Goal: Task Accomplishment & Management: Use online tool/utility

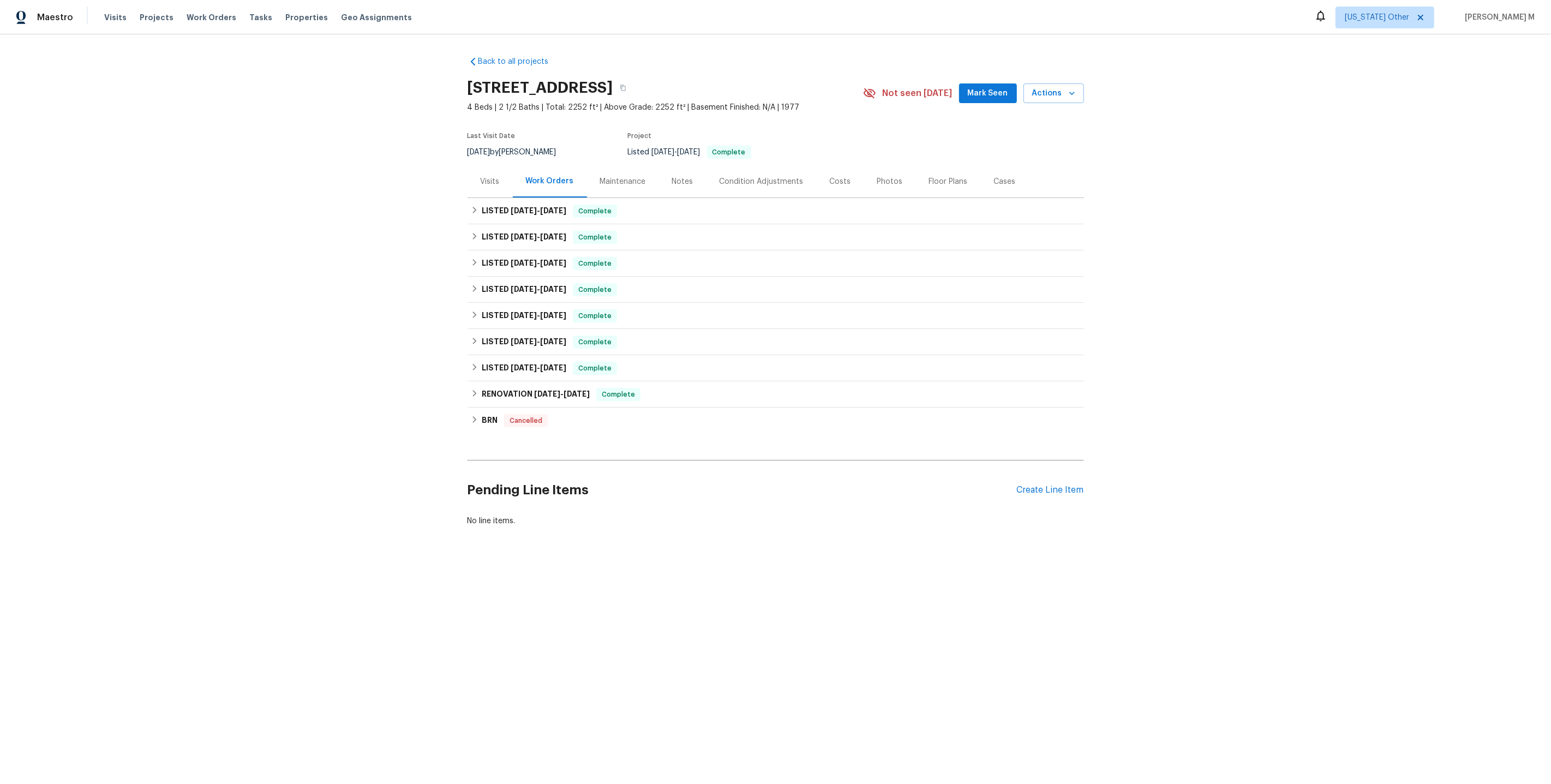
click at [600, 180] on div "Maintenance" at bounding box center [623, 181] width 46 height 11
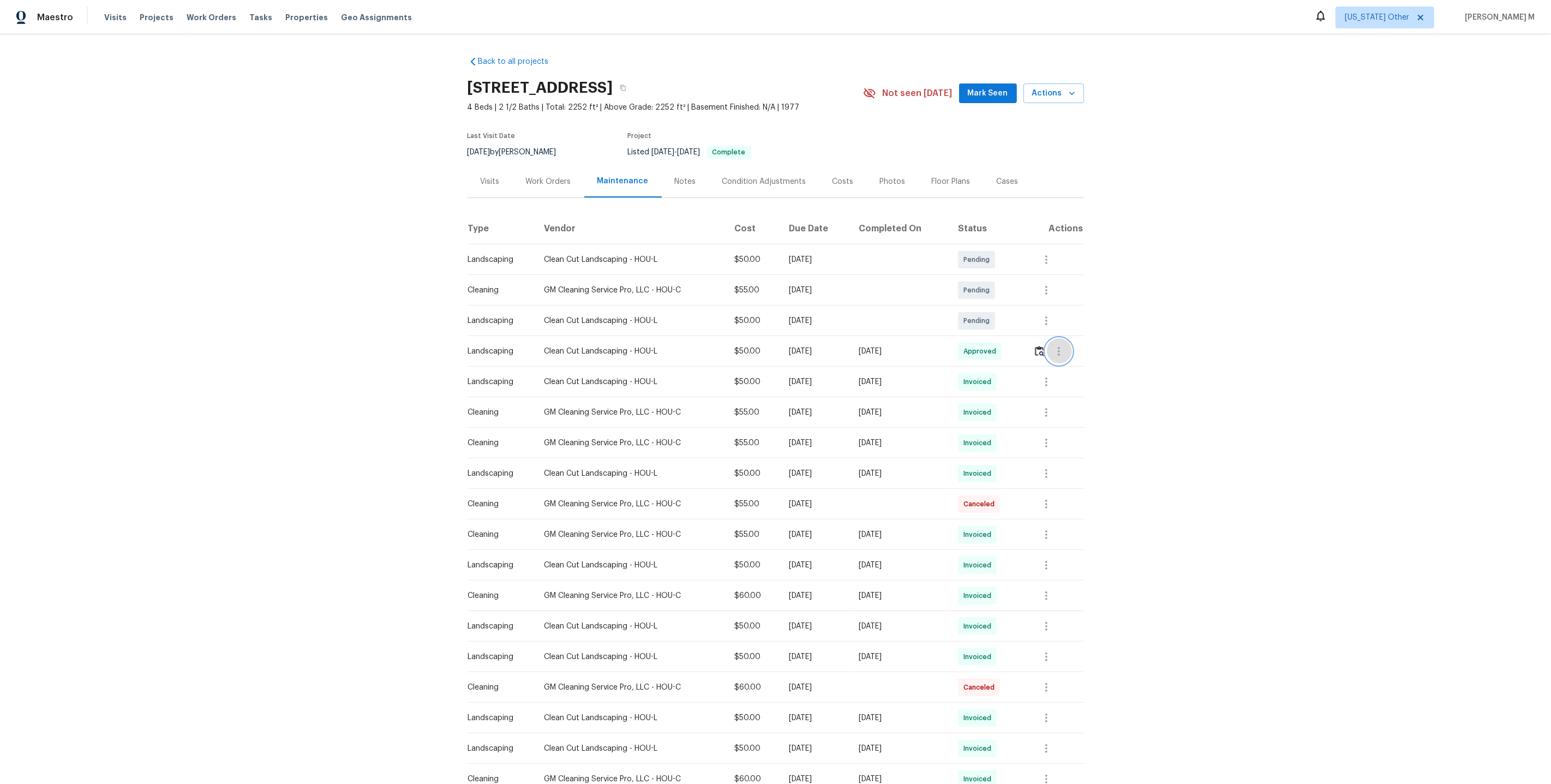
click at [1057, 338] on button "button" at bounding box center [1058, 351] width 26 height 26
click at [1057, 338] on li "Message vendor" at bounding box center [1087, 346] width 76 height 18
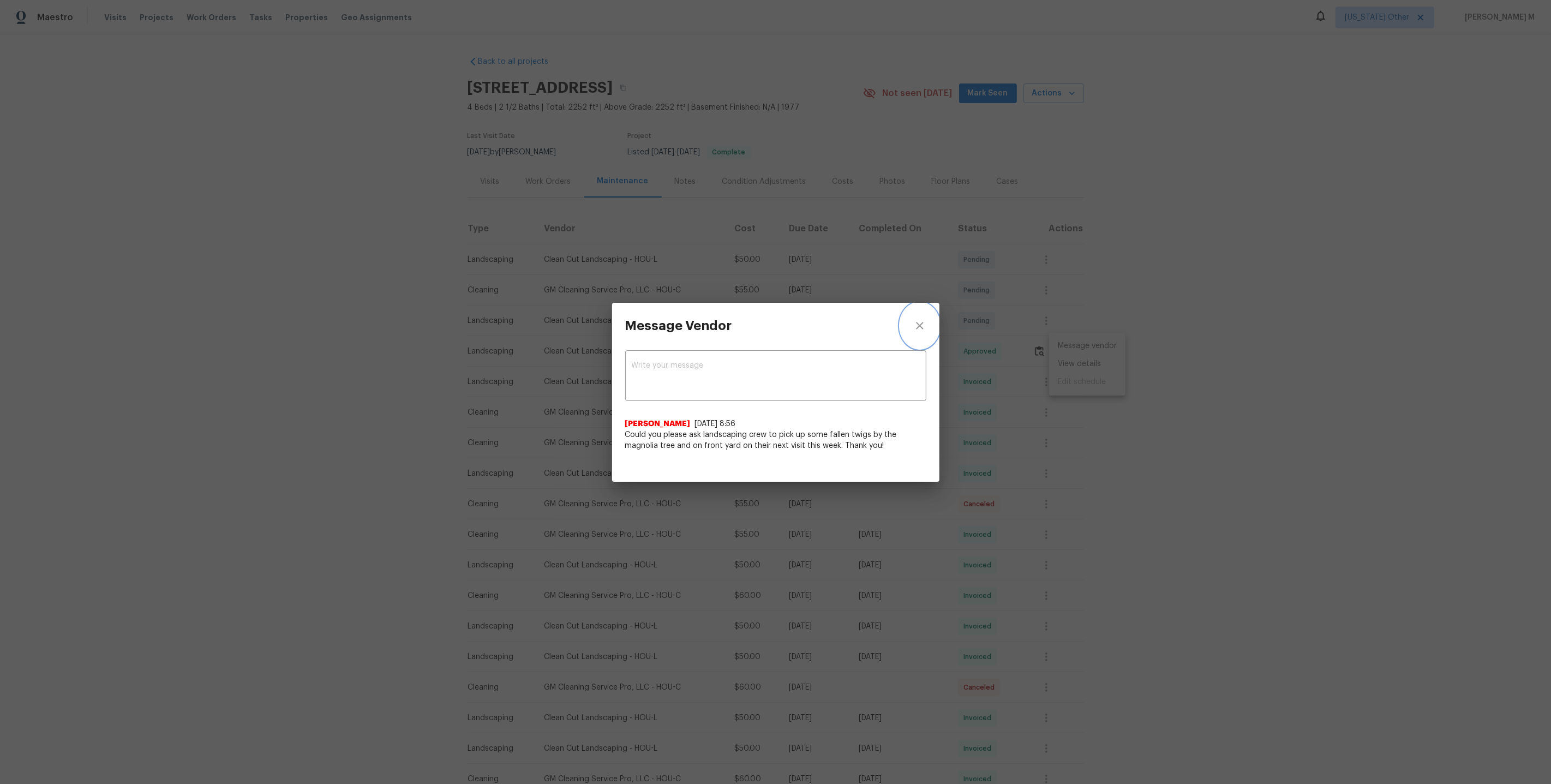
click at [930, 335] on button "close" at bounding box center [919, 326] width 40 height 46
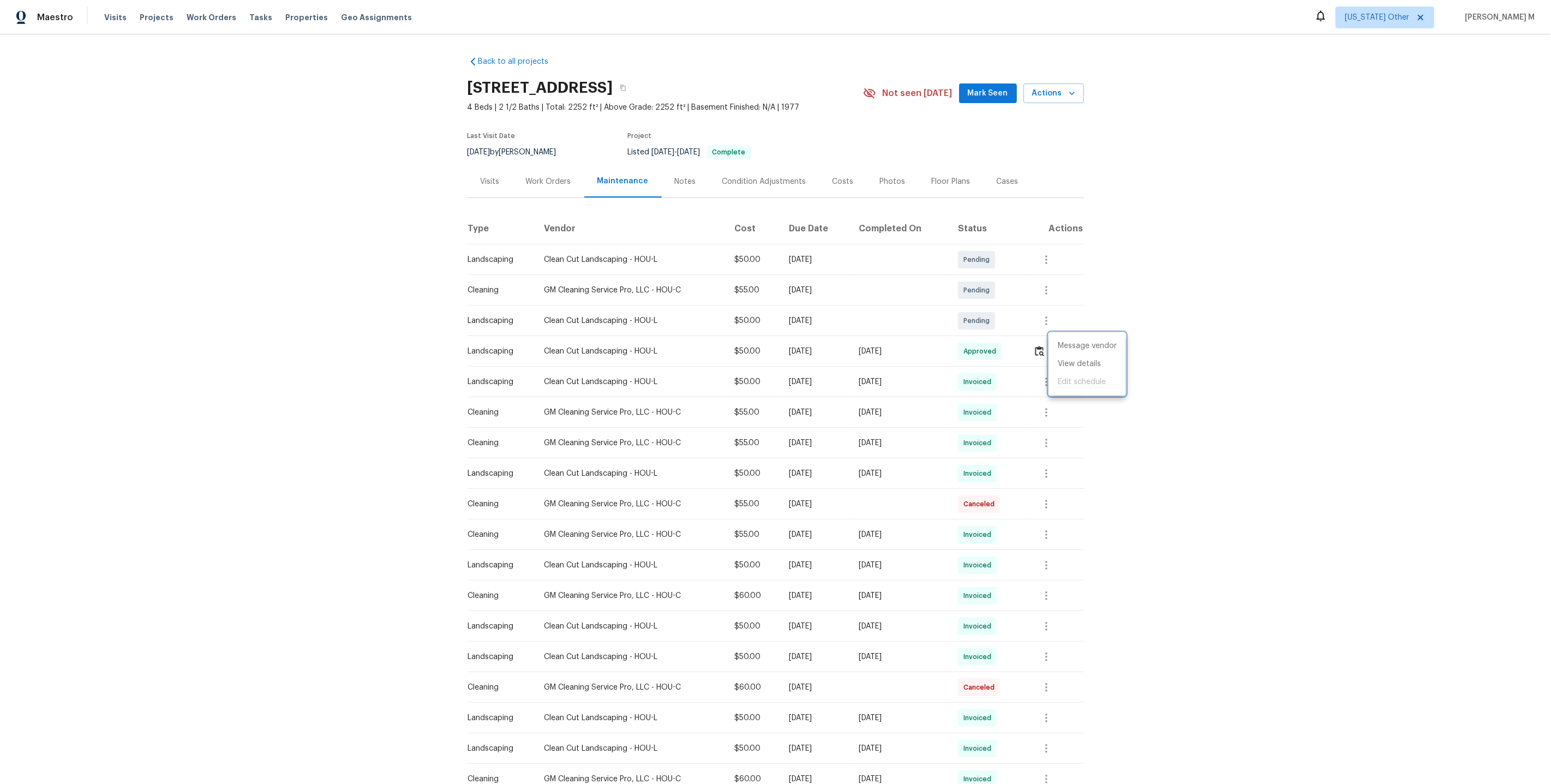
click at [568, 172] on div at bounding box center [776, 392] width 1551 height 784
click at [554, 176] on div "Work Orders" at bounding box center [548, 181] width 45 height 11
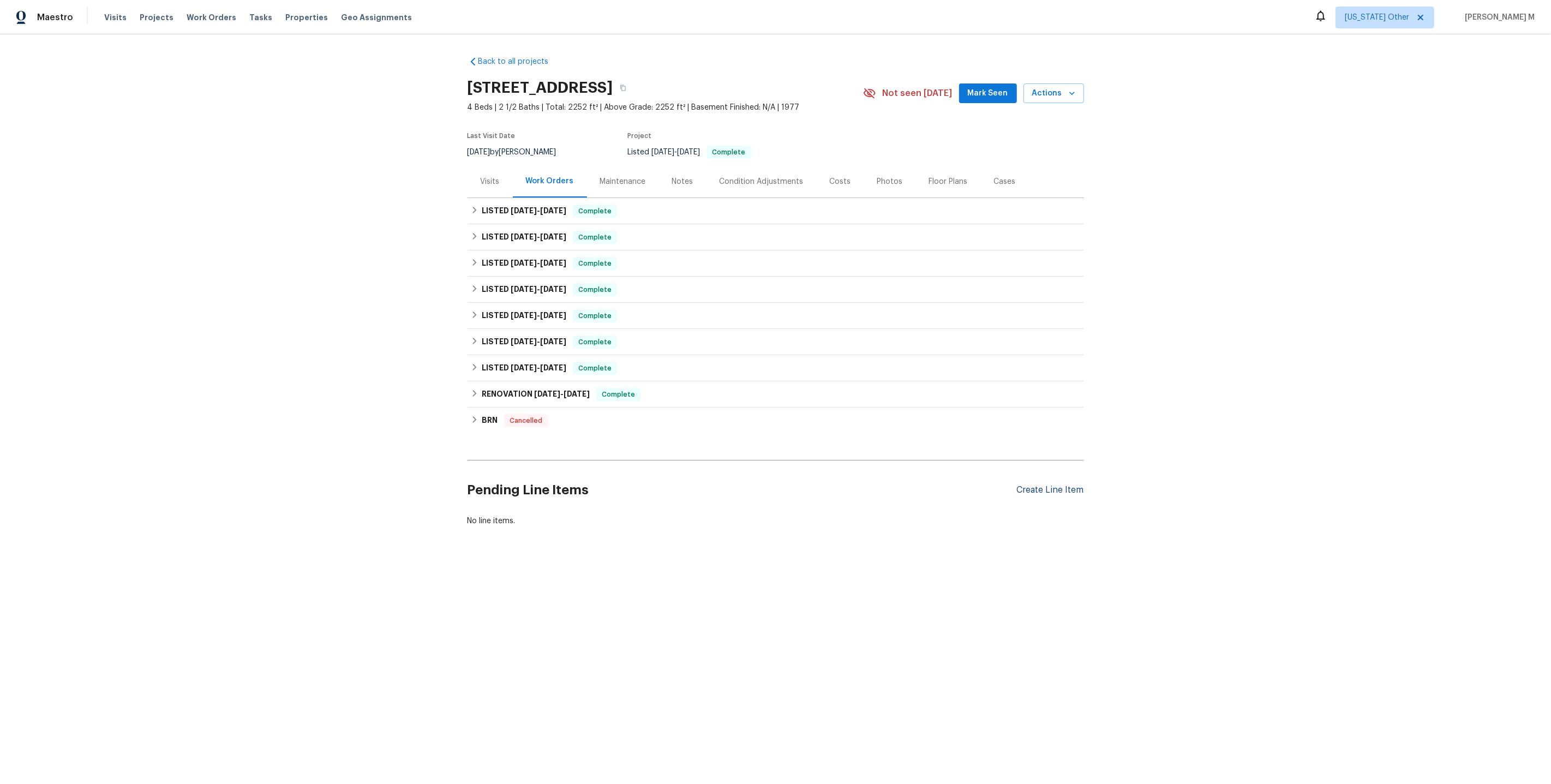
click at [1064, 485] on div "Create Line Item" at bounding box center [1050, 490] width 68 height 11
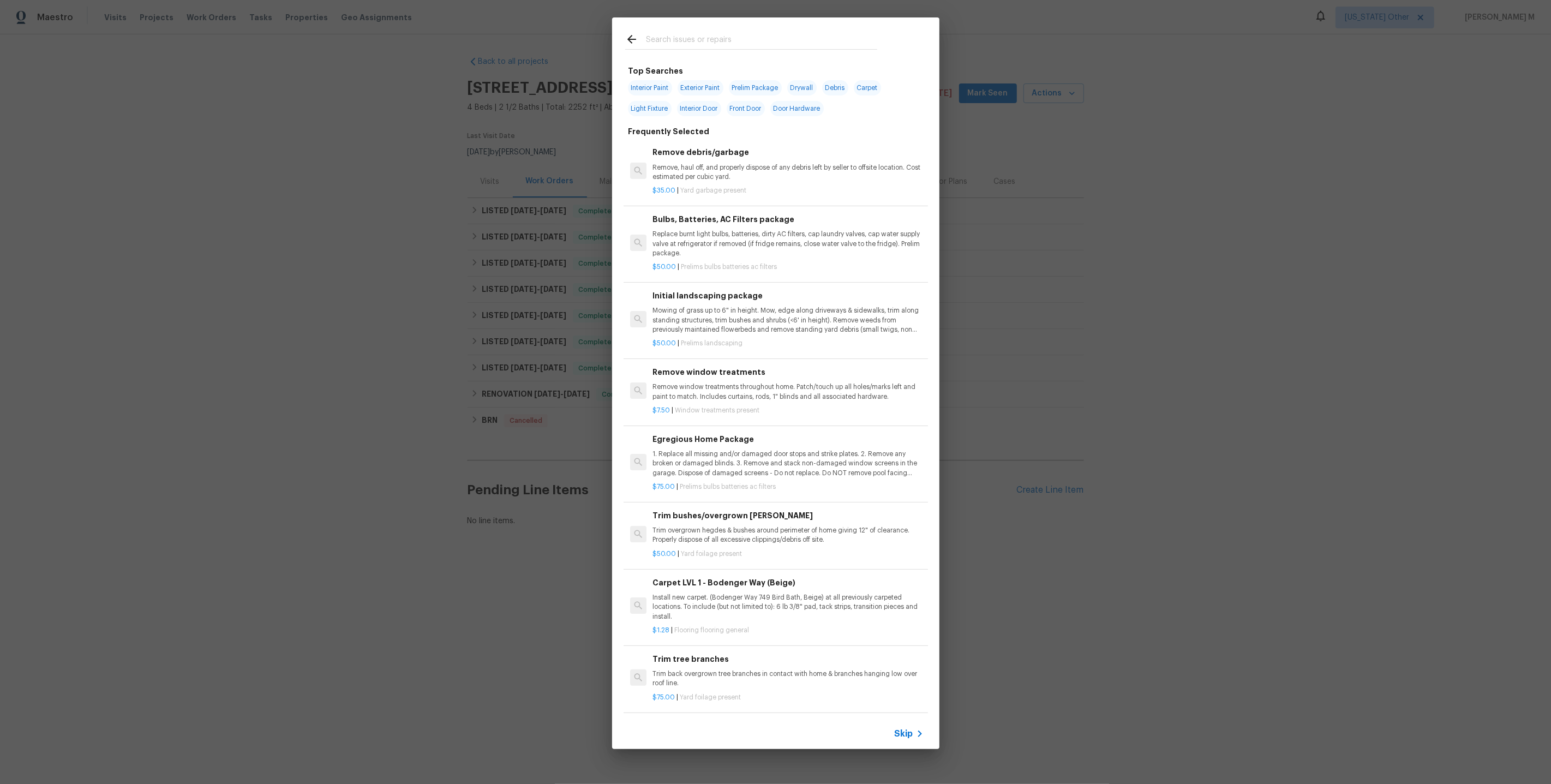
click at [911, 729] on span "Skip" at bounding box center [904, 733] width 18 height 11
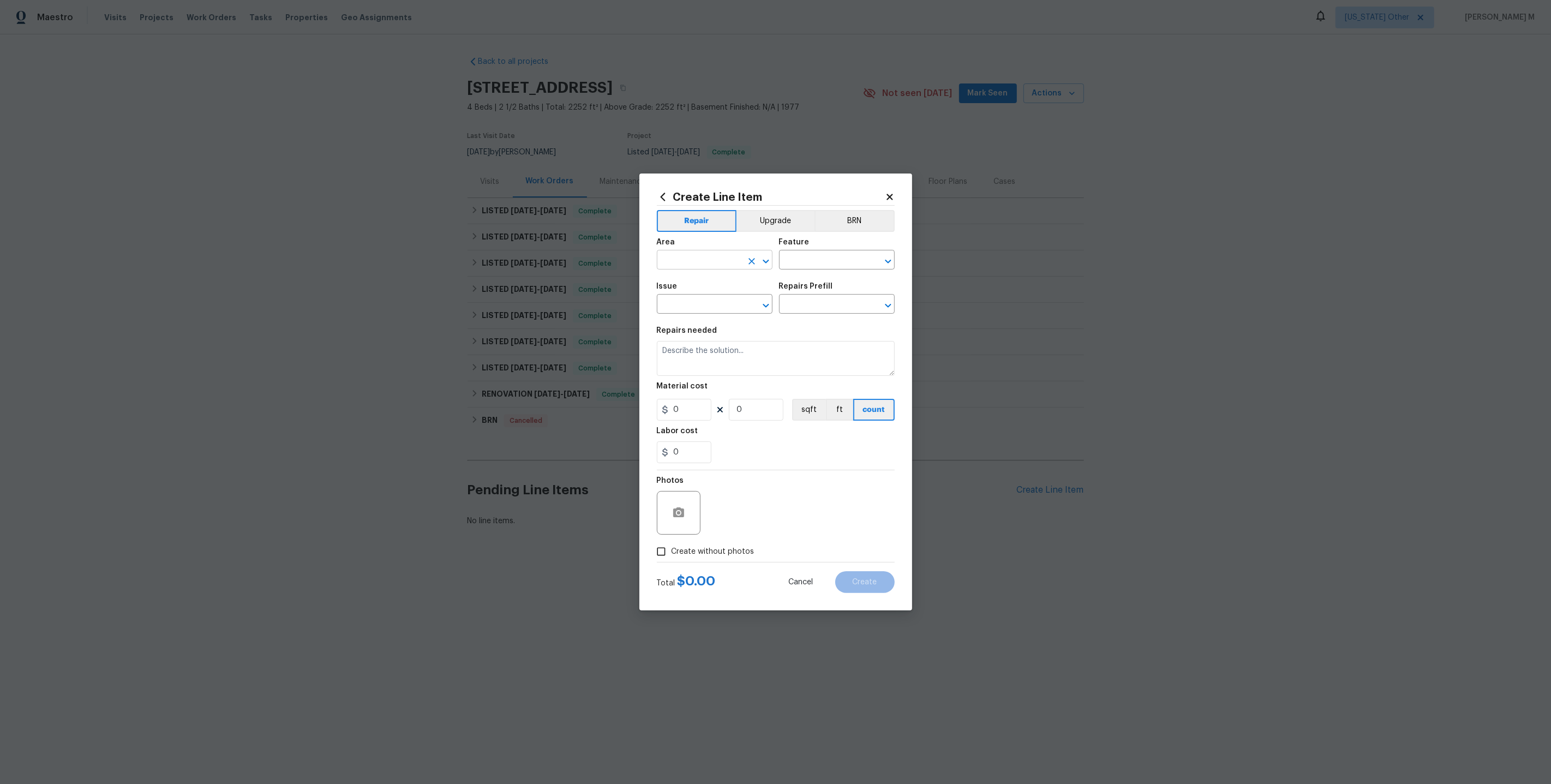
click at [694, 269] on input "text" at bounding box center [699, 261] width 85 height 17
click at [667, 287] on li "Utilities" at bounding box center [714, 289] width 117 height 18
type input "Utilities"
click at [816, 267] on input "text" at bounding box center [822, 261] width 85 height 17
click at [813, 319] on li "Electric Meter" at bounding box center [836, 315] width 117 height 18
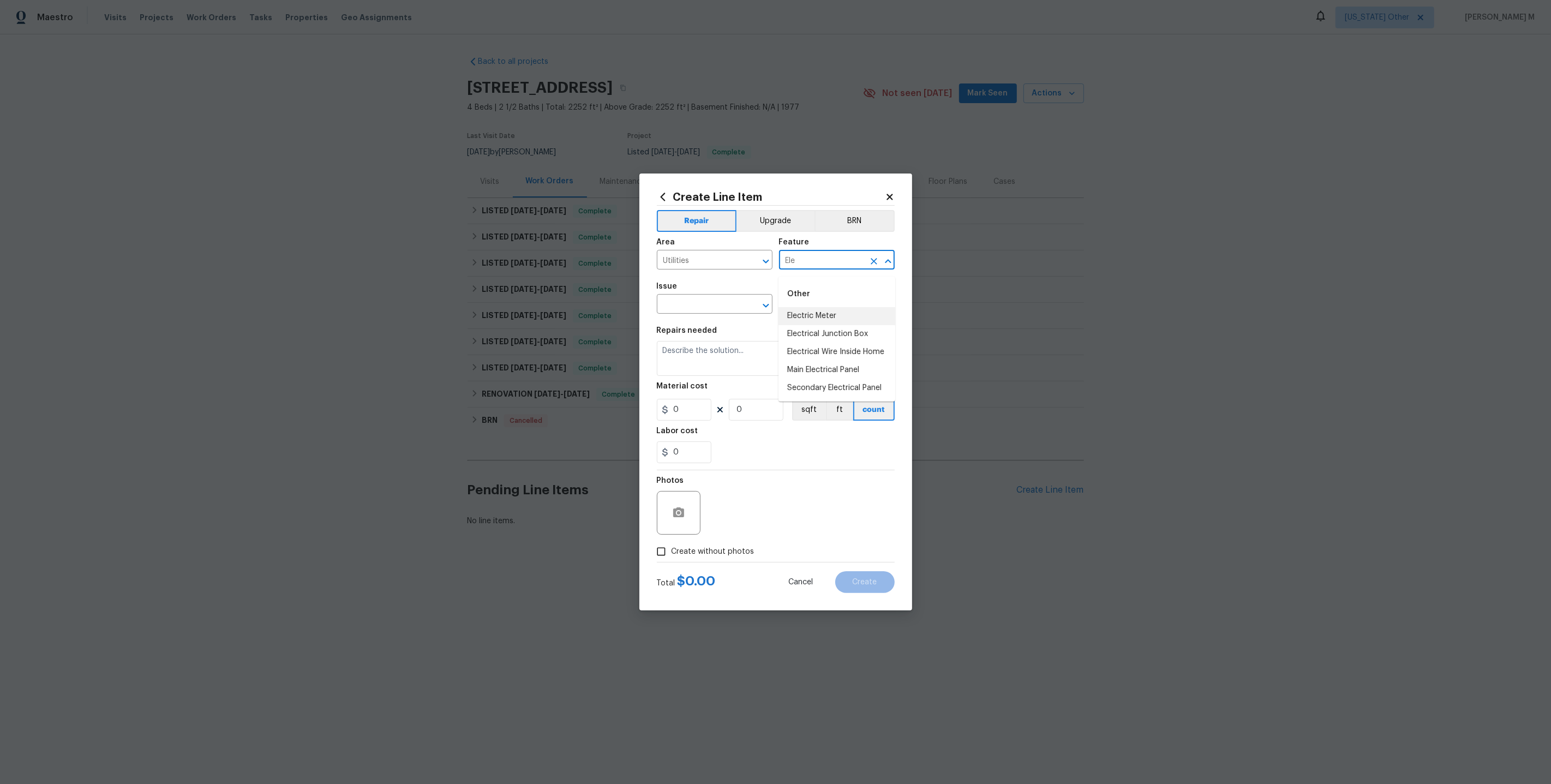
type input "Electric Meter"
click at [815, 269] on input "Electric Meter" at bounding box center [822, 261] width 85 height 17
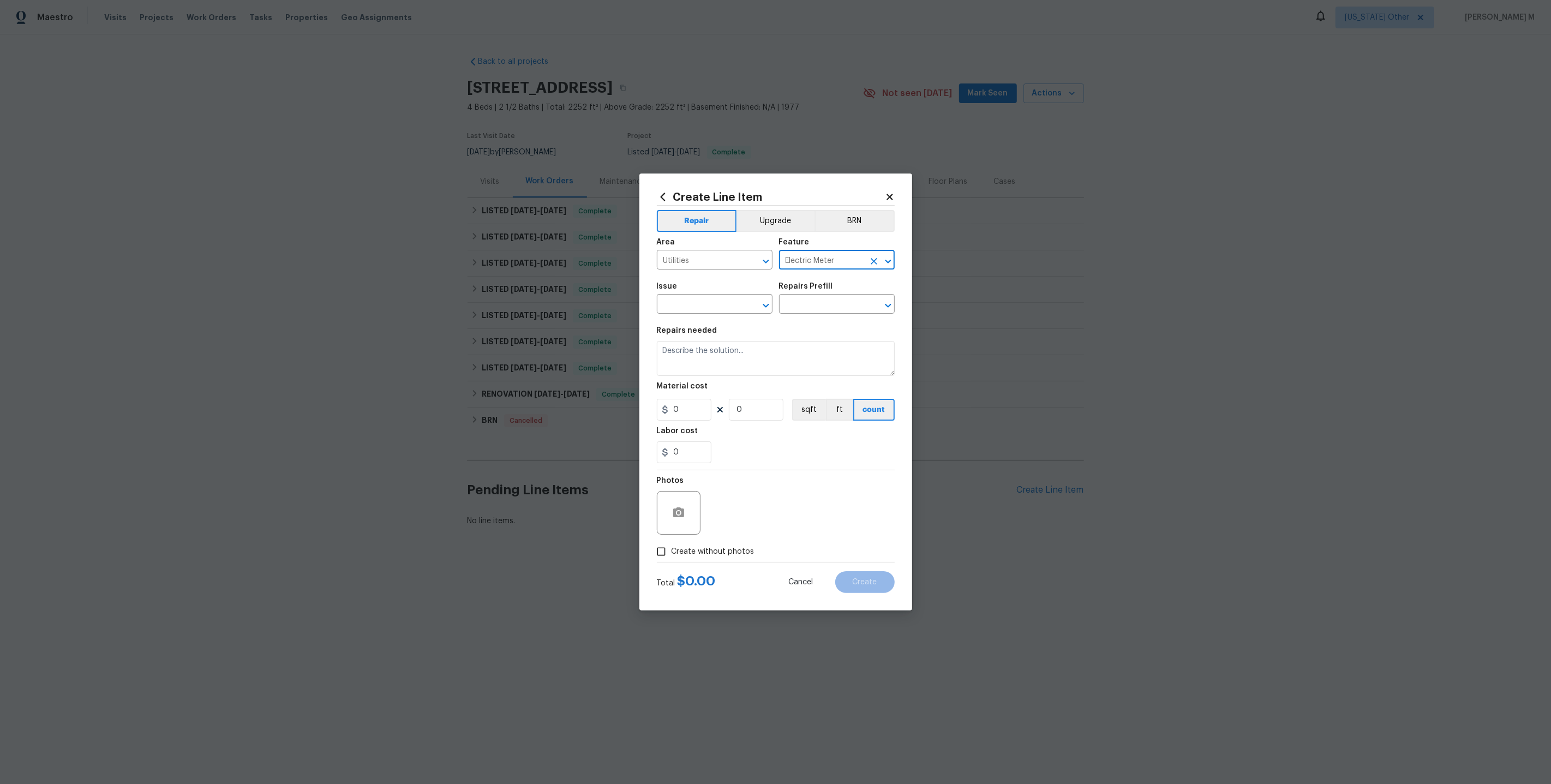
click at [815, 269] on input "Electric Meter" at bounding box center [822, 261] width 85 height 17
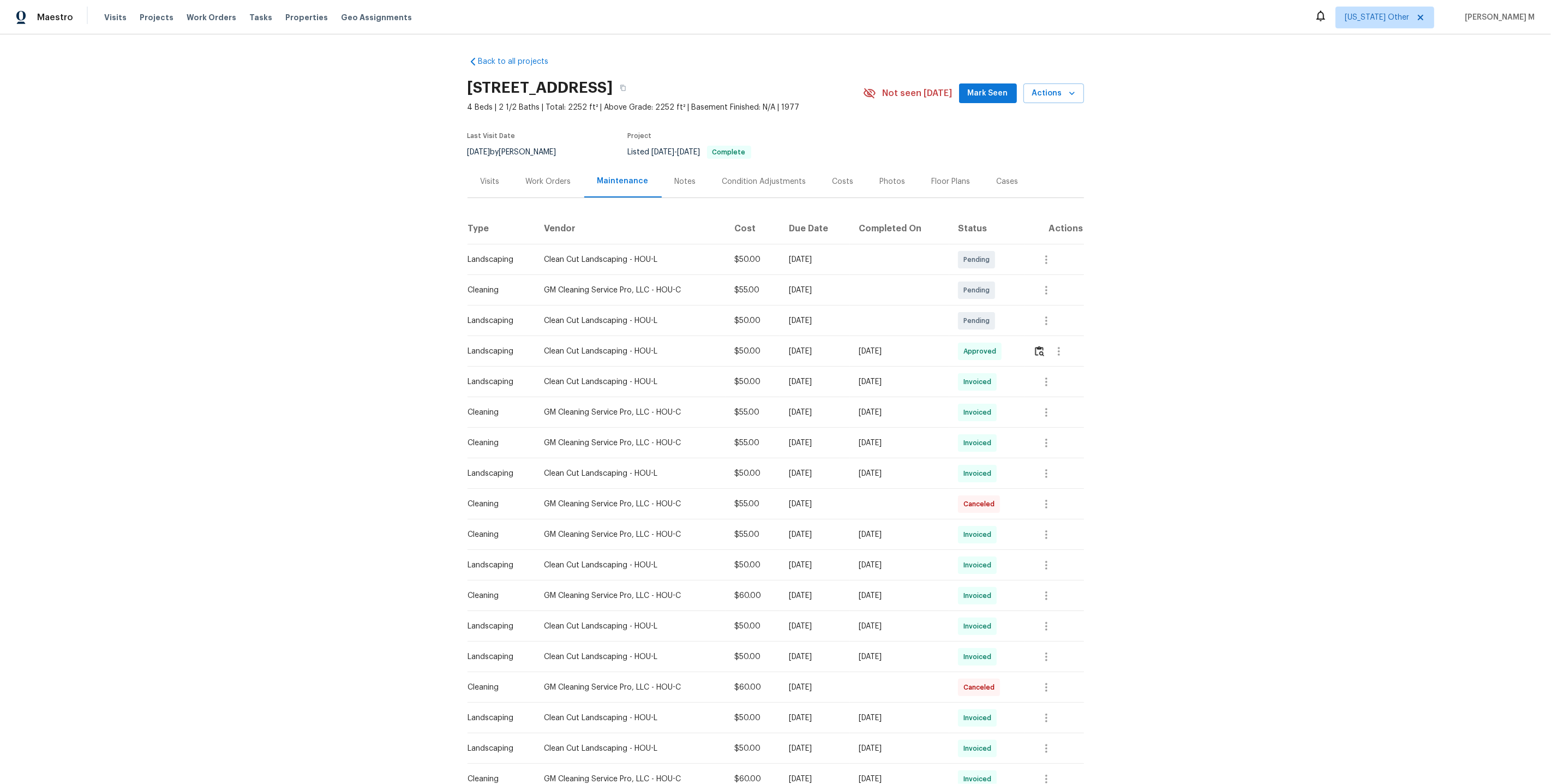
click at [543, 185] on div "Work Orders" at bounding box center [549, 180] width 71 height 32
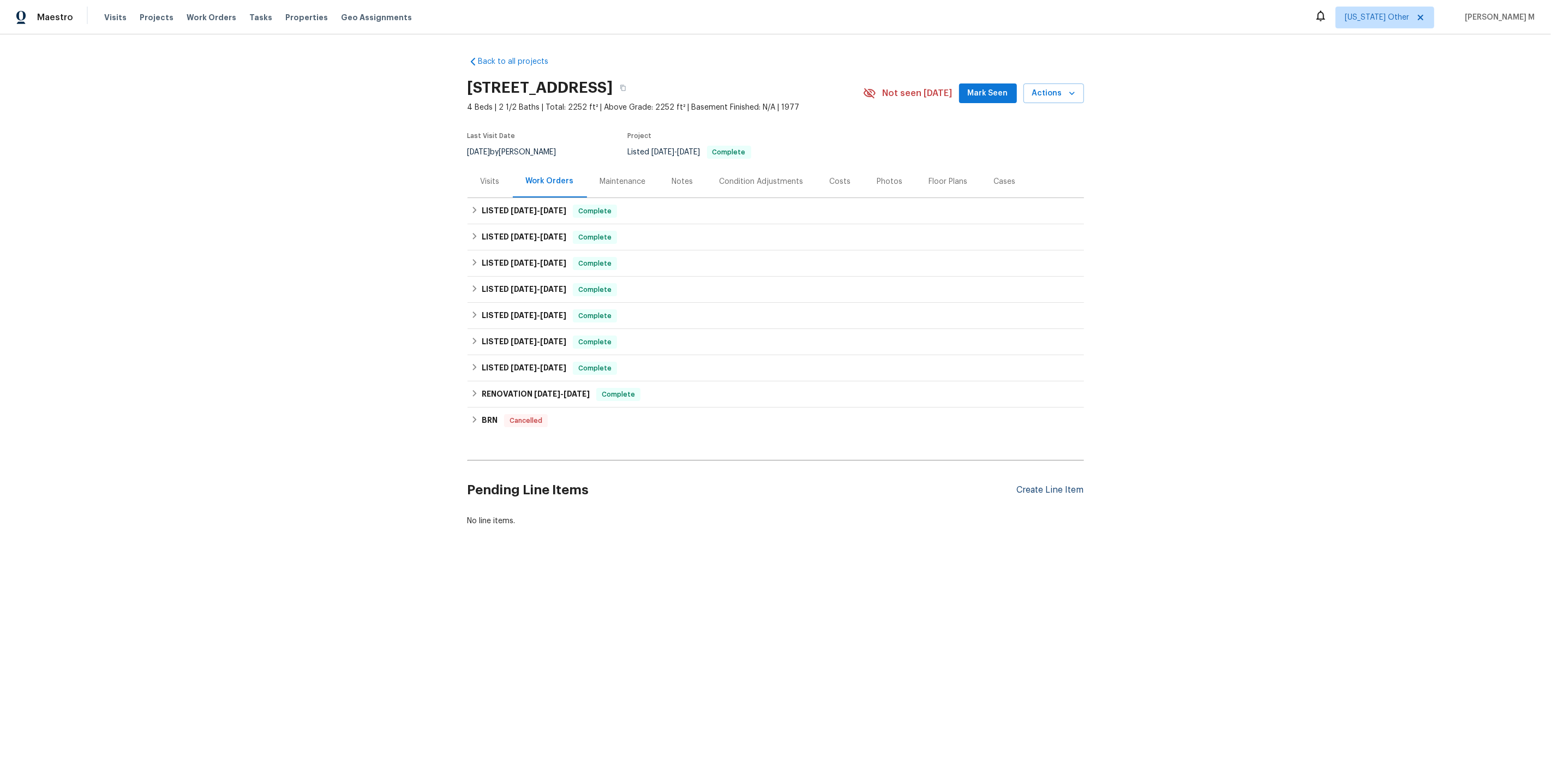
click at [1053, 485] on div "Create Line Item" at bounding box center [1050, 490] width 68 height 11
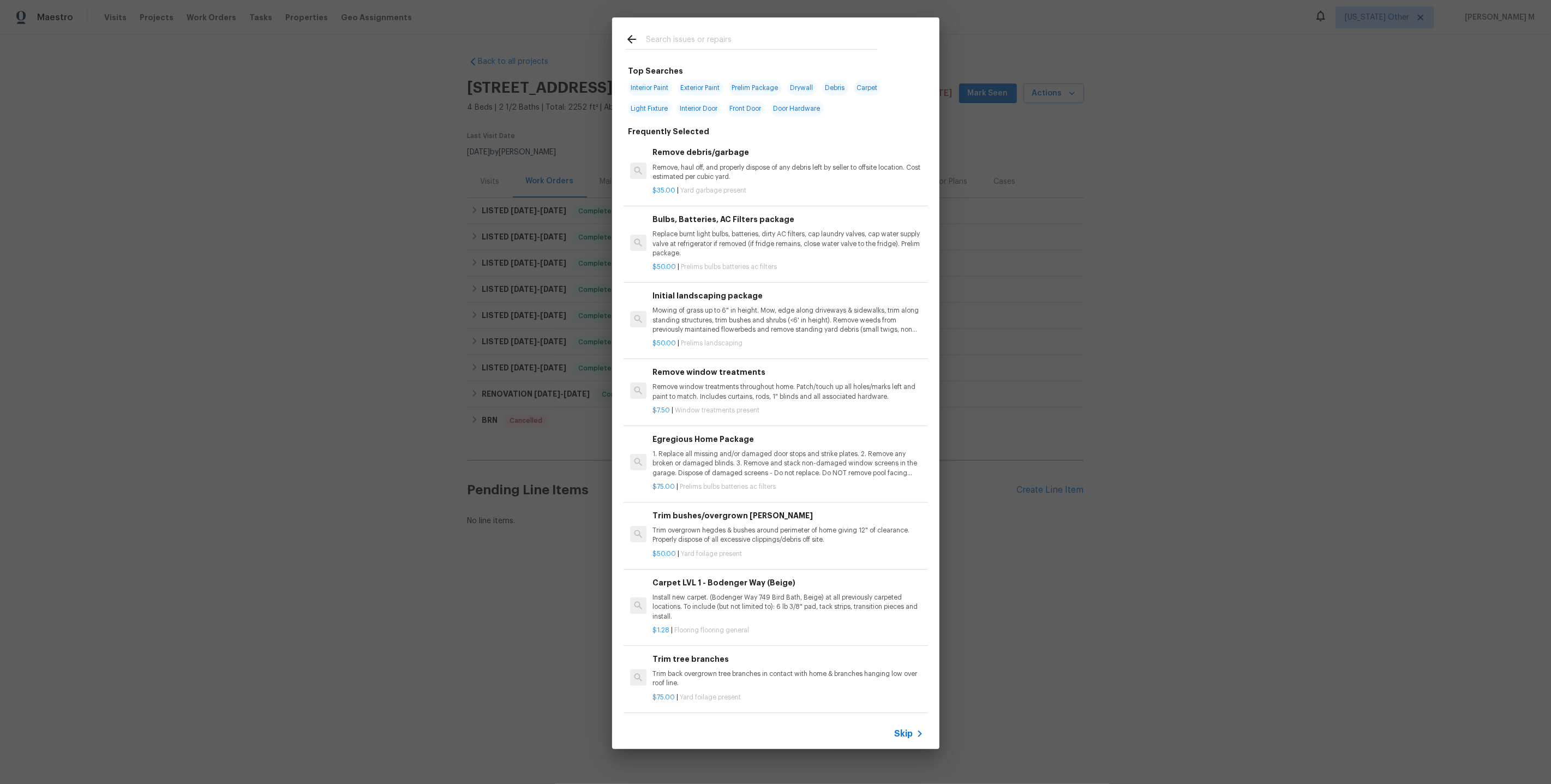
click at [909, 738] on span "Skip" at bounding box center [904, 733] width 18 height 11
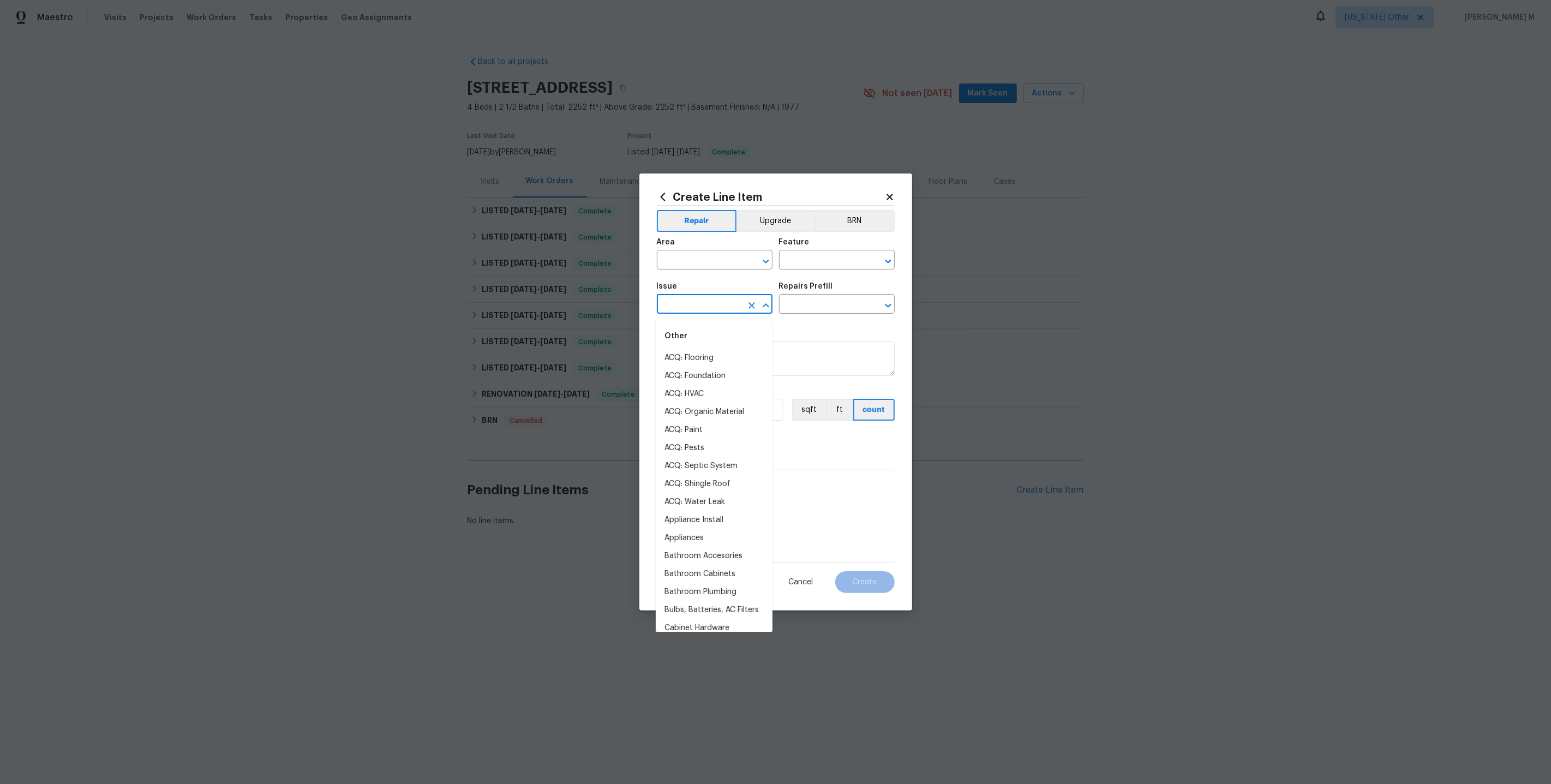
click at [695, 313] on input "text" at bounding box center [699, 306] width 85 height 17
click at [700, 363] on li "Electrical" at bounding box center [714, 358] width 117 height 18
click at [690, 303] on input "Electrical" at bounding box center [699, 306] width 85 height 17
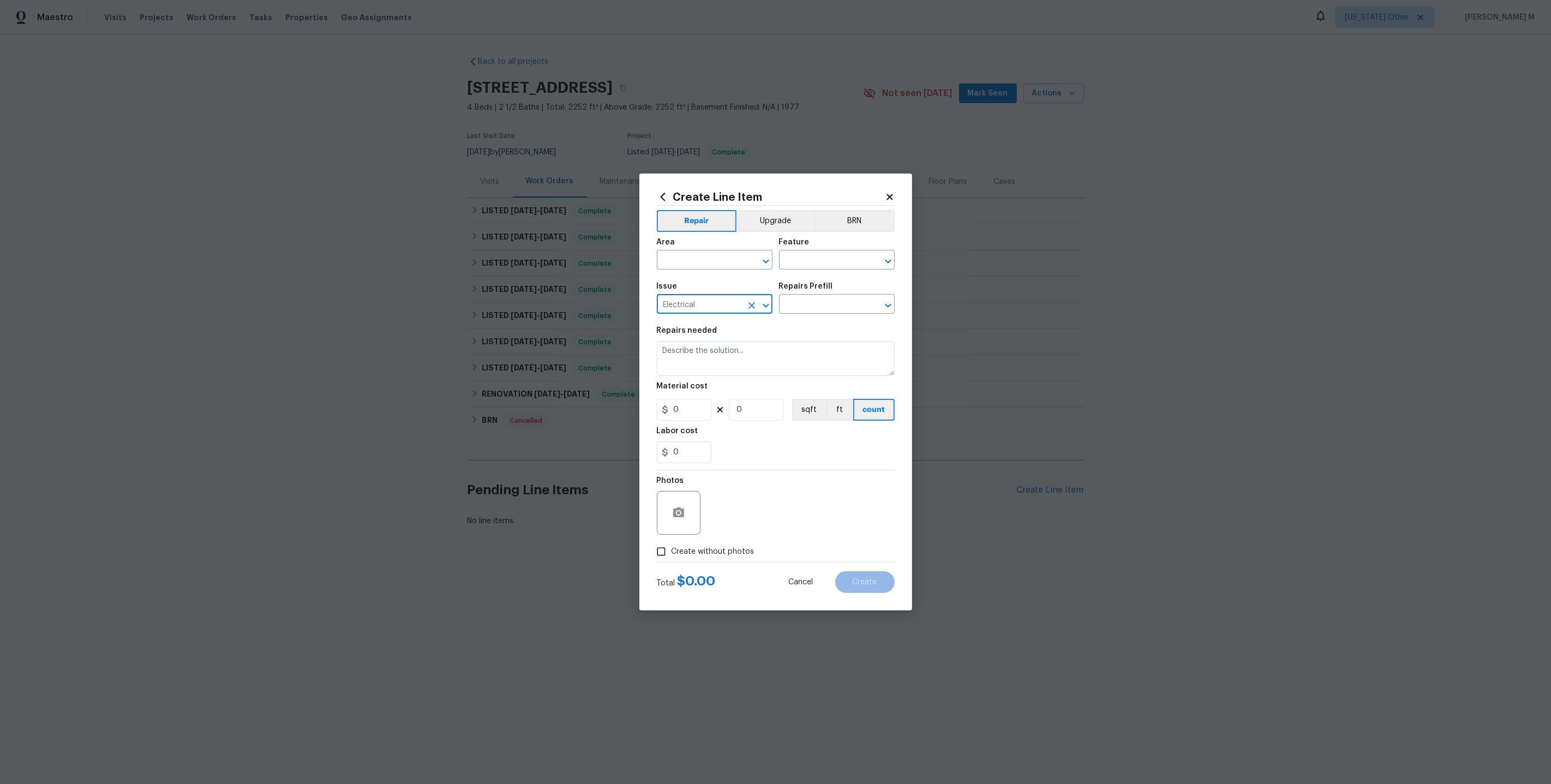
type input "Electrical"
click at [667, 266] on input "text" at bounding box center [699, 261] width 85 height 17
click at [684, 310] on li "Utilities" at bounding box center [714, 308] width 117 height 18
click at [683, 263] on input "Utilities" at bounding box center [699, 261] width 85 height 17
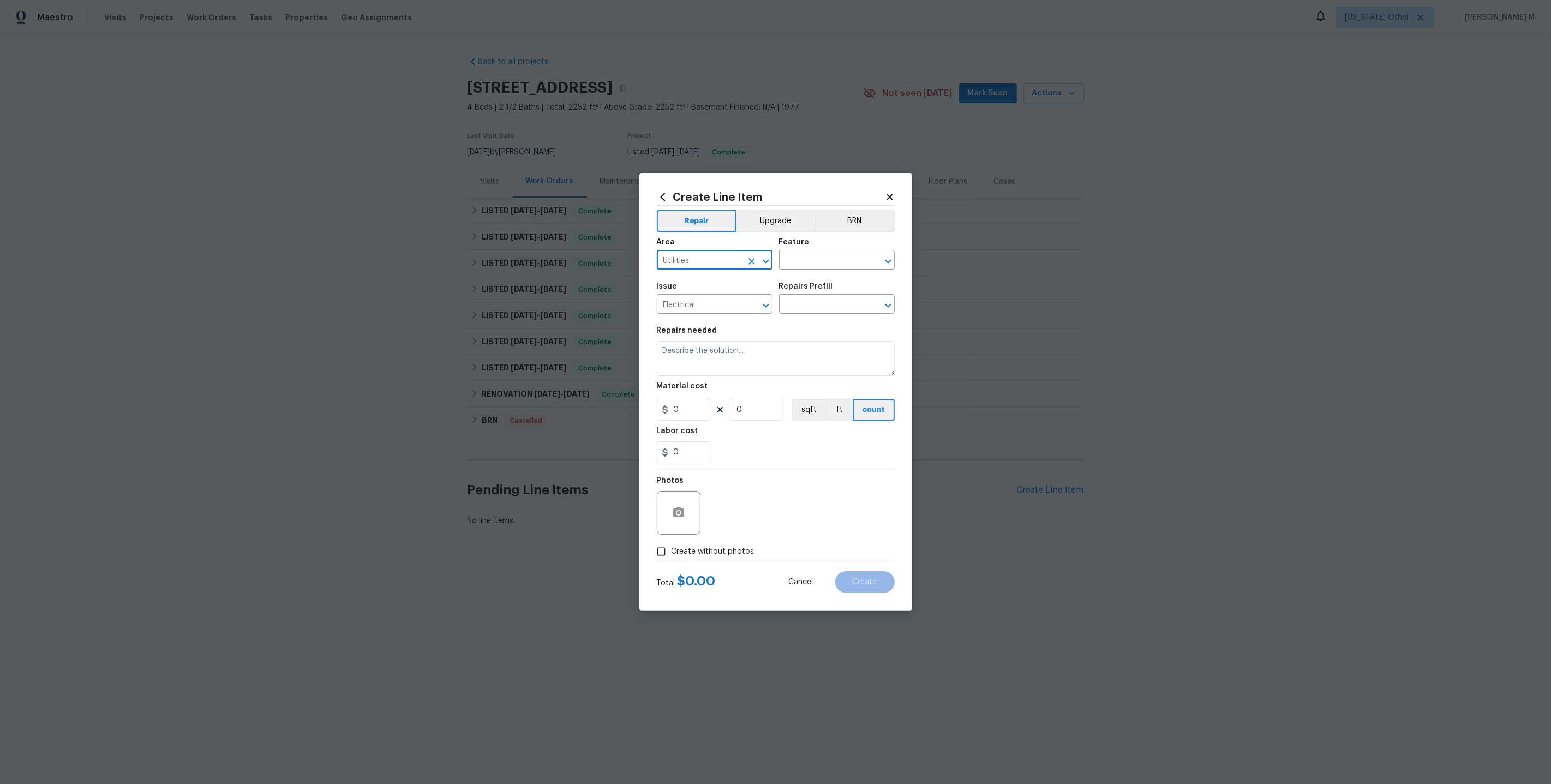
type input "Utilities"
click at [829, 267] on input "text" at bounding box center [822, 261] width 85 height 17
click at [824, 311] on li "Electric Meter" at bounding box center [836, 315] width 117 height 18
type input "Electric Meter"
click at [713, 307] on input "Electrical" at bounding box center [699, 306] width 85 height 17
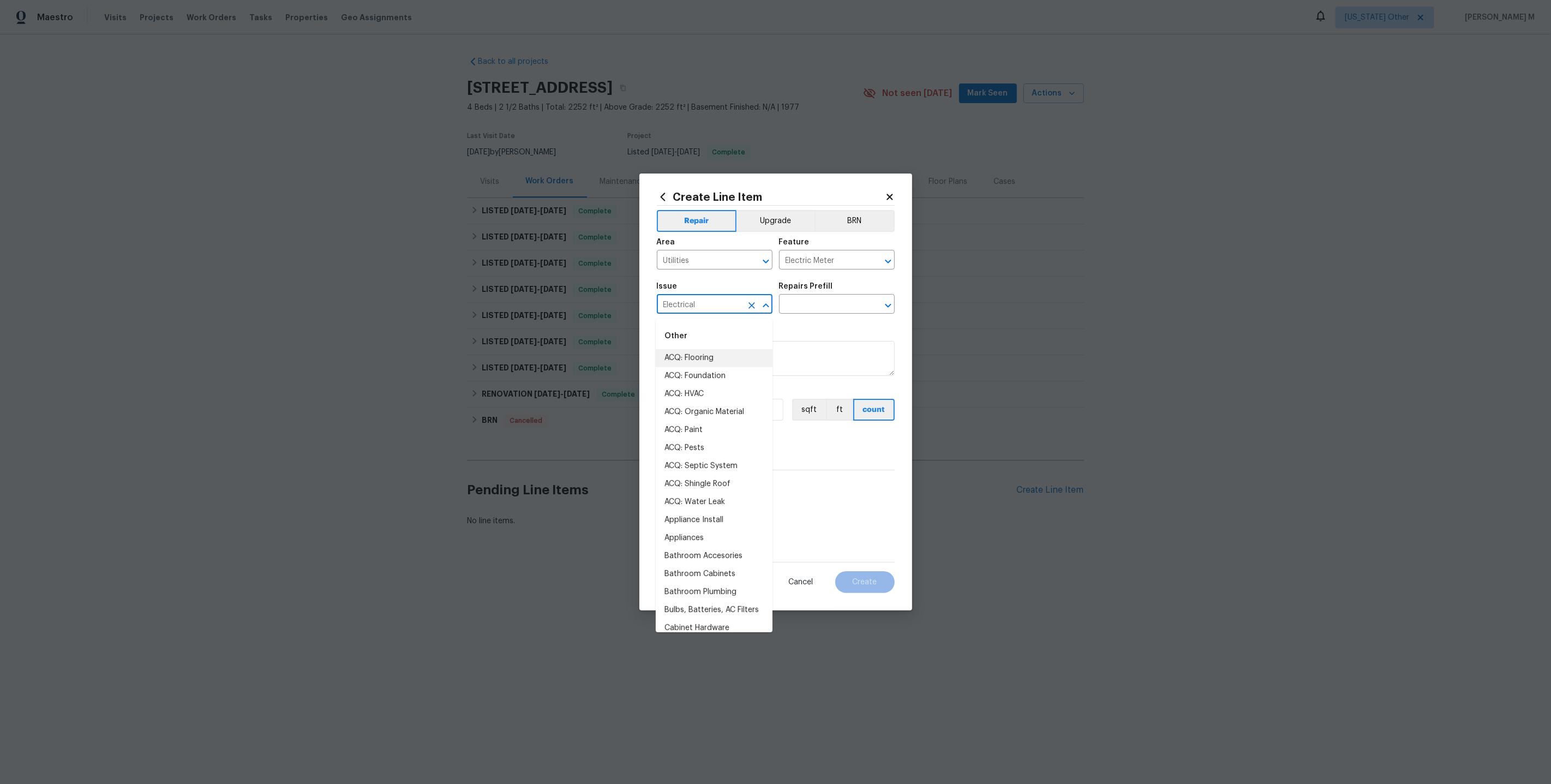
click at [713, 307] on input "Electrical" at bounding box center [699, 306] width 85 height 17
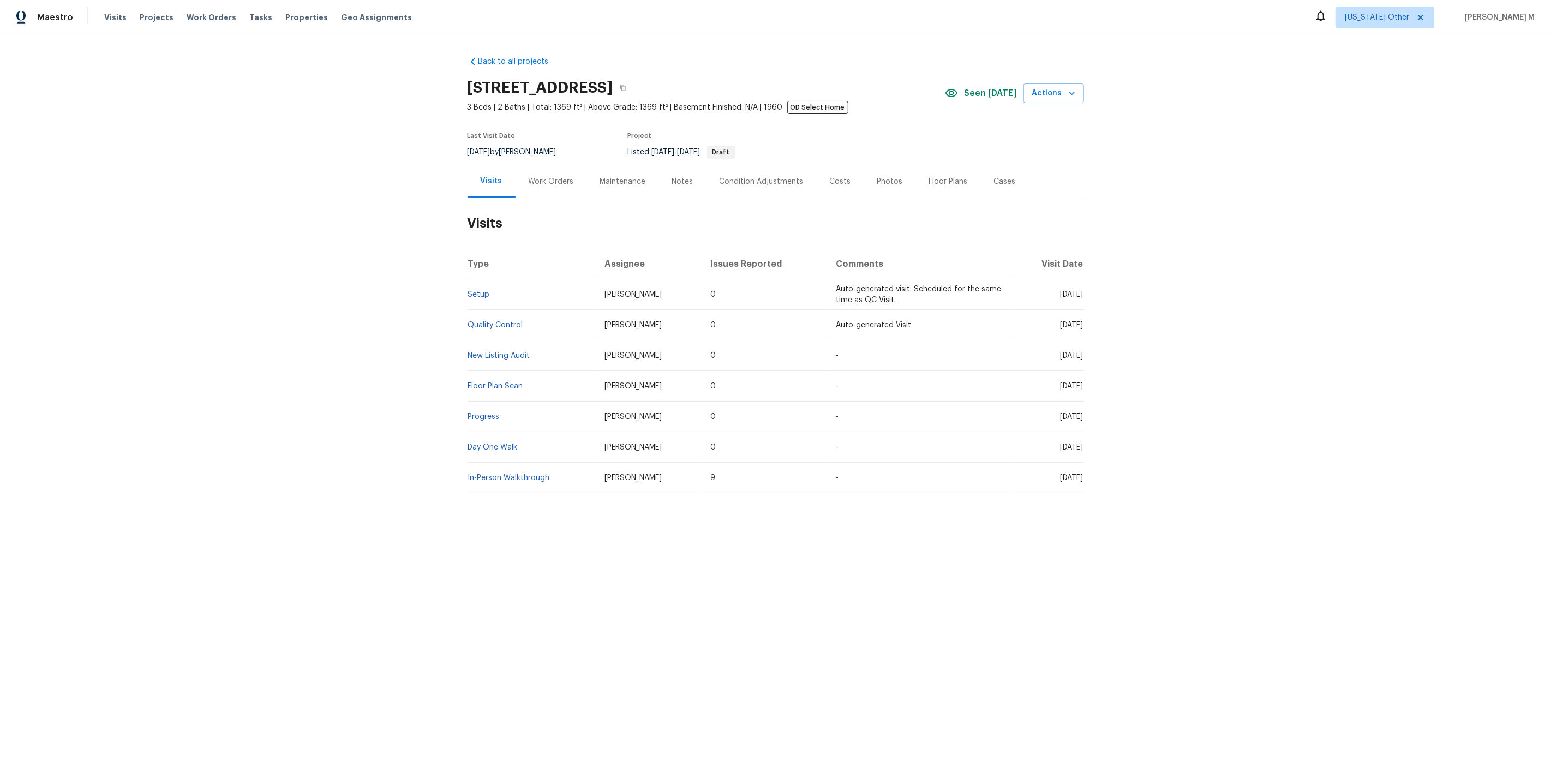
click at [535, 181] on div "Work Orders" at bounding box center [551, 181] width 45 height 11
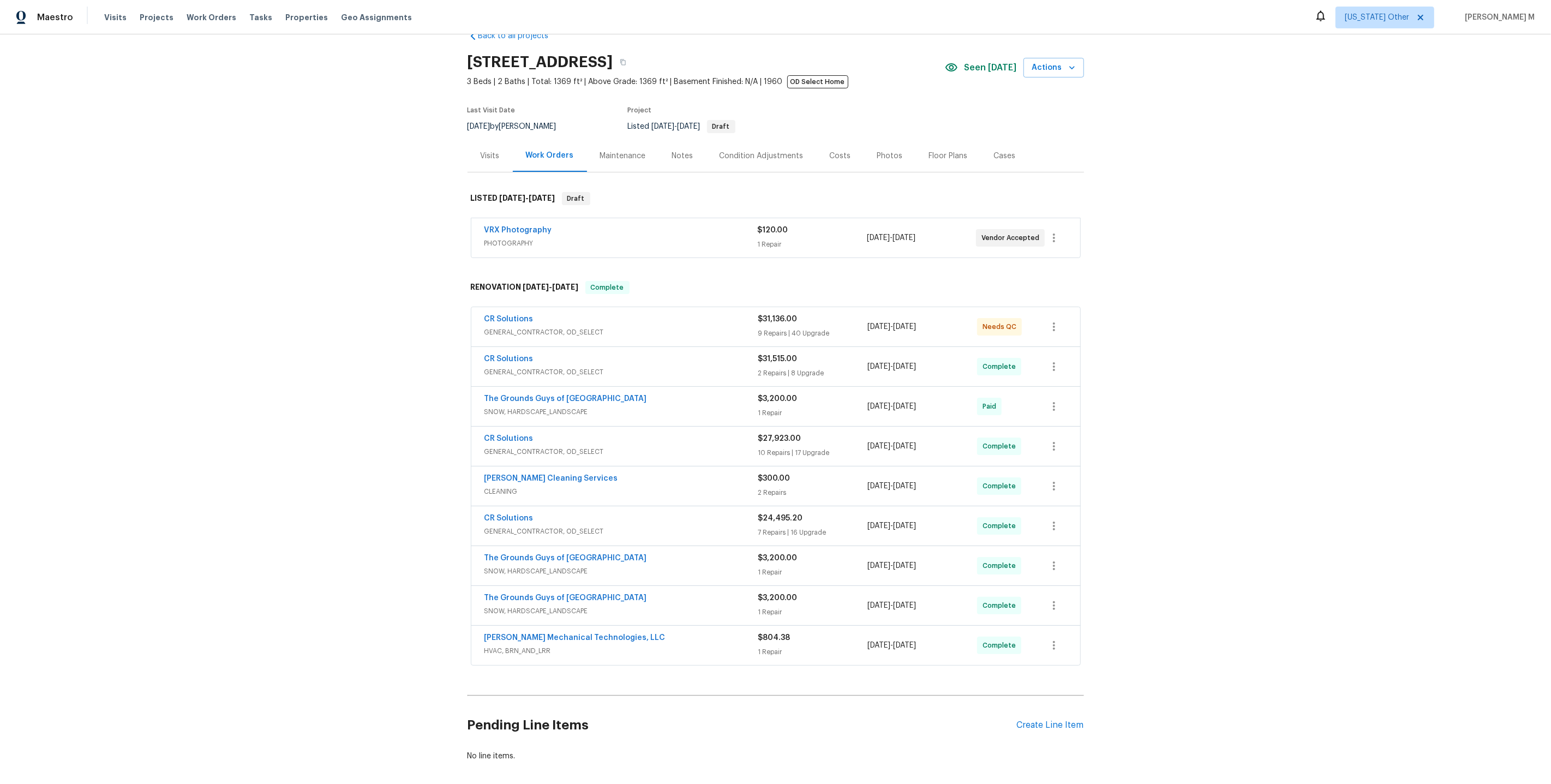
scroll to position [51, 0]
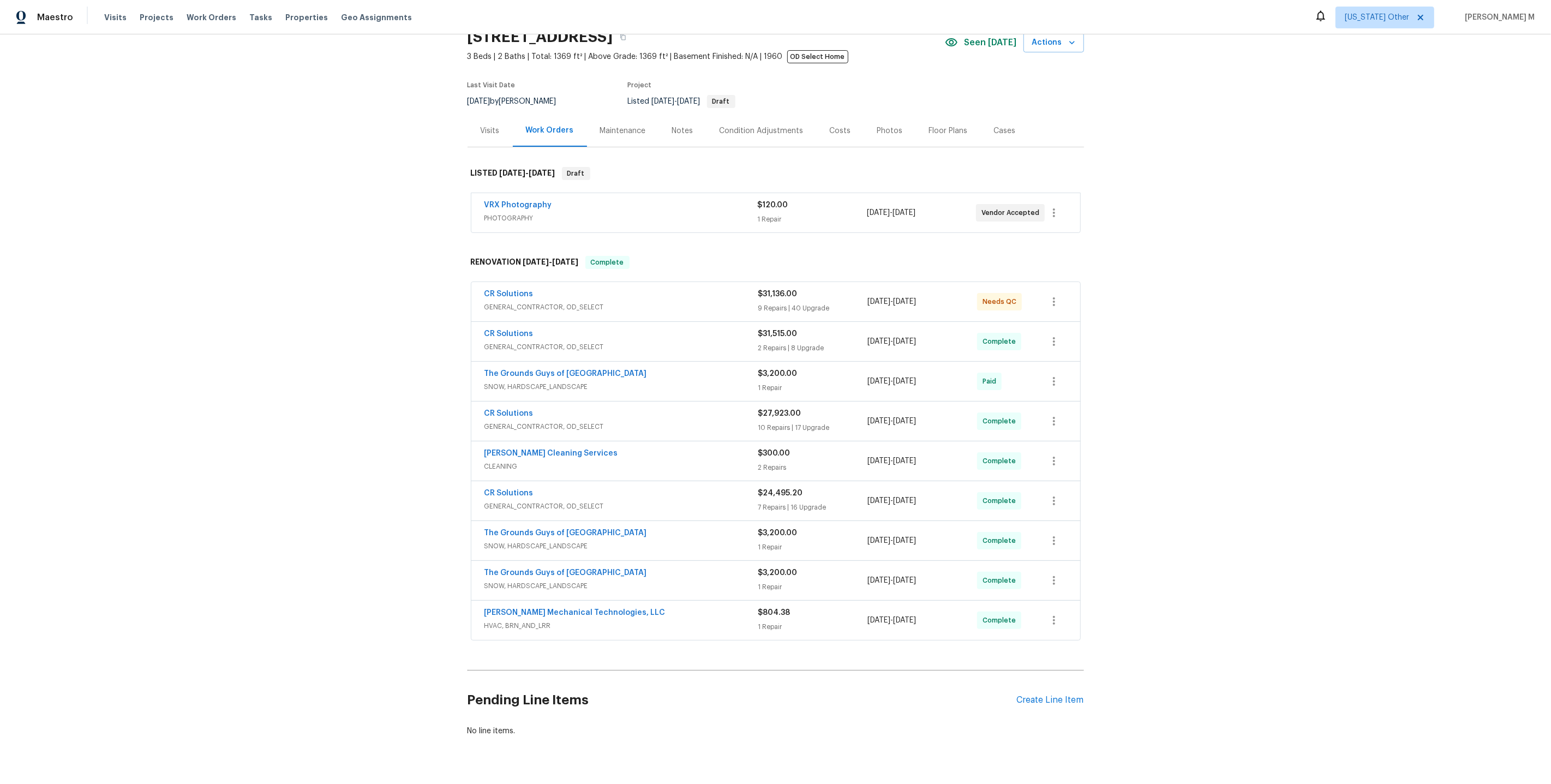
click at [1119, 578] on div "Back to all projects [STREET_ADDRESS] 3 Beds | 2 Baths | Total: 1369 ft² | Abov…" at bounding box center [776, 409] width 1551 height 749
click at [1206, 343] on div "Back to all projects [STREET_ADDRESS] 3 Beds | 2 Baths | Total: 1369 ft² | Abov…" at bounding box center [776, 409] width 1551 height 749
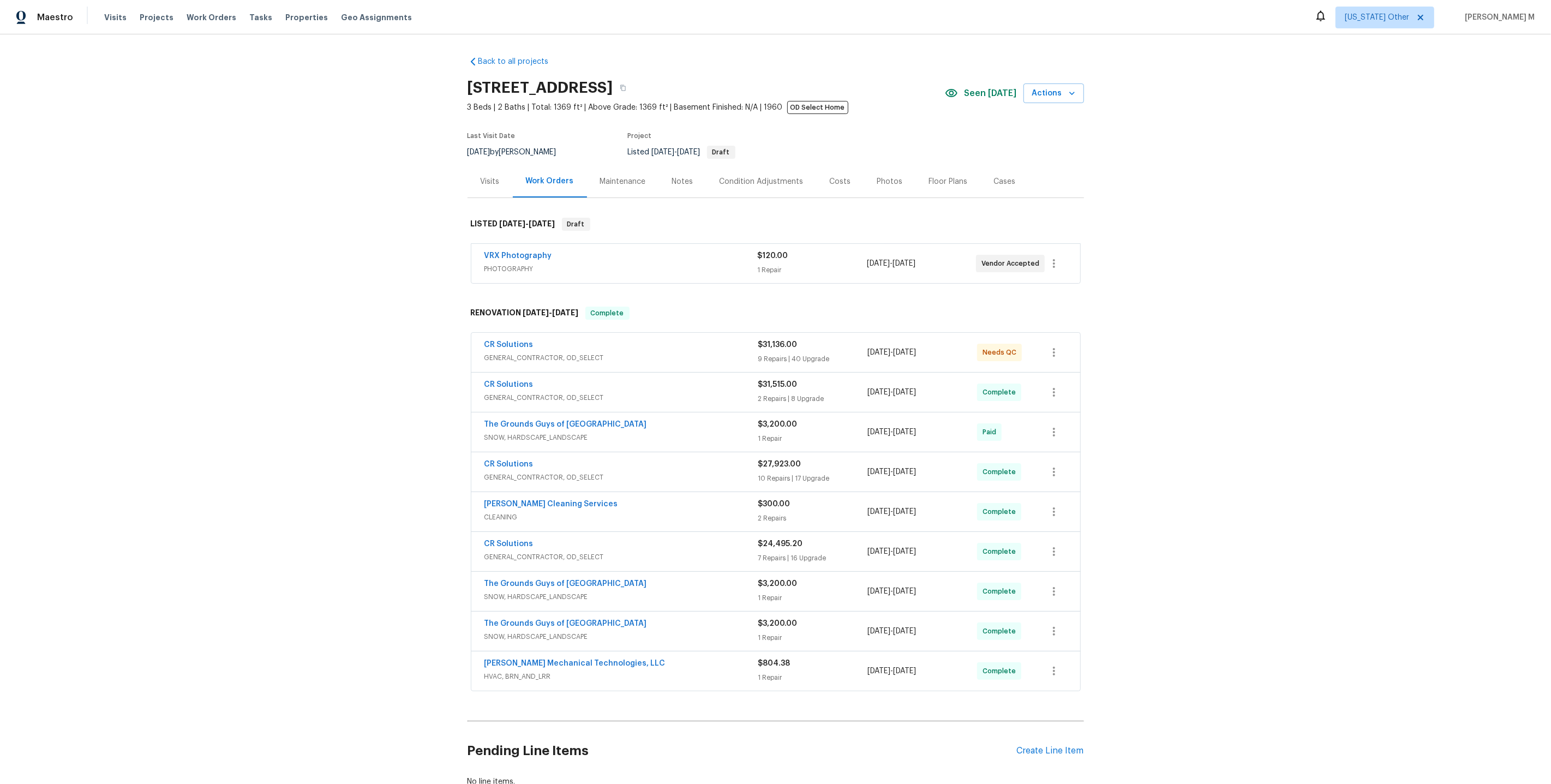
click at [338, 271] on div "Back to all projects [STREET_ADDRESS] 3 Beds | 2 Baths | Total: 1369 ft² | Abov…" at bounding box center [776, 409] width 1551 height 749
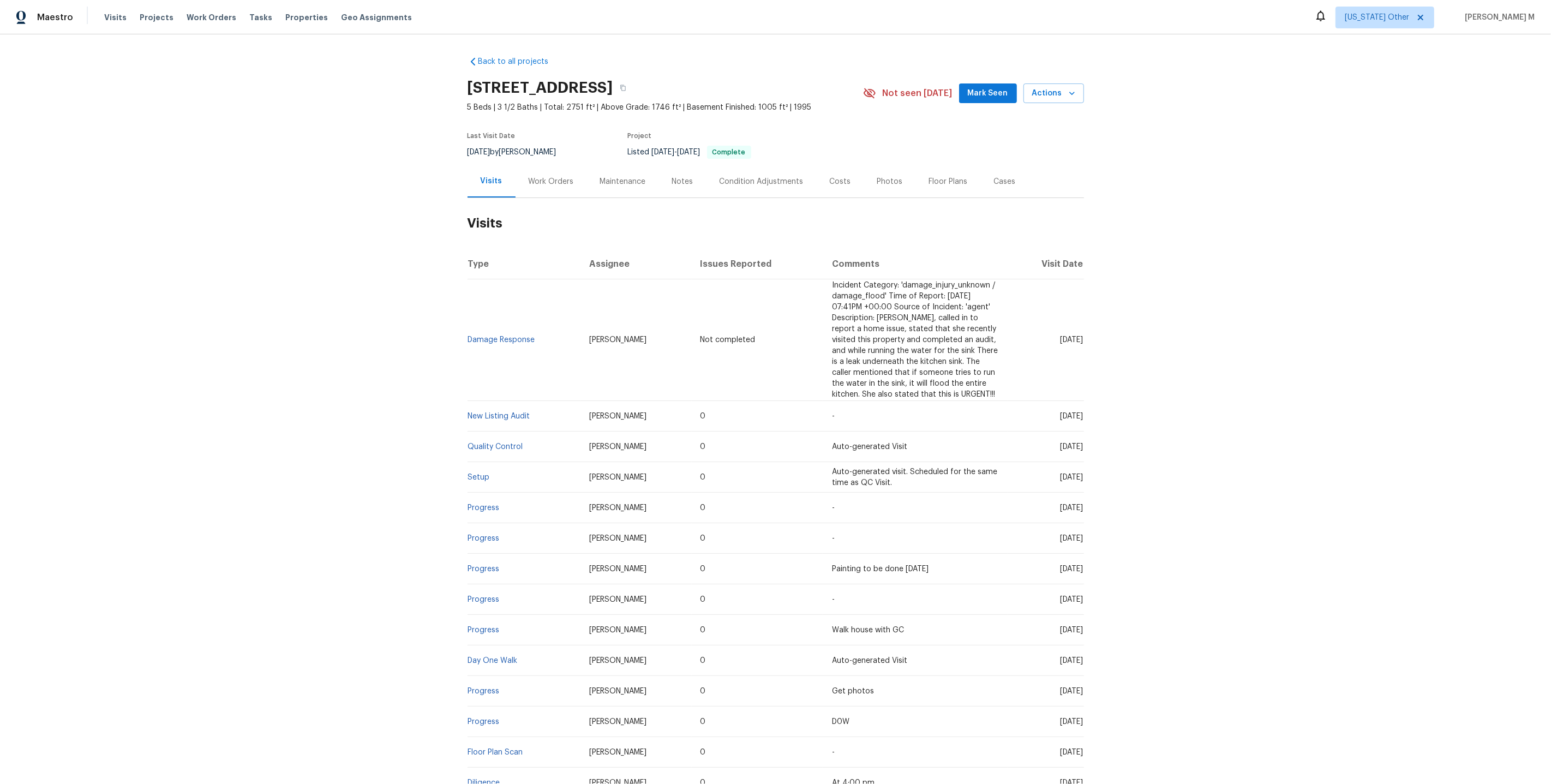
click at [545, 179] on div "Work Orders" at bounding box center [551, 181] width 45 height 11
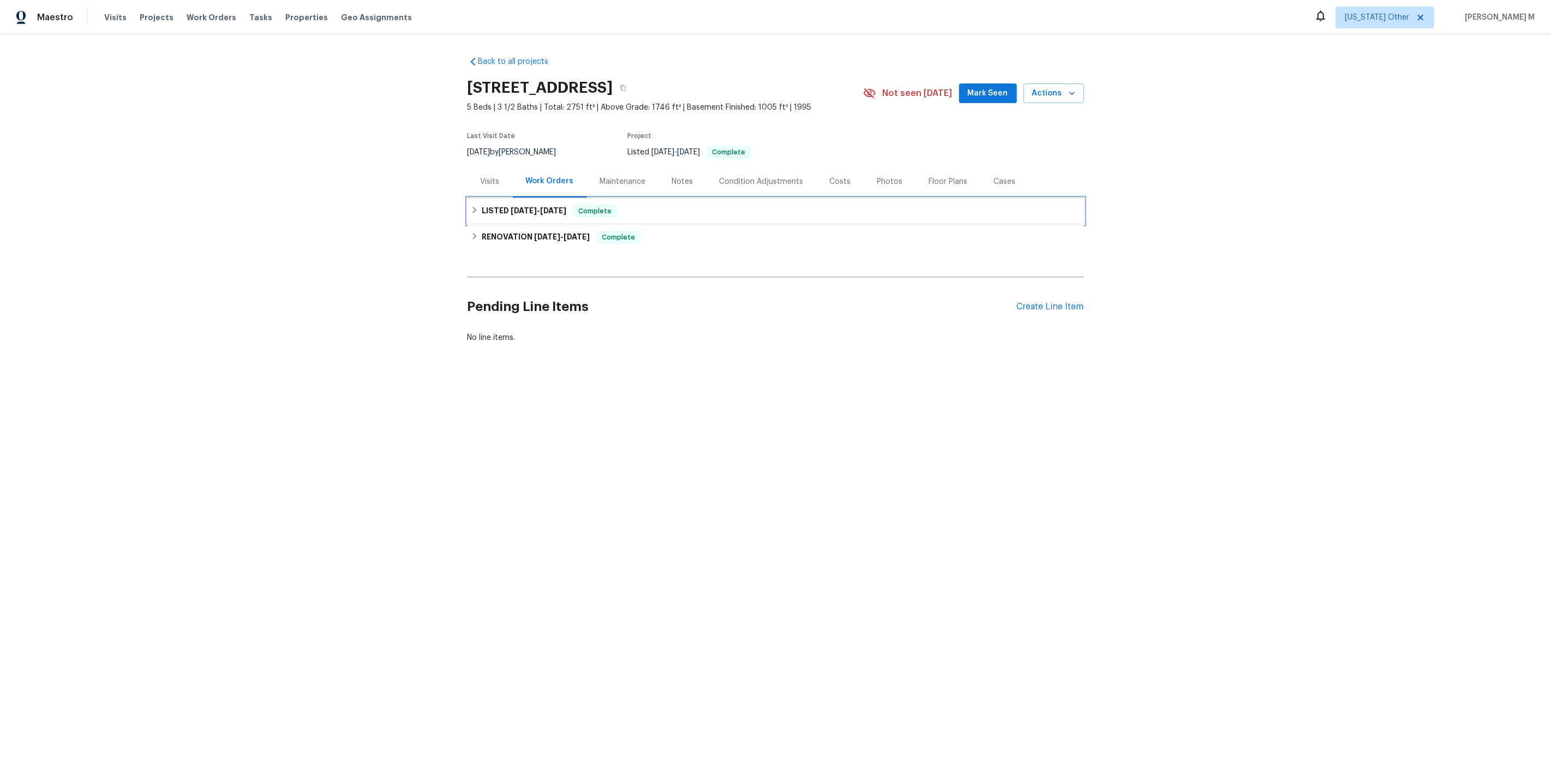
click at [518, 206] on span "10/1/25" at bounding box center [523, 210] width 26 height 8
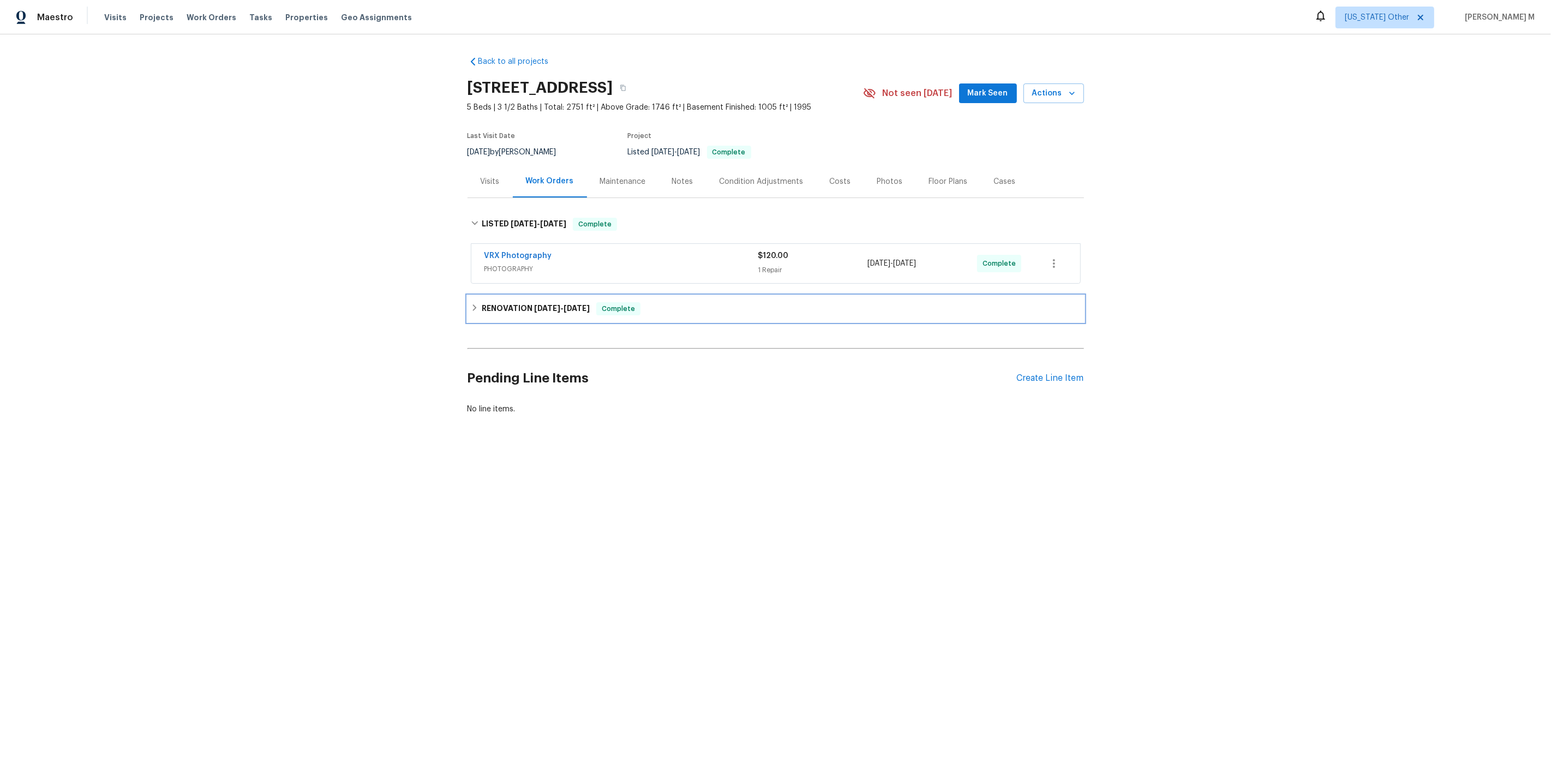
click at [503, 302] on h6 "RENOVATION 9/3/25 - 9/26/25" at bounding box center [535, 309] width 108 height 14
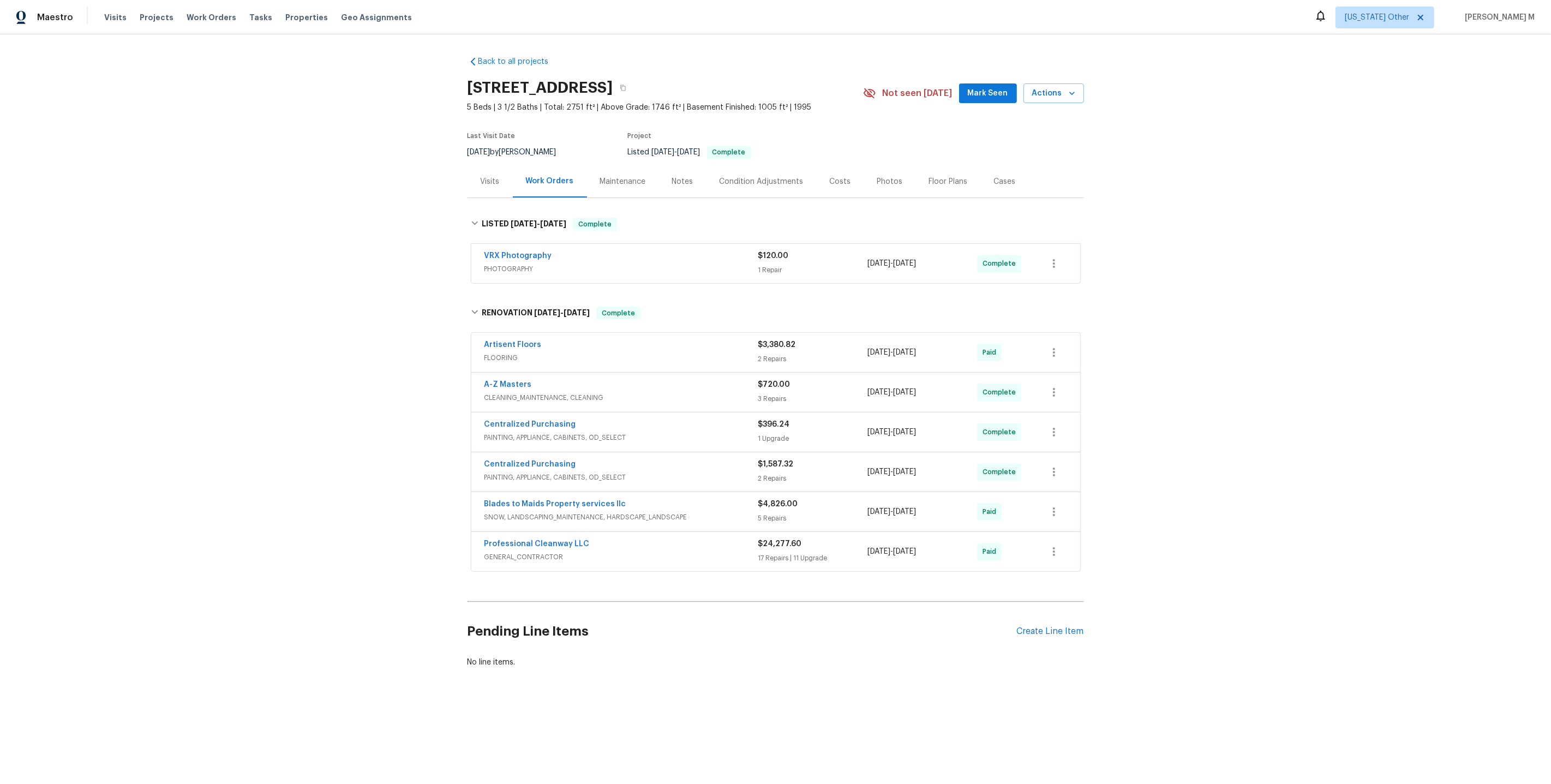
click at [502, 552] on span "GENERAL_CONTRACTOR" at bounding box center [621, 556] width 274 height 11
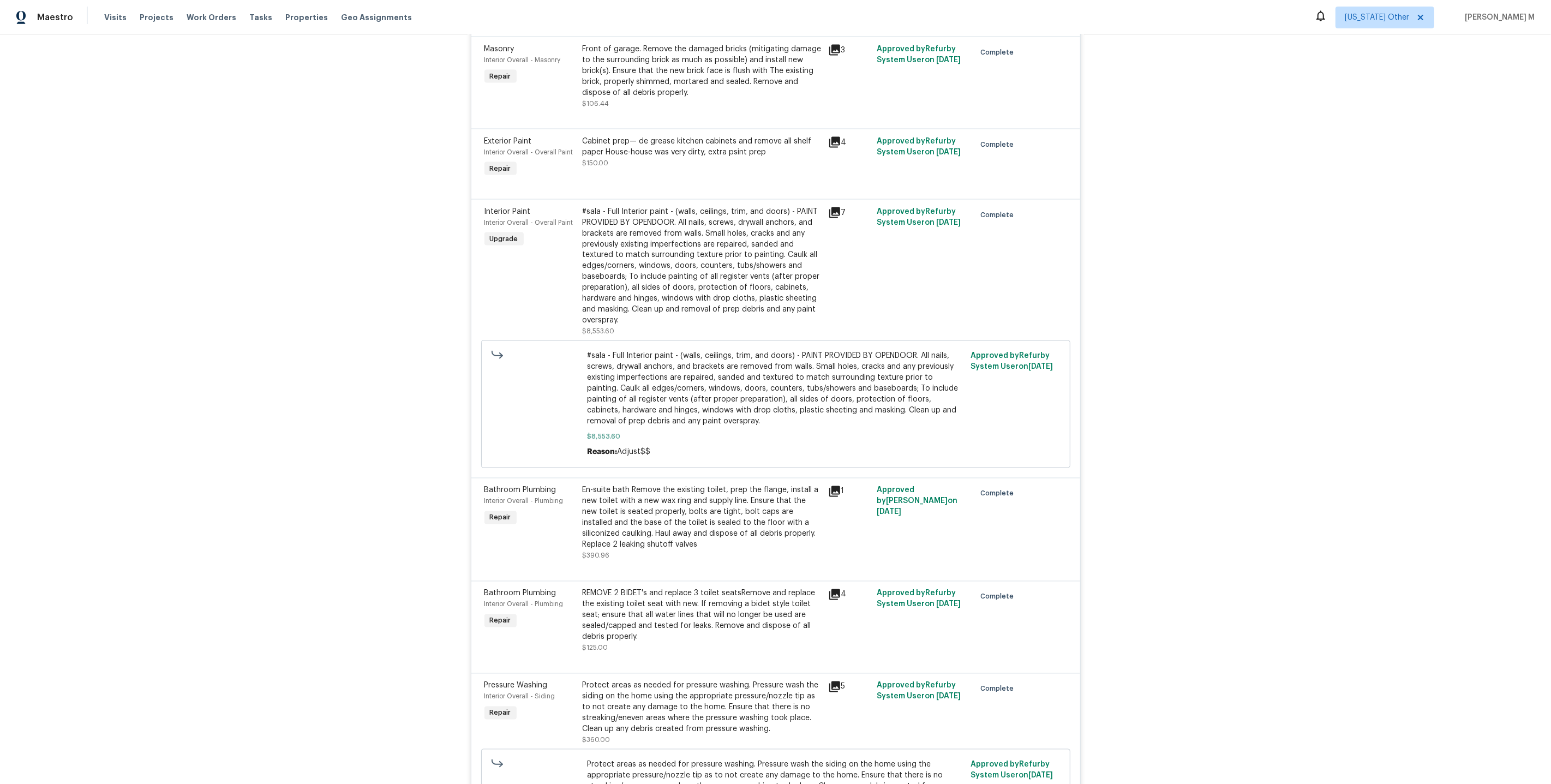
scroll to position [3239, 0]
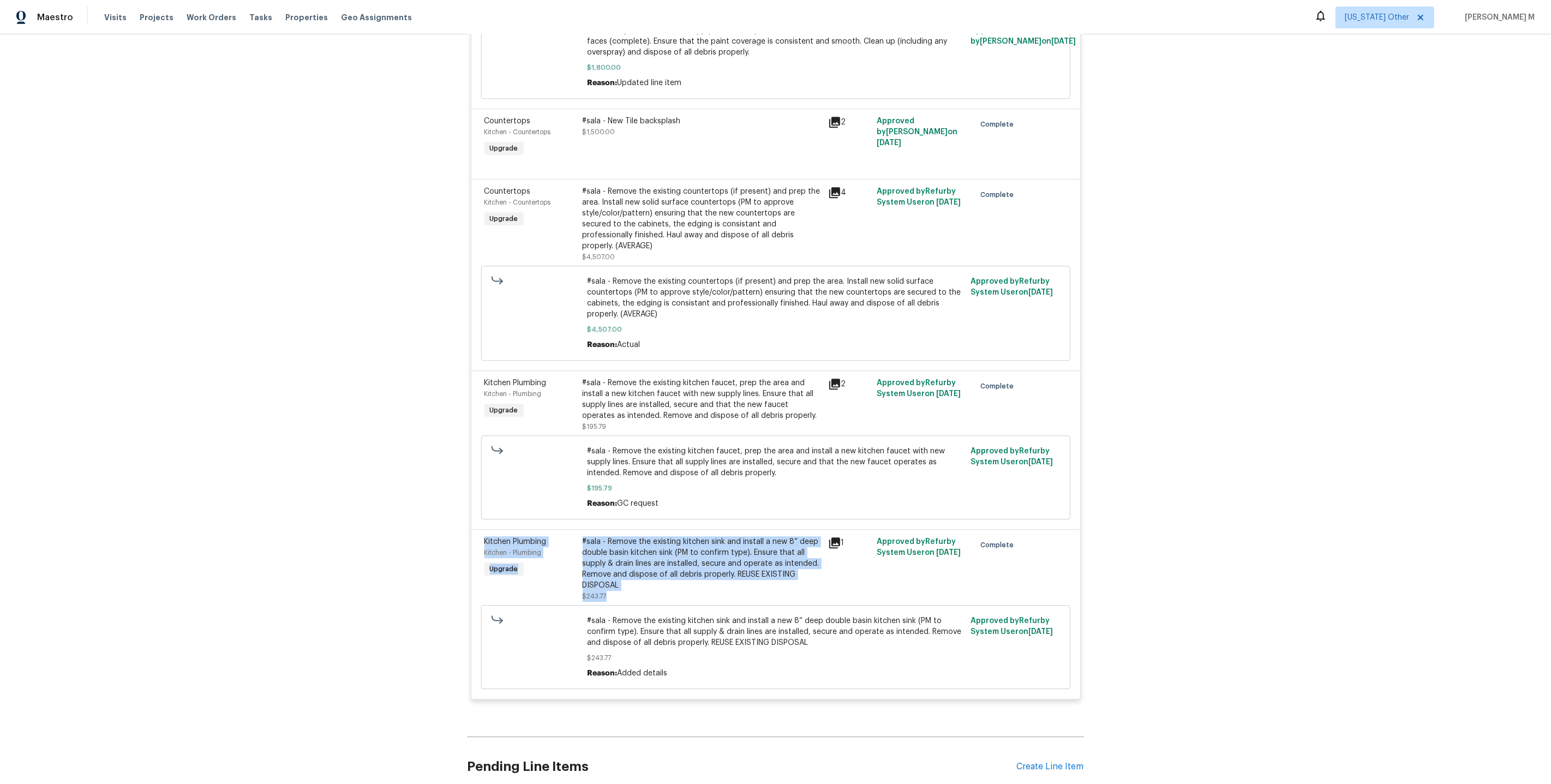
drag, startPoint x: 640, startPoint y: 510, endPoint x: 457, endPoint y: 458, distance: 190.2
click at [457, 458] on div "Back to all projects 395 Pendryn Hill Curv, Woodbury, MN 55125 5 Beds | 3 1/2 B…" at bounding box center [776, 409] width 1551 height 749
copy div "Kitchen Plumbing Kitchen - Plumbing Upgrade #sala - Remove the existing kitchen…"
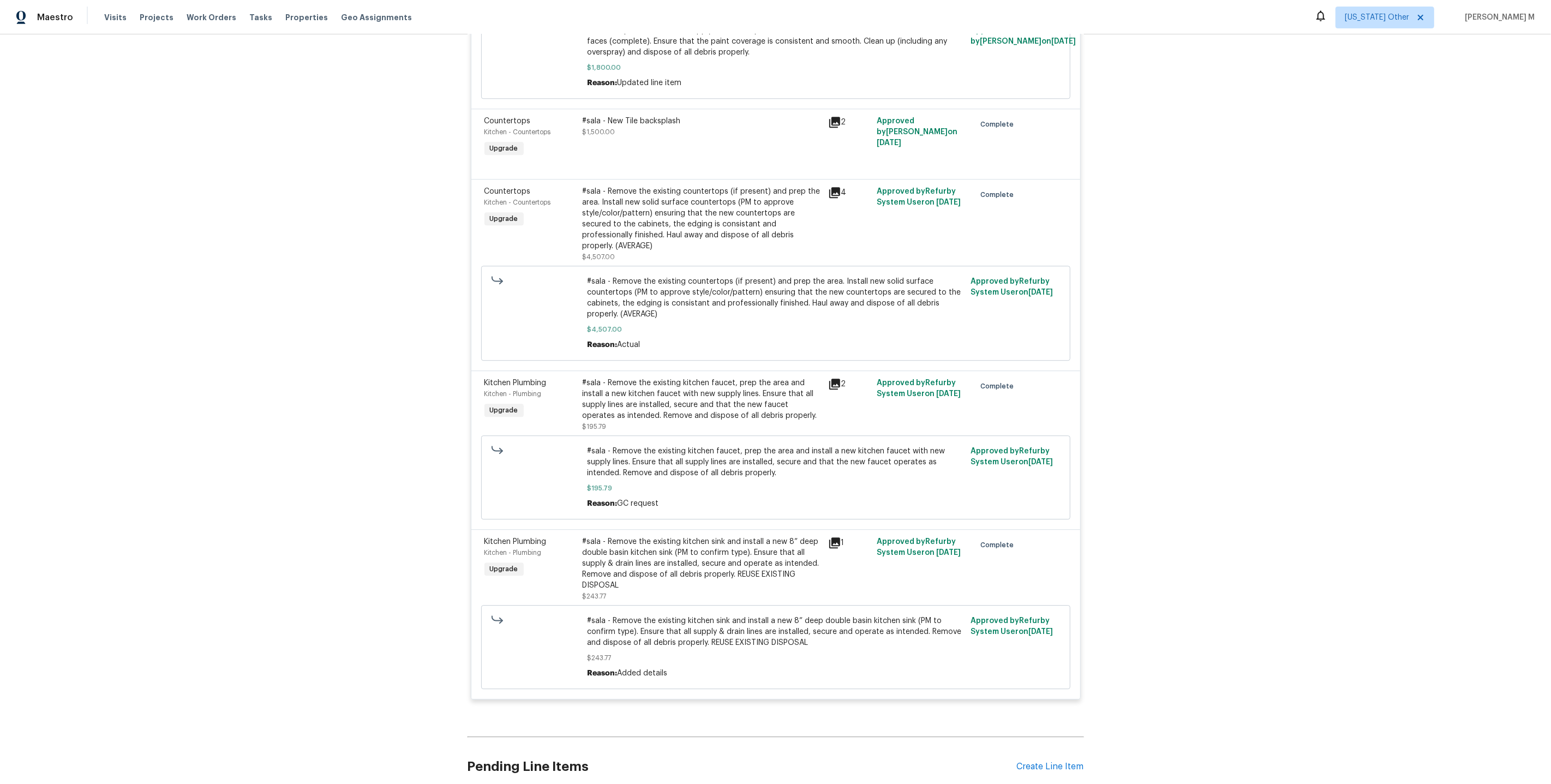
click at [713, 536] on div "#sala - Remove the existing kitchen sink and install a new 8” deep double basin…" at bounding box center [702, 563] width 239 height 55
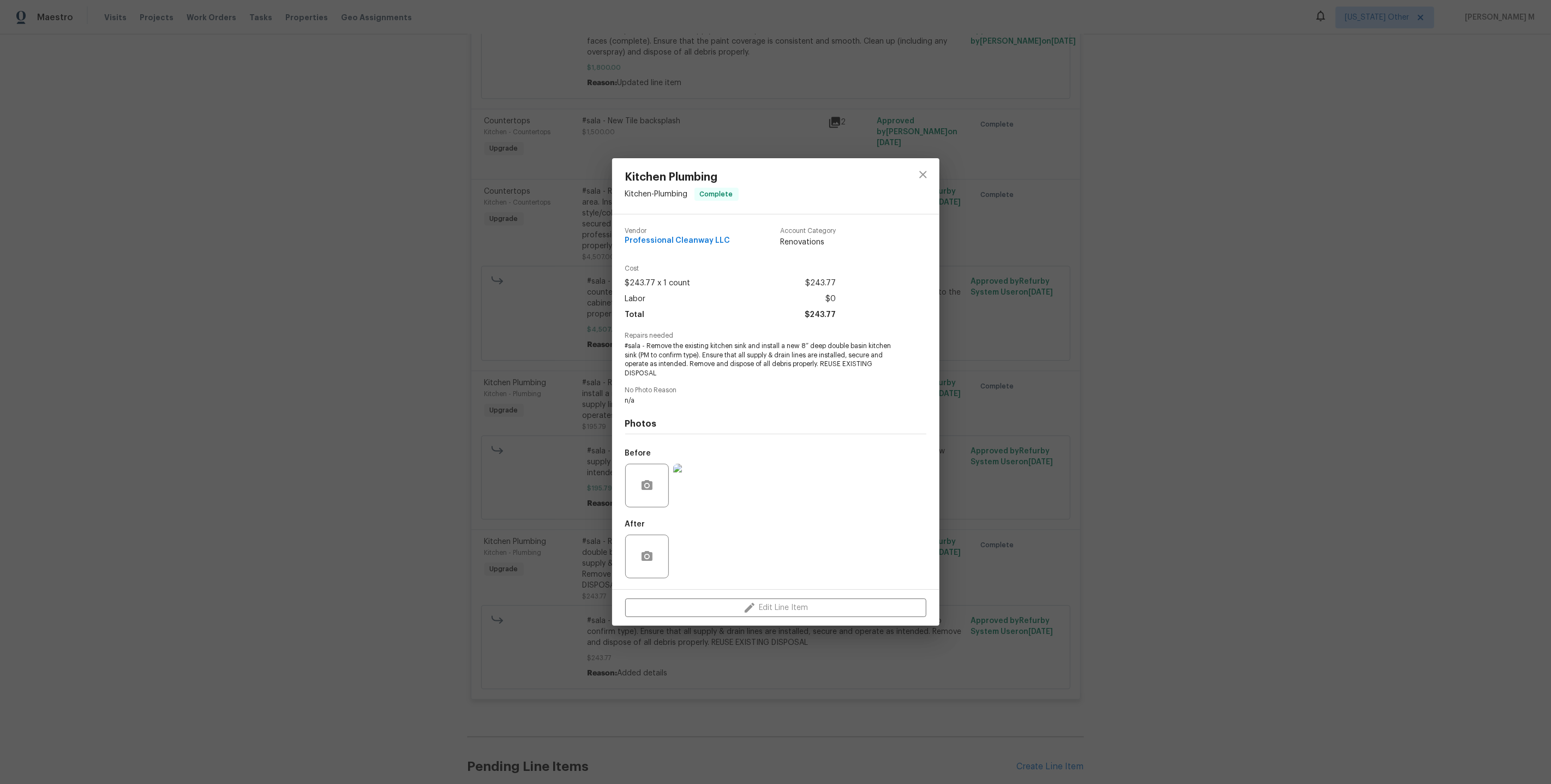
click at [695, 491] on img at bounding box center [694, 485] width 43 height 43
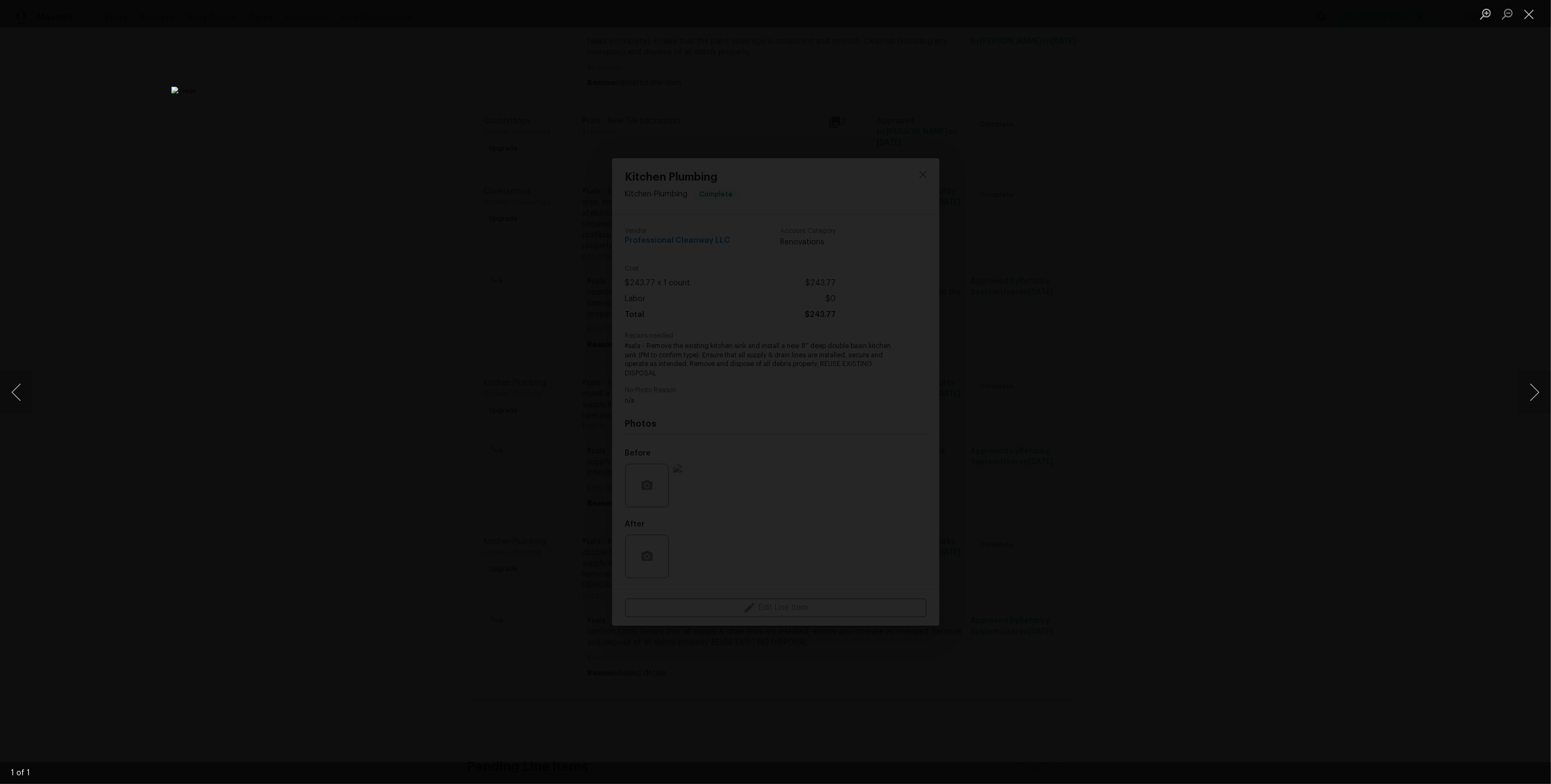
click at [815, 359] on img "Lightbox" at bounding box center [776, 392] width 1209 height 610
click at [209, 140] on div "Lightbox" at bounding box center [776, 392] width 1551 height 784
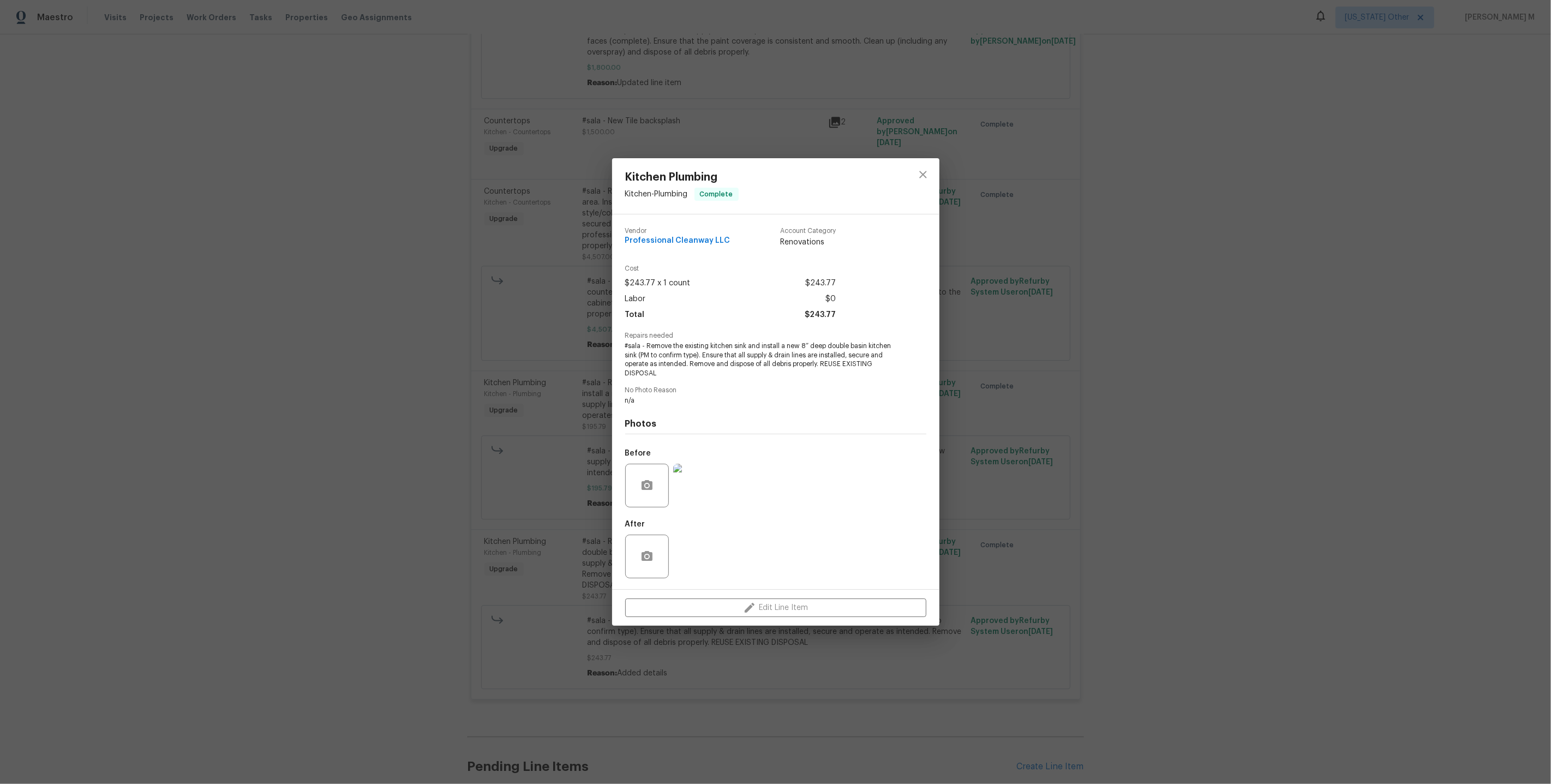
click at [489, 281] on div "Kitchen Plumbing Kitchen - Plumbing Complete Vendor Professional Cleanway LLC A…" at bounding box center [776, 392] width 1551 height 784
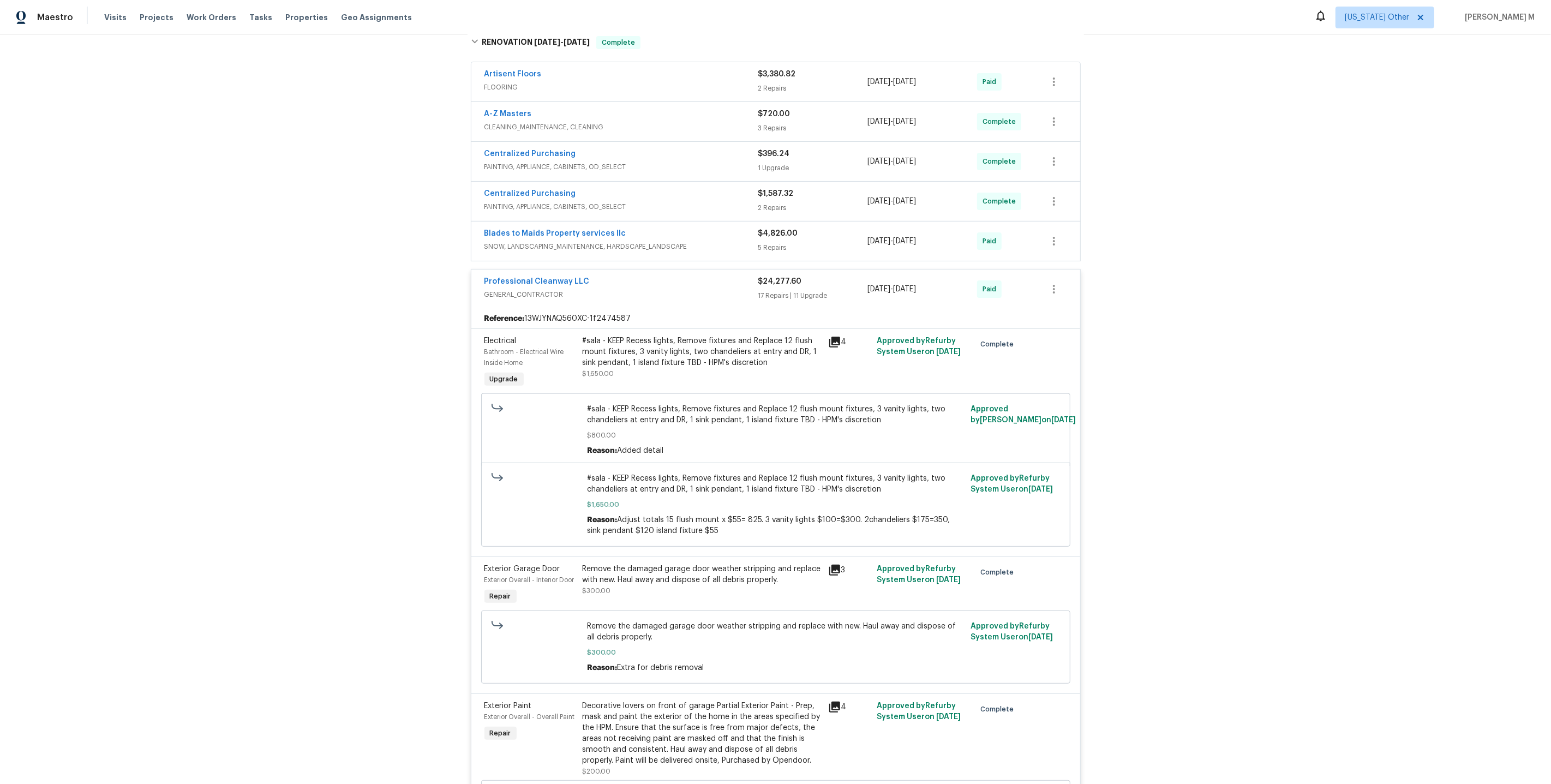
scroll to position [0, 0]
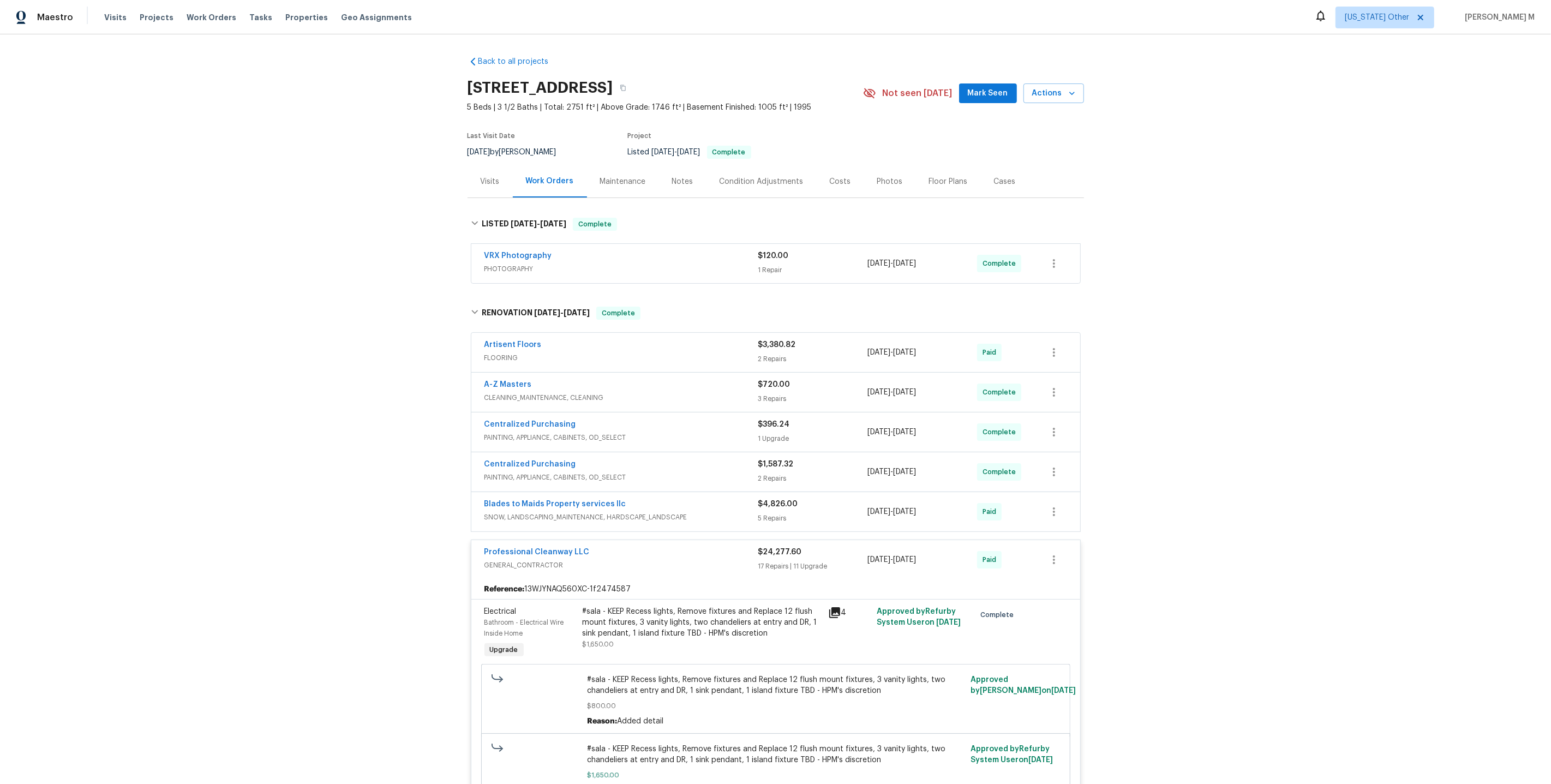
click at [617, 181] on div "Maintenance" at bounding box center [623, 181] width 46 height 11
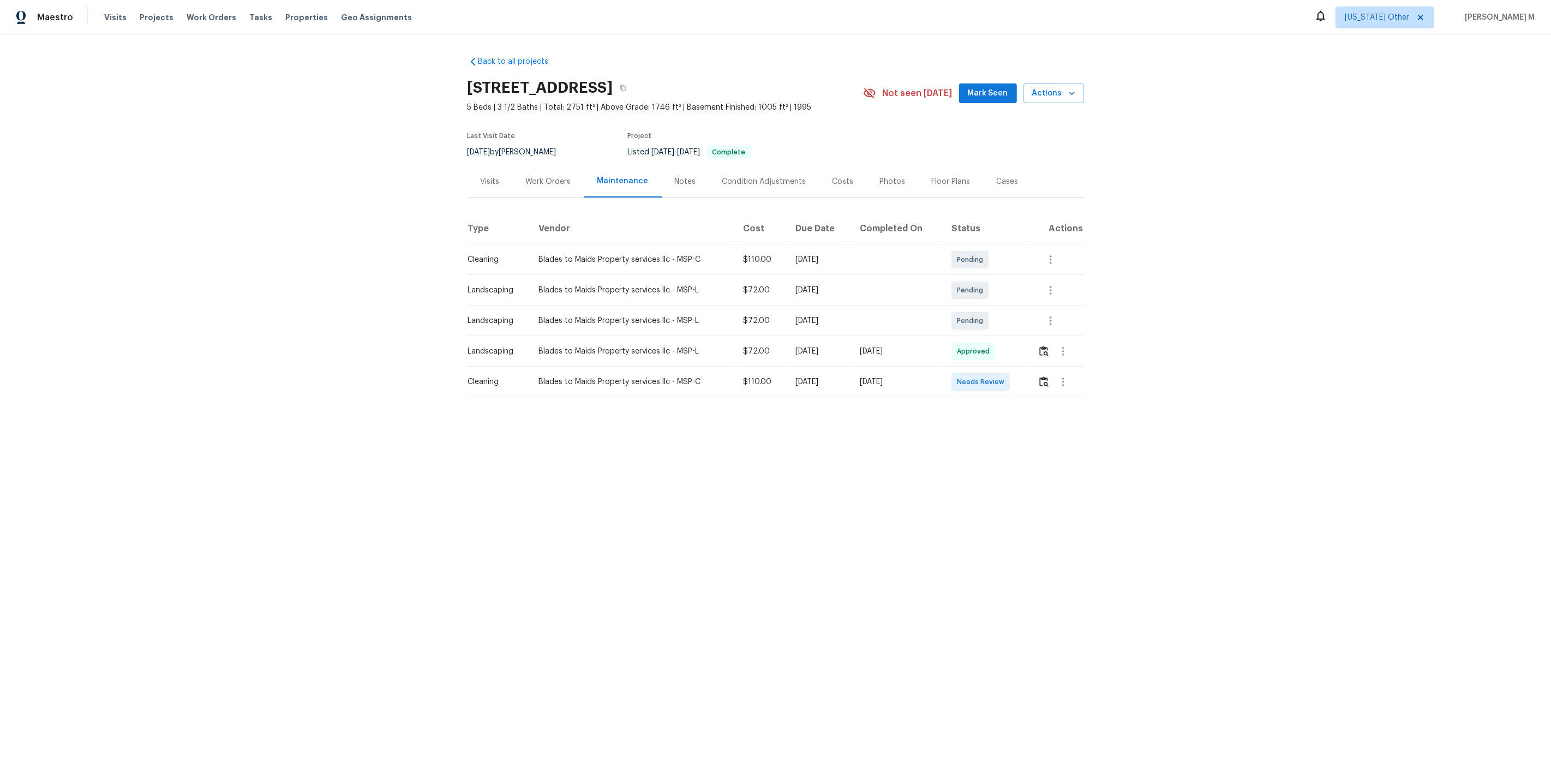
click at [924, 184] on div "Floor Plans" at bounding box center [951, 180] width 65 height 32
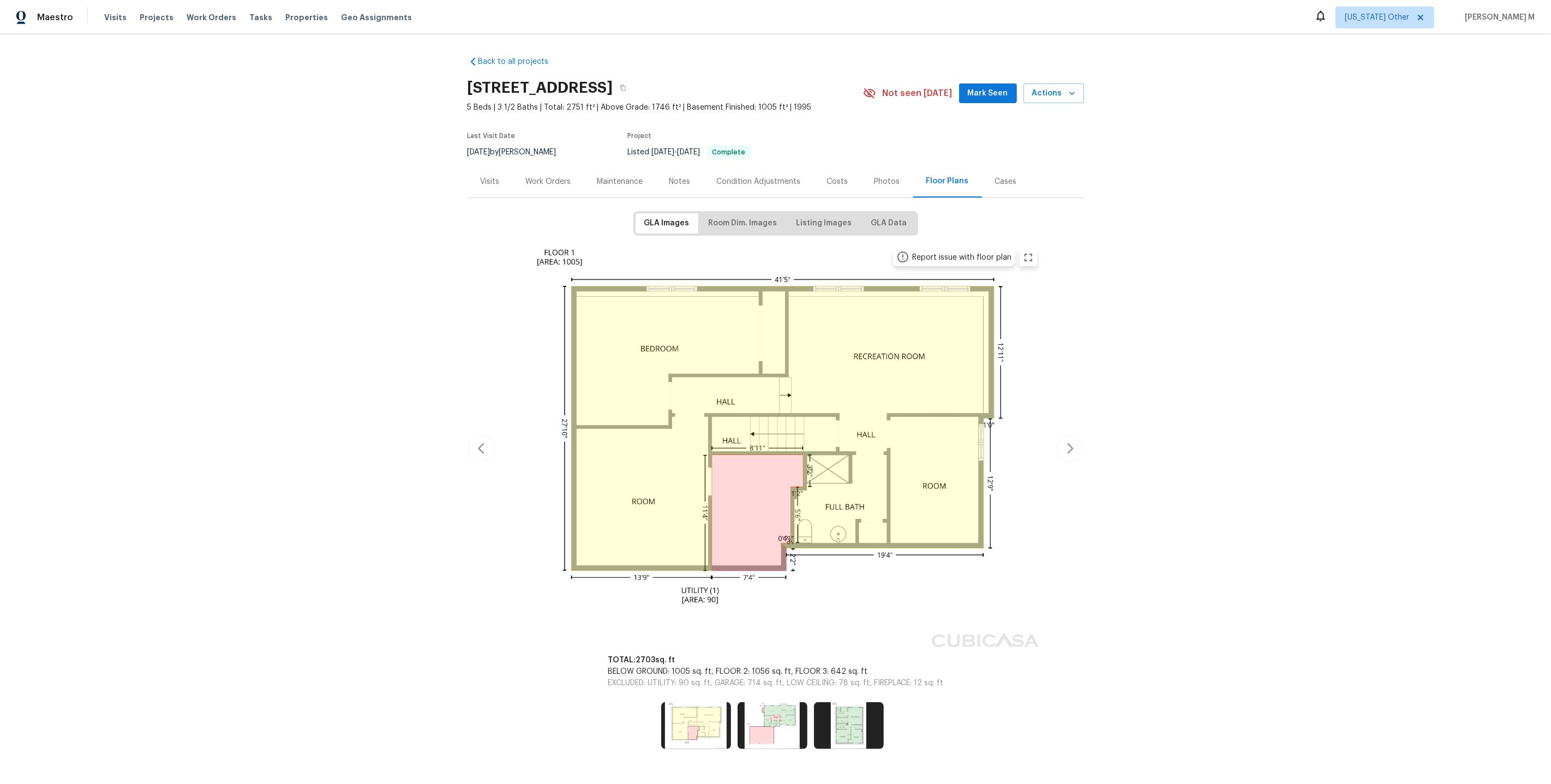
scroll to position [12, 0]
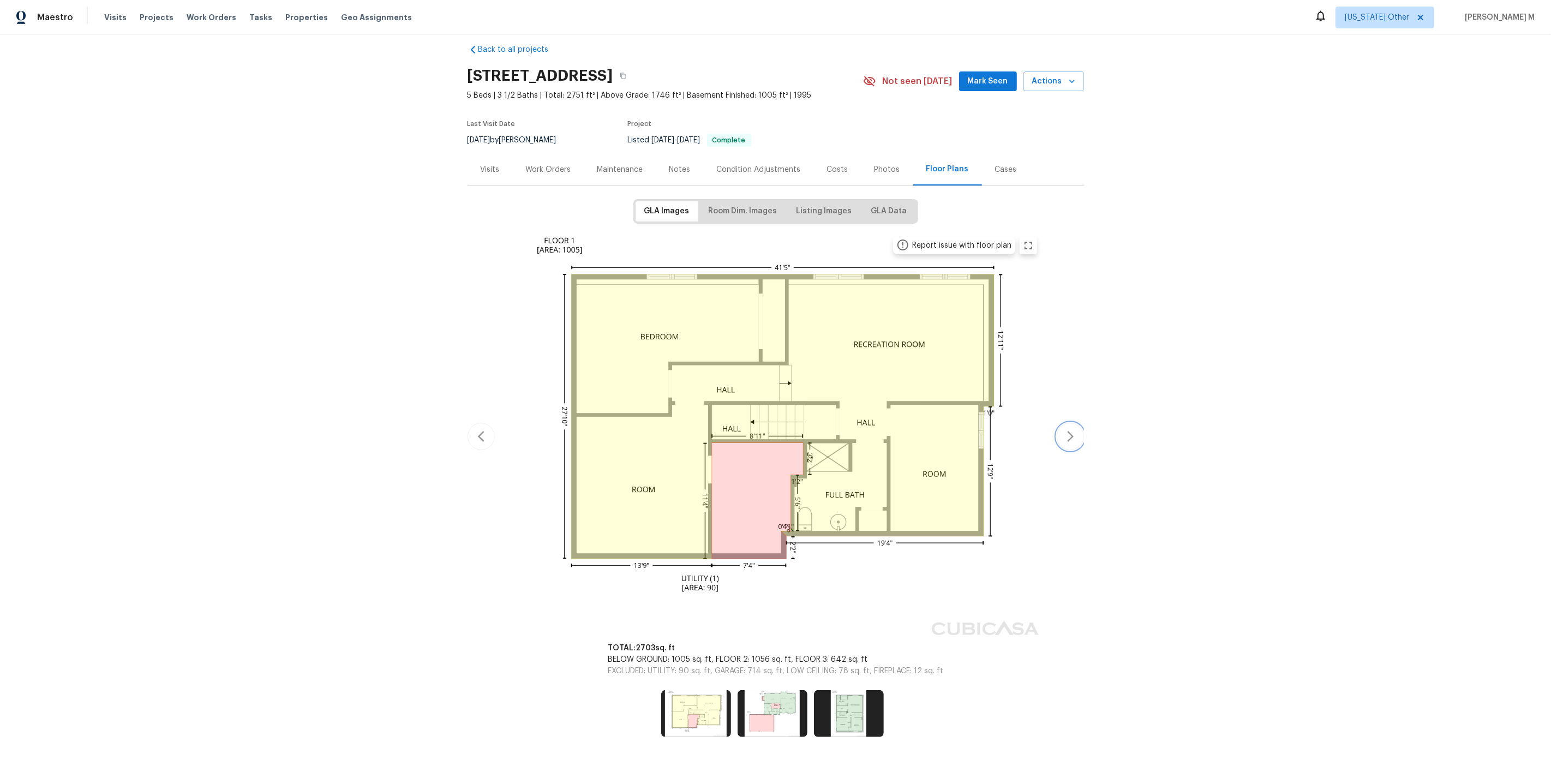
click at [1066, 430] on icon "button" at bounding box center [1071, 437] width 14 height 14
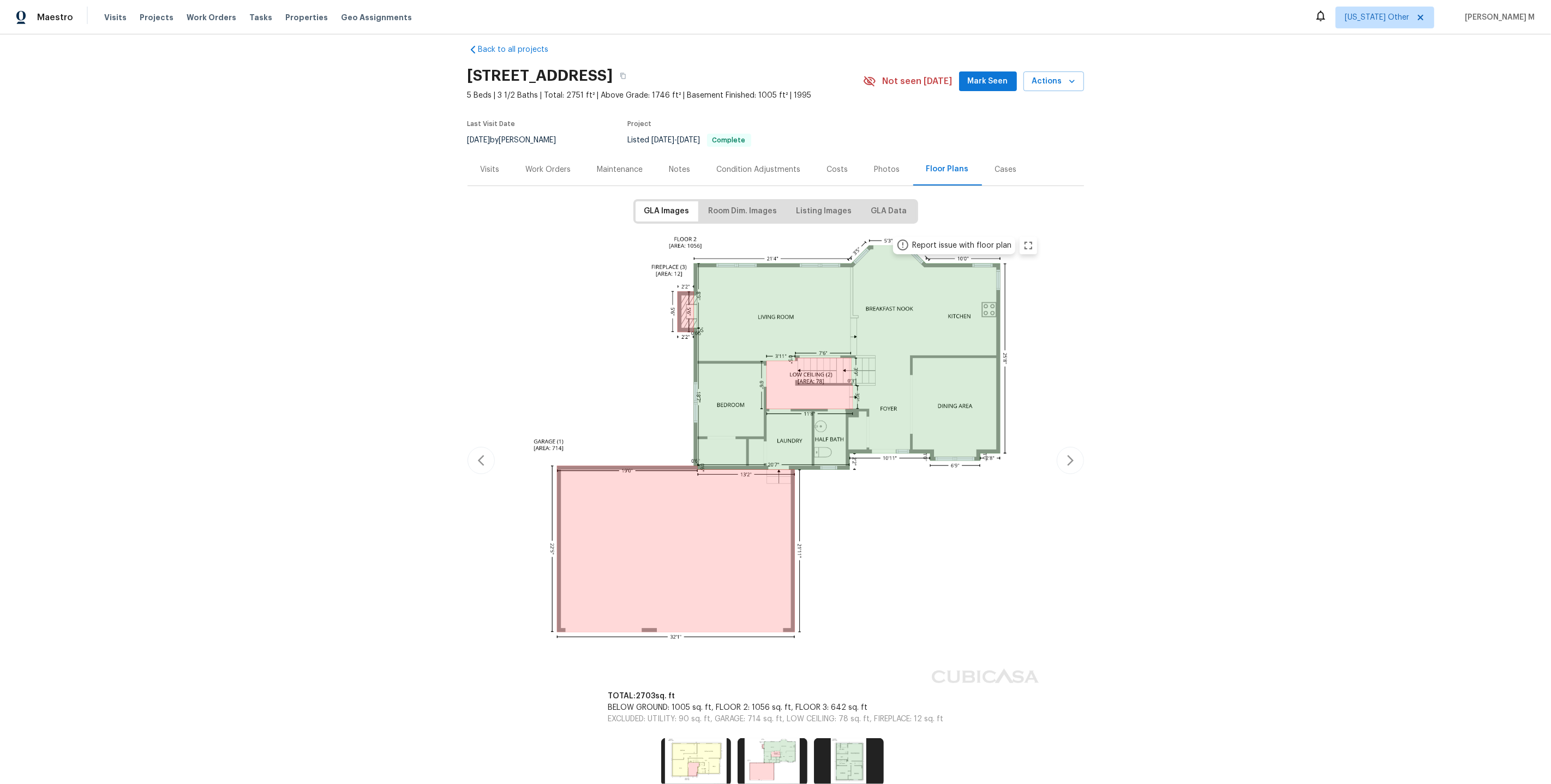
click at [1066, 425] on div "Report issue with floor plan Report issue with floor plan Report issue with flo…" at bounding box center [776, 461] width 616 height 461
click at [1066, 454] on icon "button" at bounding box center [1071, 461] width 14 height 14
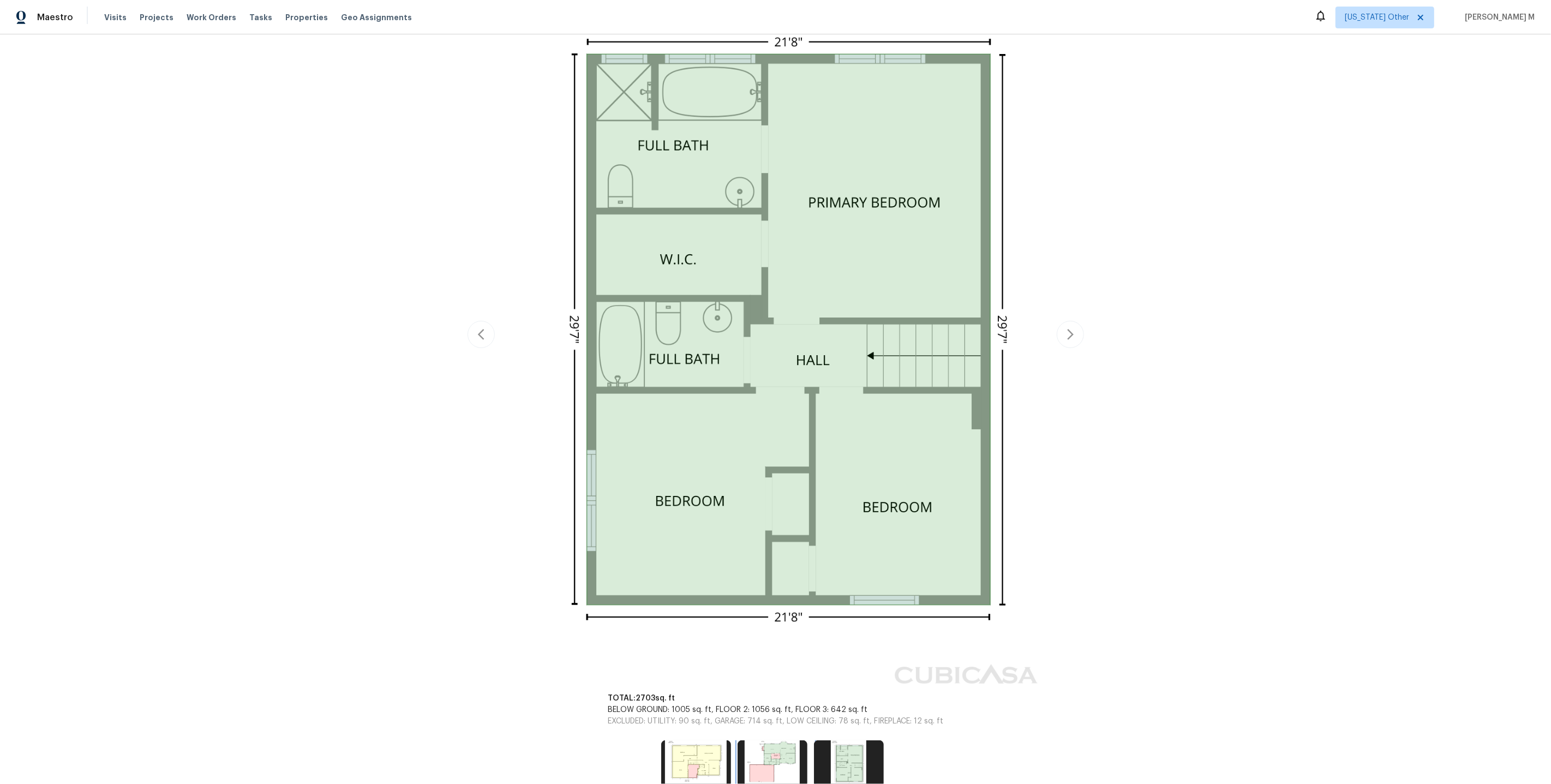
click at [767, 741] on img at bounding box center [773, 764] width 69 height 47
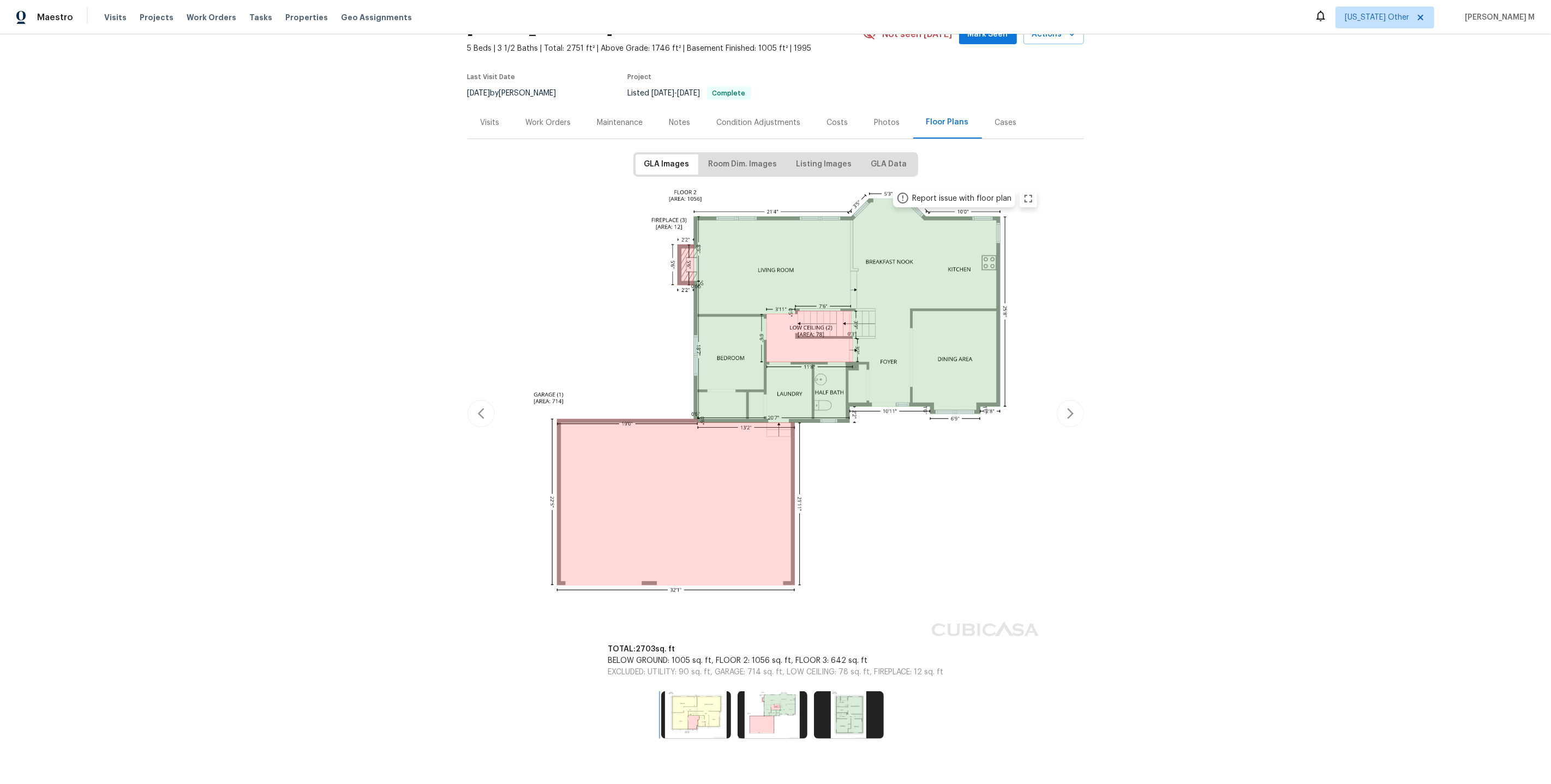
click at [700, 694] on img at bounding box center [696, 715] width 69 height 47
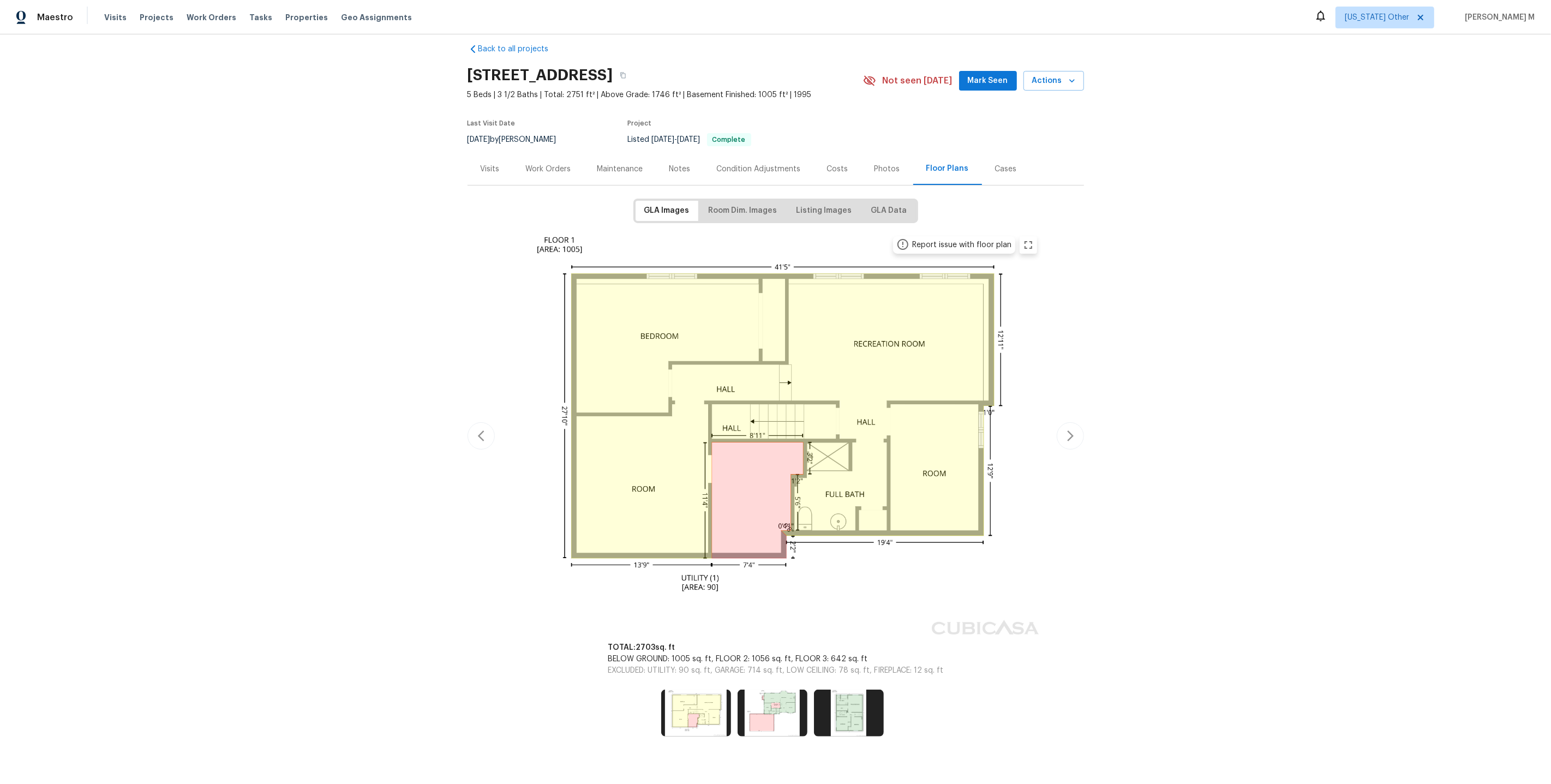
click at [1041, 446] on div "Report issue with floor plan Report issue with floor plan Report issue with flo…" at bounding box center [776, 436] width 616 height 413
click at [544, 174] on div "Work Orders" at bounding box center [549, 168] width 71 height 32
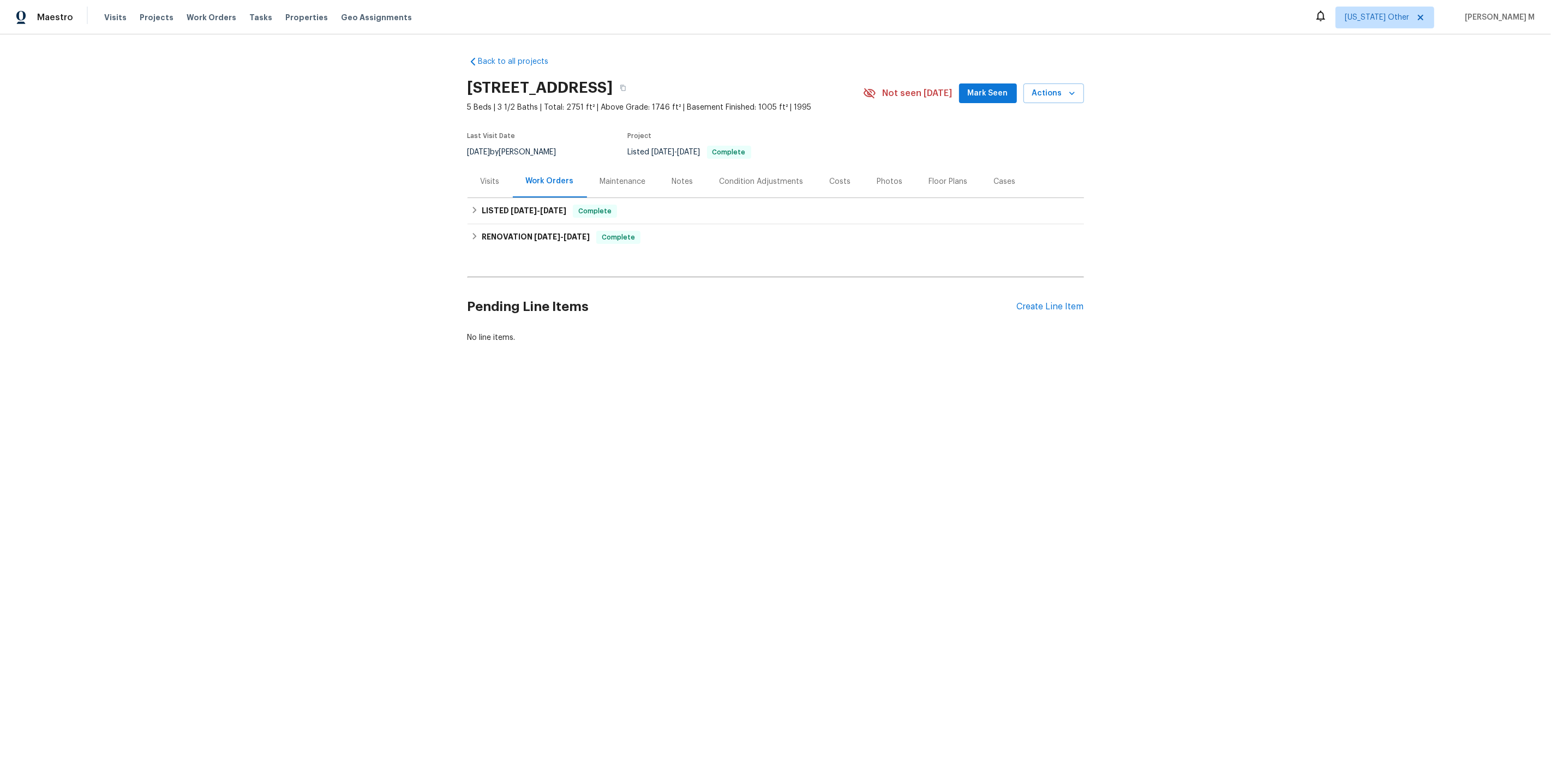
click at [1056, 304] on div "Pending Line Items Create Line Item" at bounding box center [776, 307] width 616 height 51
click at [1061, 302] on div "Create Line Item" at bounding box center [1050, 307] width 68 height 11
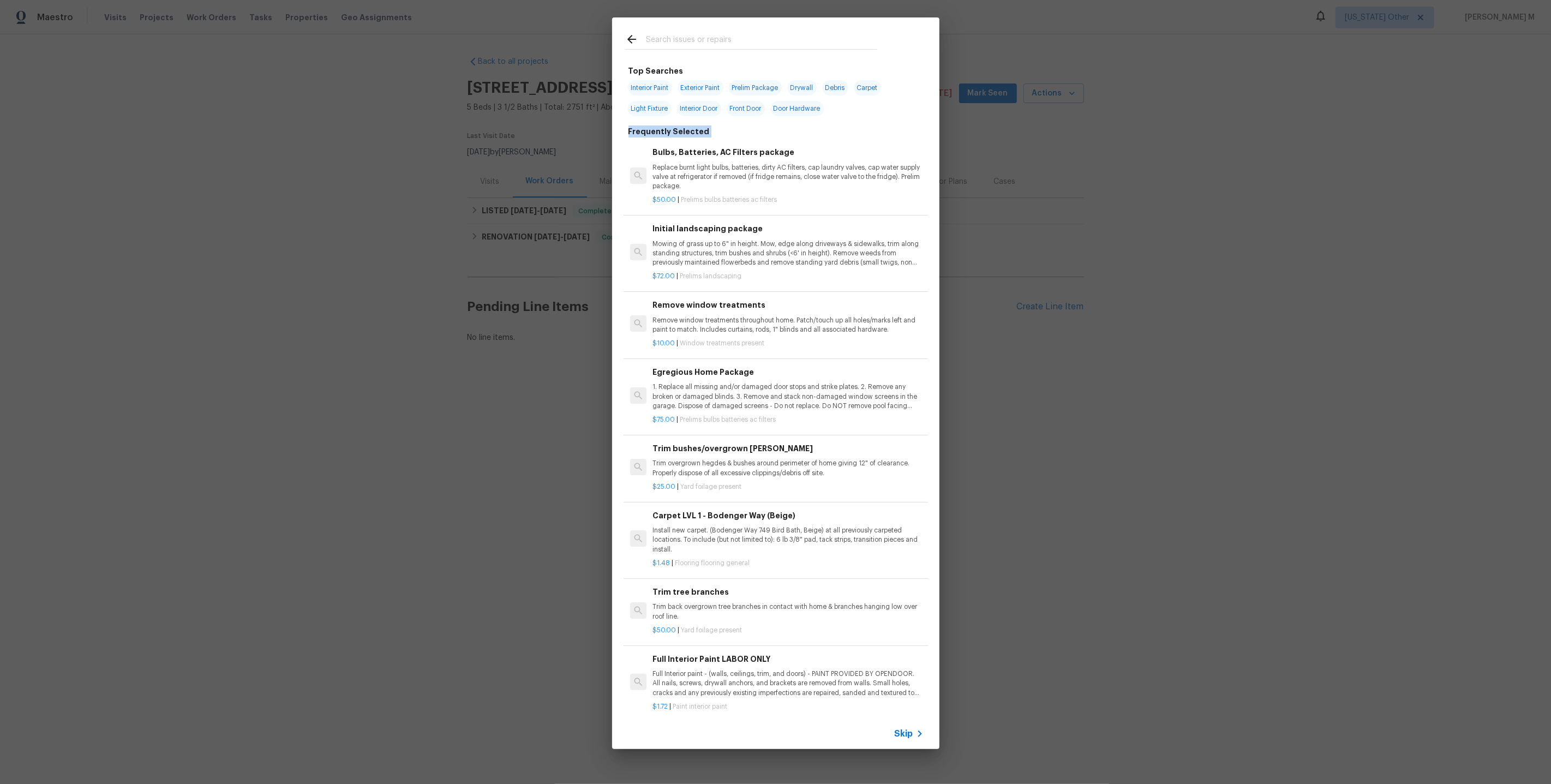
drag, startPoint x: 621, startPoint y: 132, endPoint x: 703, endPoint y: 132, distance: 82.0
click at [703, 132] on div "Top Searches Interior Paint Exterior Paint Prelim Package Drywall Debris Carpet…" at bounding box center [776, 390] width 327 height 658
click at [792, 125] on div "Top Searches Interior Paint Exterior Paint Prelim Package Drywall Debris Carpet…" at bounding box center [776, 449] width 301 height 770
click at [444, 174] on div "Top Searches Interior Paint Exterior Paint Prelim Package Drywall Debris Carpet…" at bounding box center [776, 383] width 1551 height 767
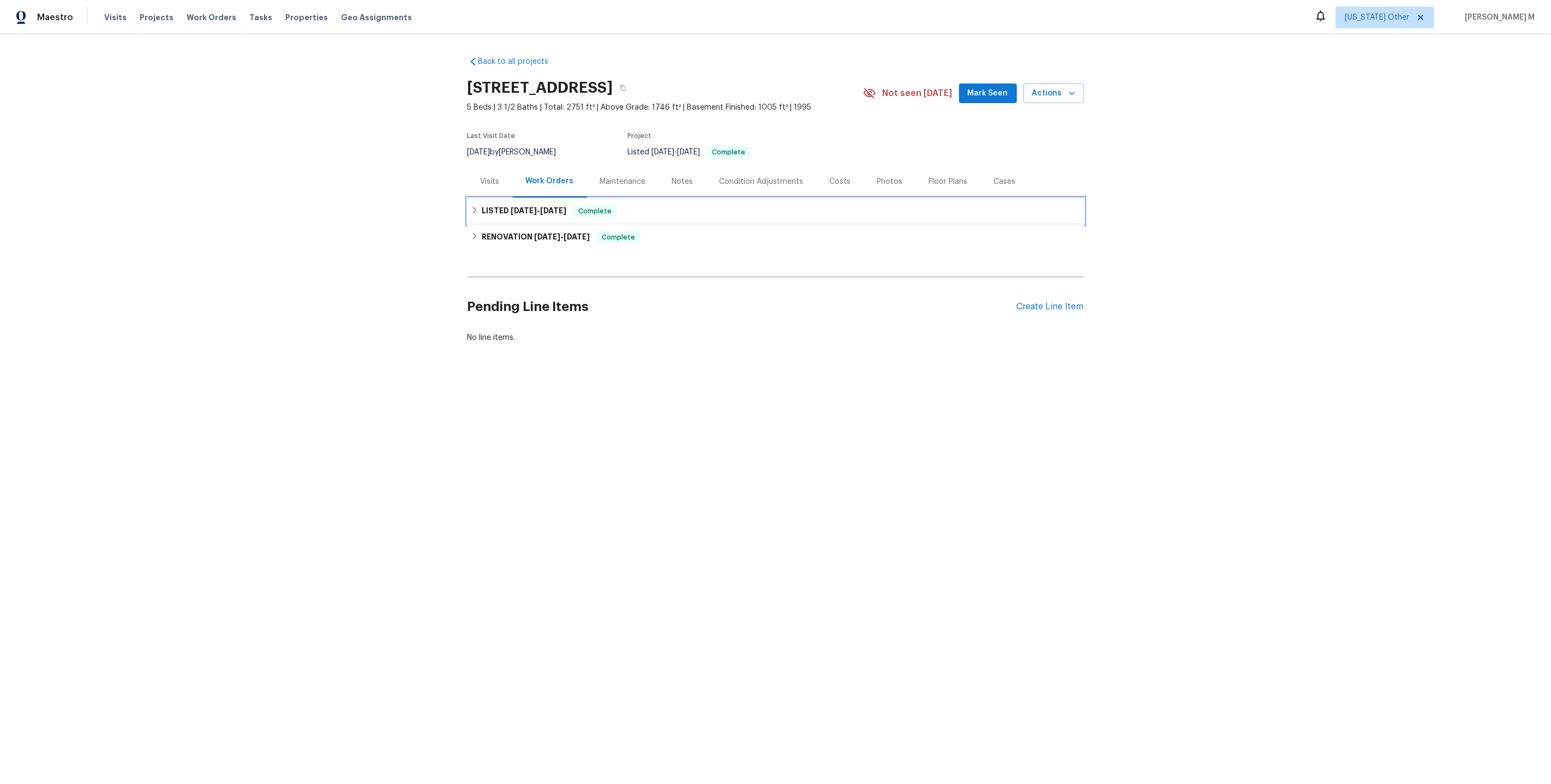
click at [533, 198] on div "LISTED 10/1/25 - 10/2/25 Complete" at bounding box center [776, 210] width 616 height 26
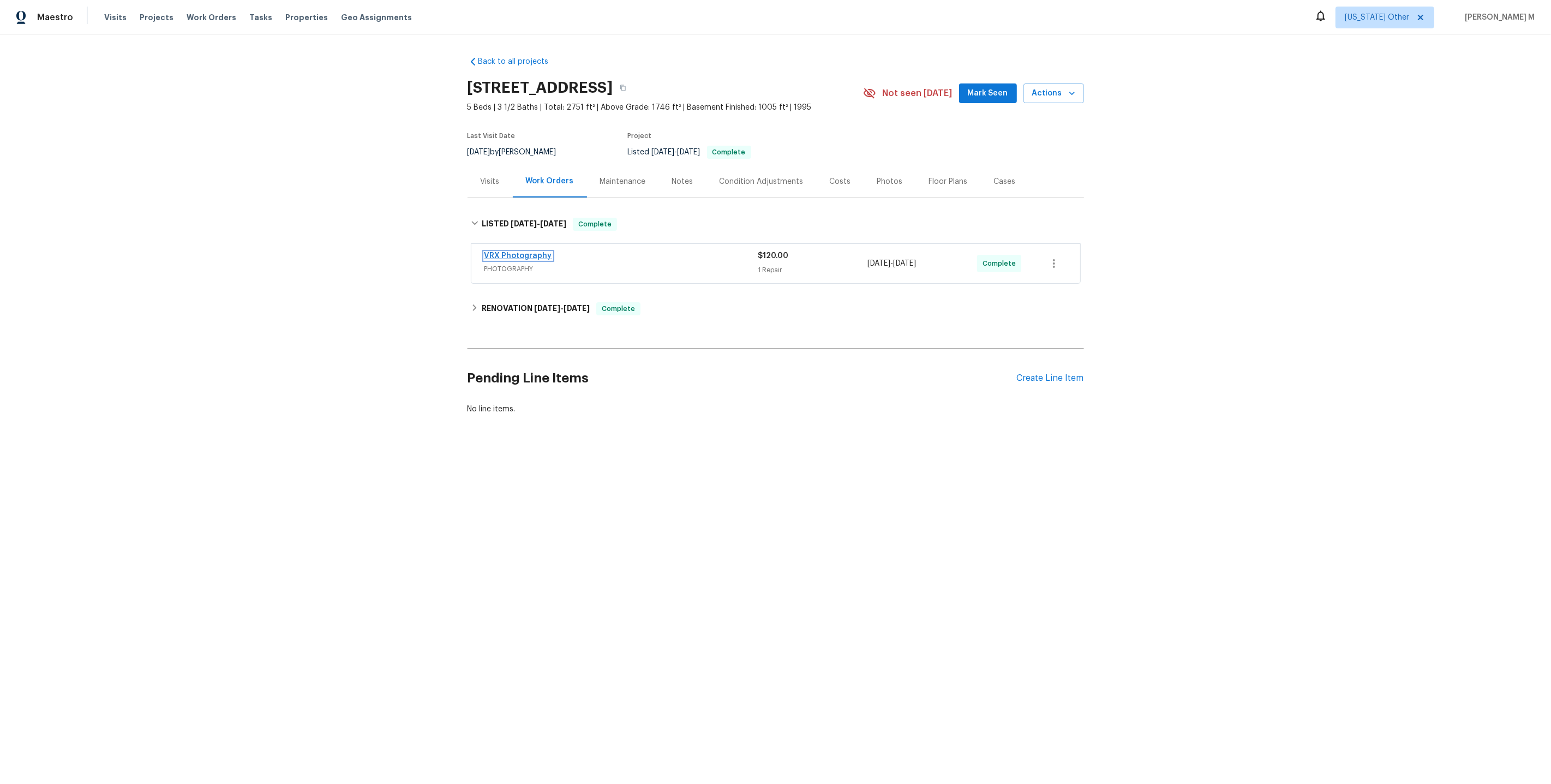
click at [510, 253] on link "VRX Photography" at bounding box center [518, 256] width 68 height 8
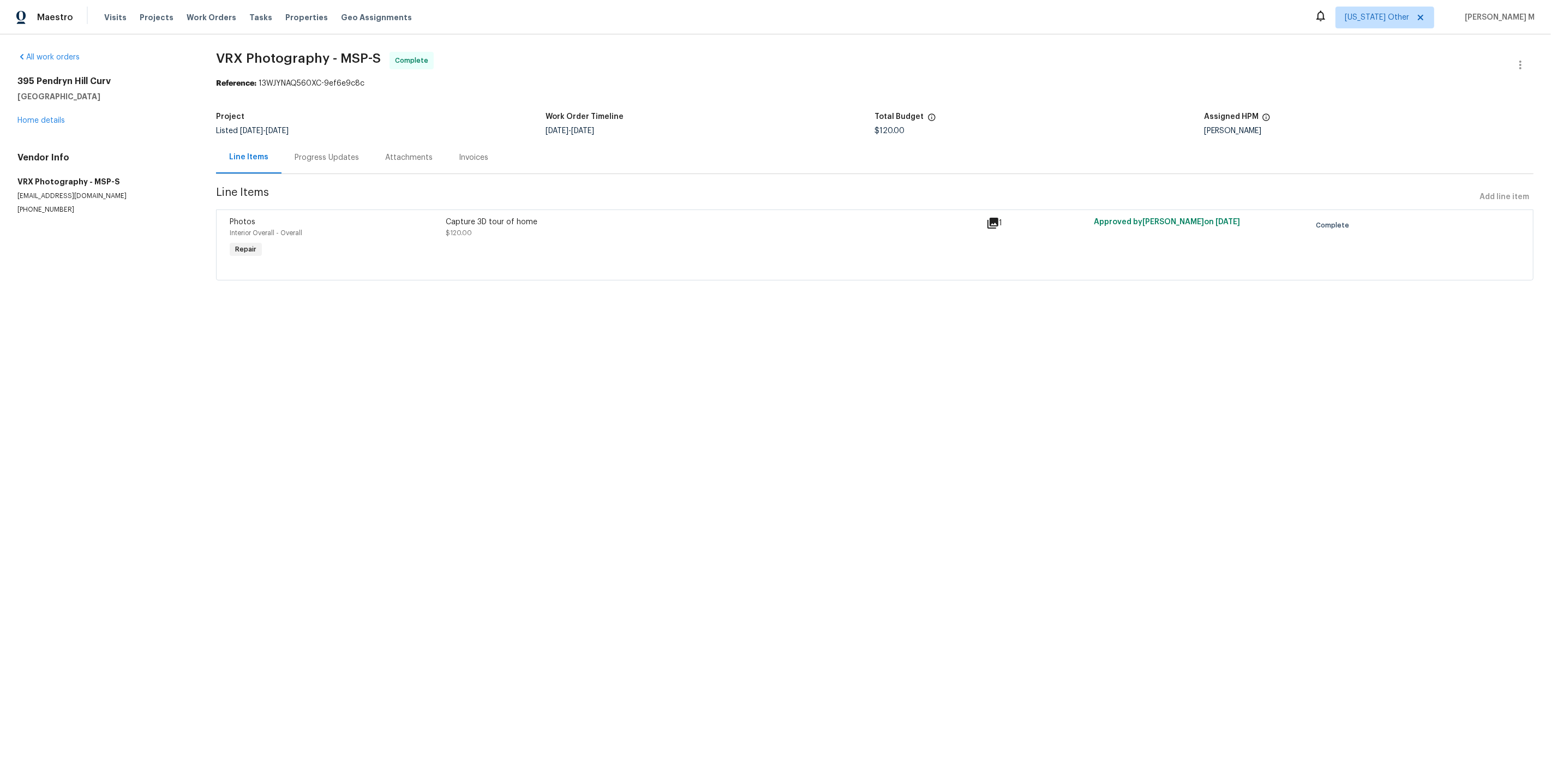
click at [302, 152] on div "Progress Updates" at bounding box center [326, 157] width 65 height 11
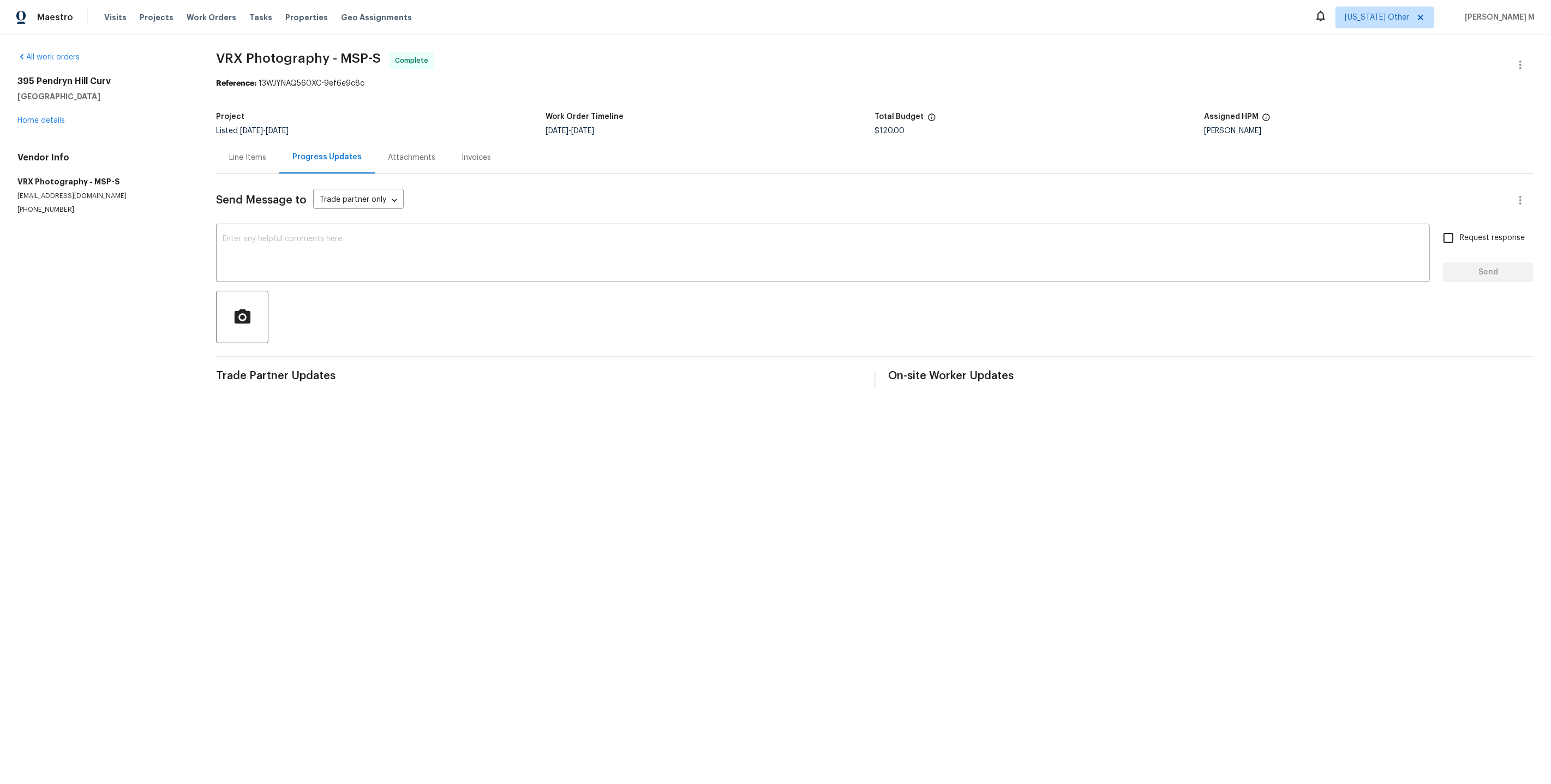
click at [264, 148] on div "Line Items" at bounding box center [248, 157] width 64 height 32
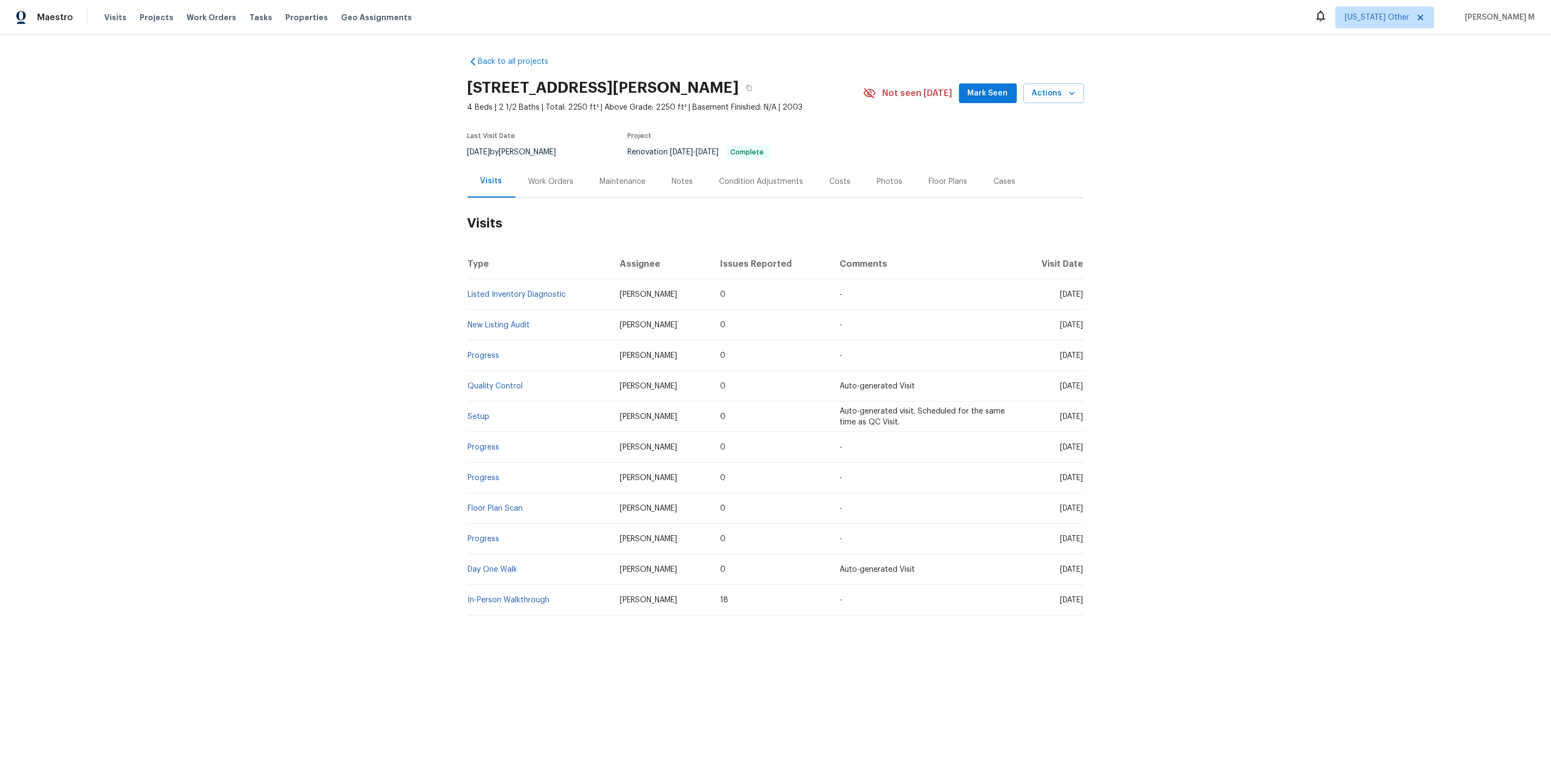
click at [518, 170] on div "Work Orders" at bounding box center [552, 180] width 71 height 32
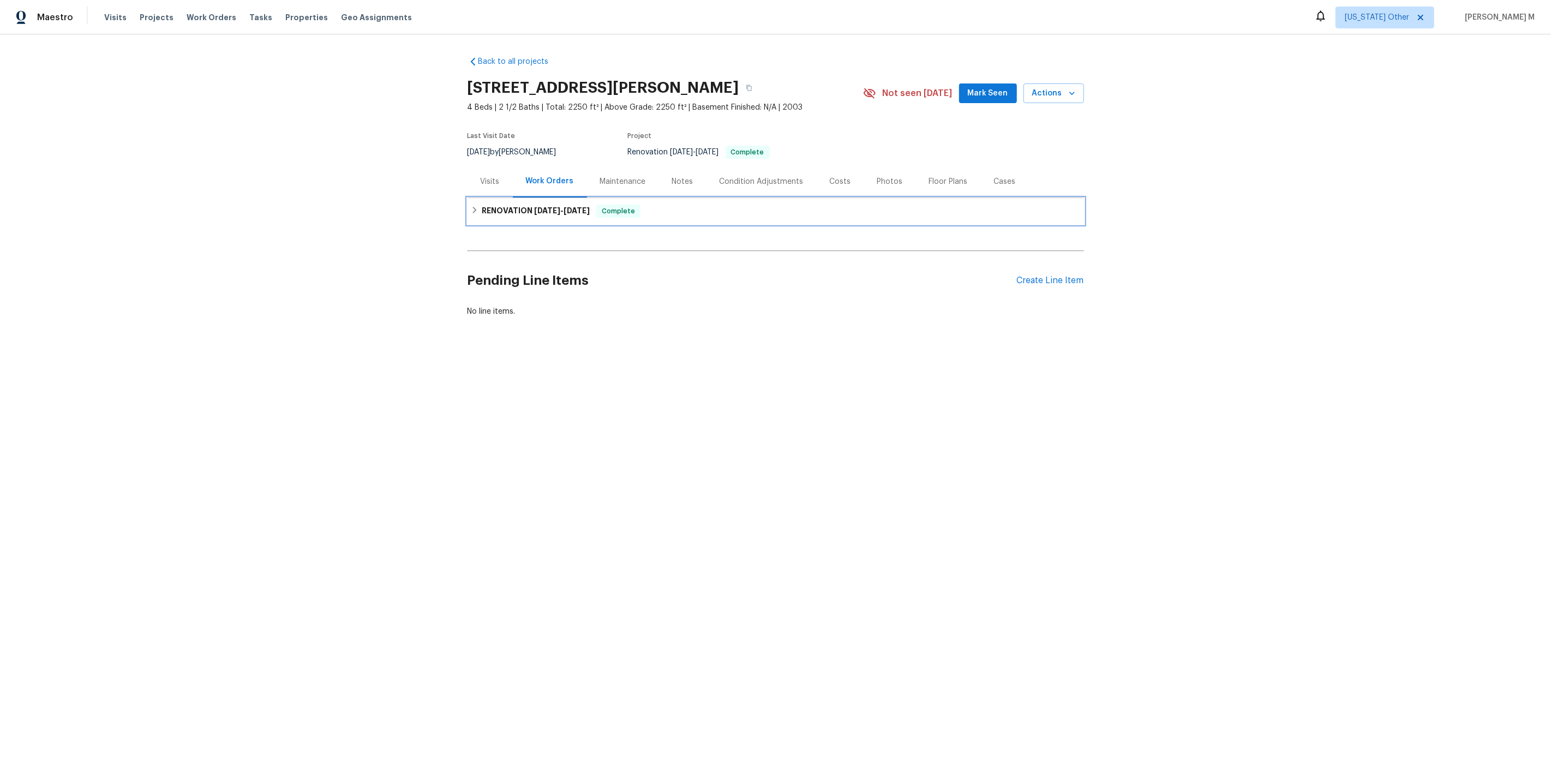
click at [539, 206] on span "[DATE]" at bounding box center [547, 210] width 26 height 8
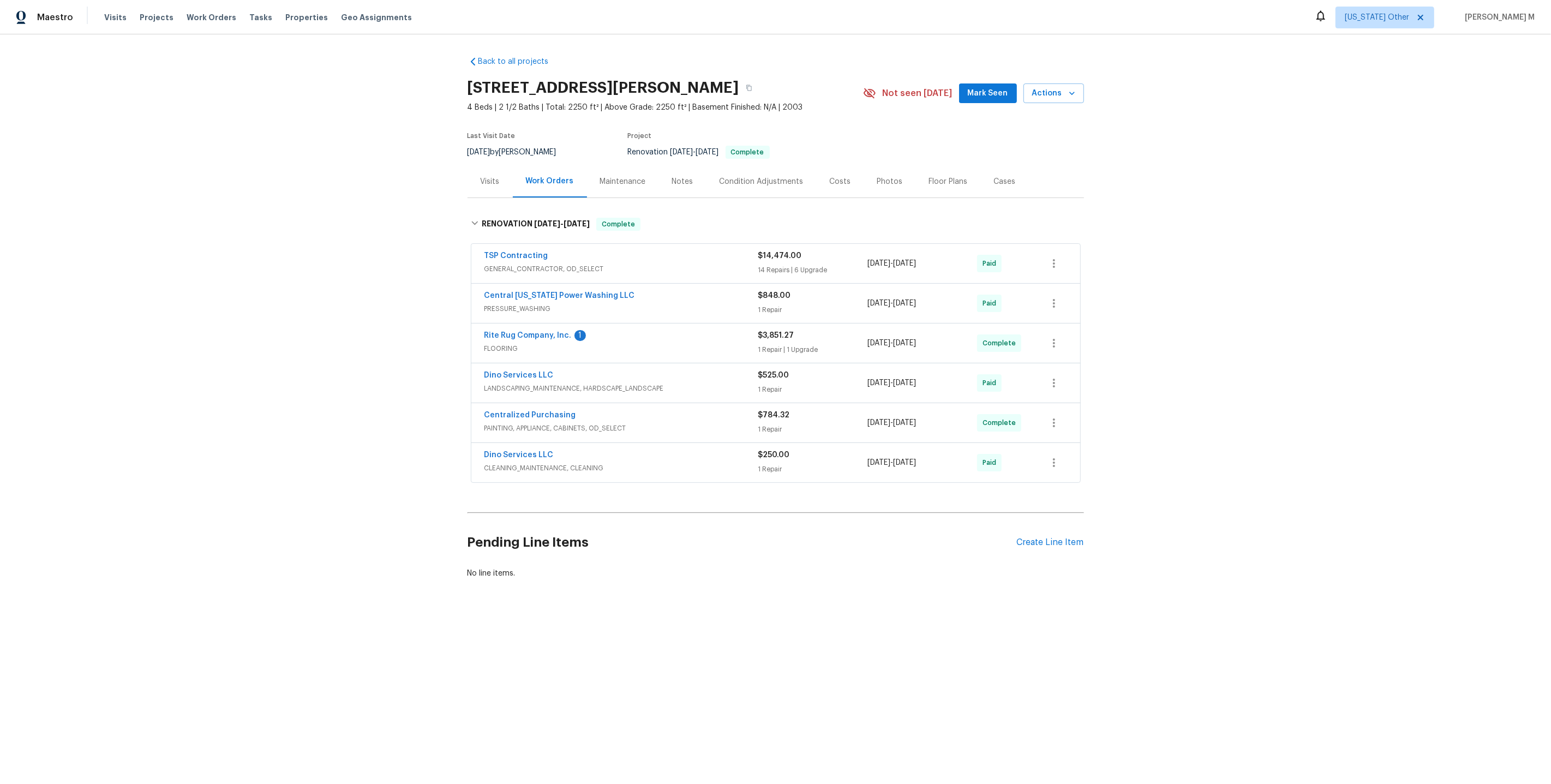
click at [516, 267] on span "GENERAL_CONTRACTOR, OD_SELECT" at bounding box center [621, 268] width 274 height 11
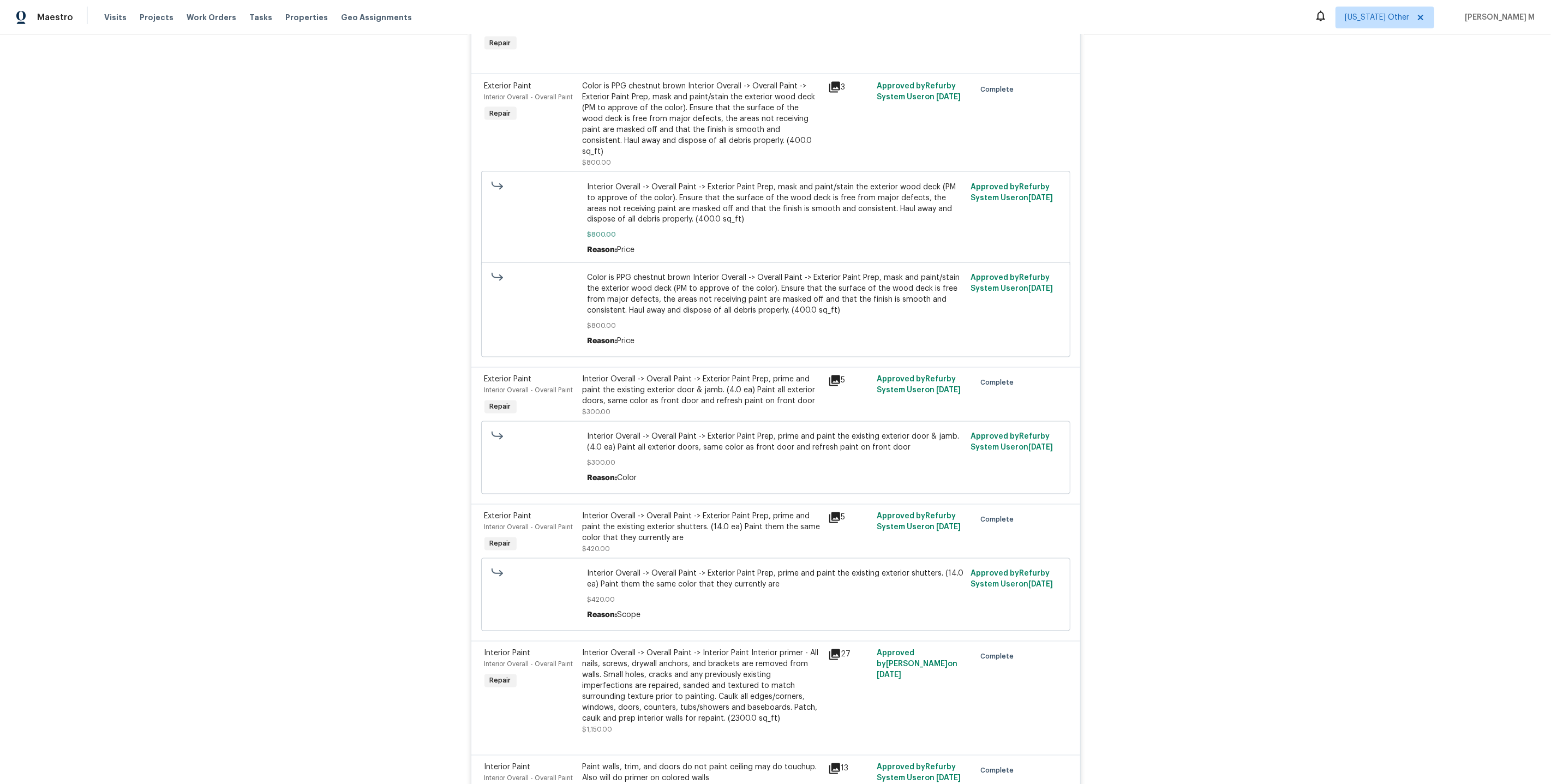
scroll to position [2560, 0]
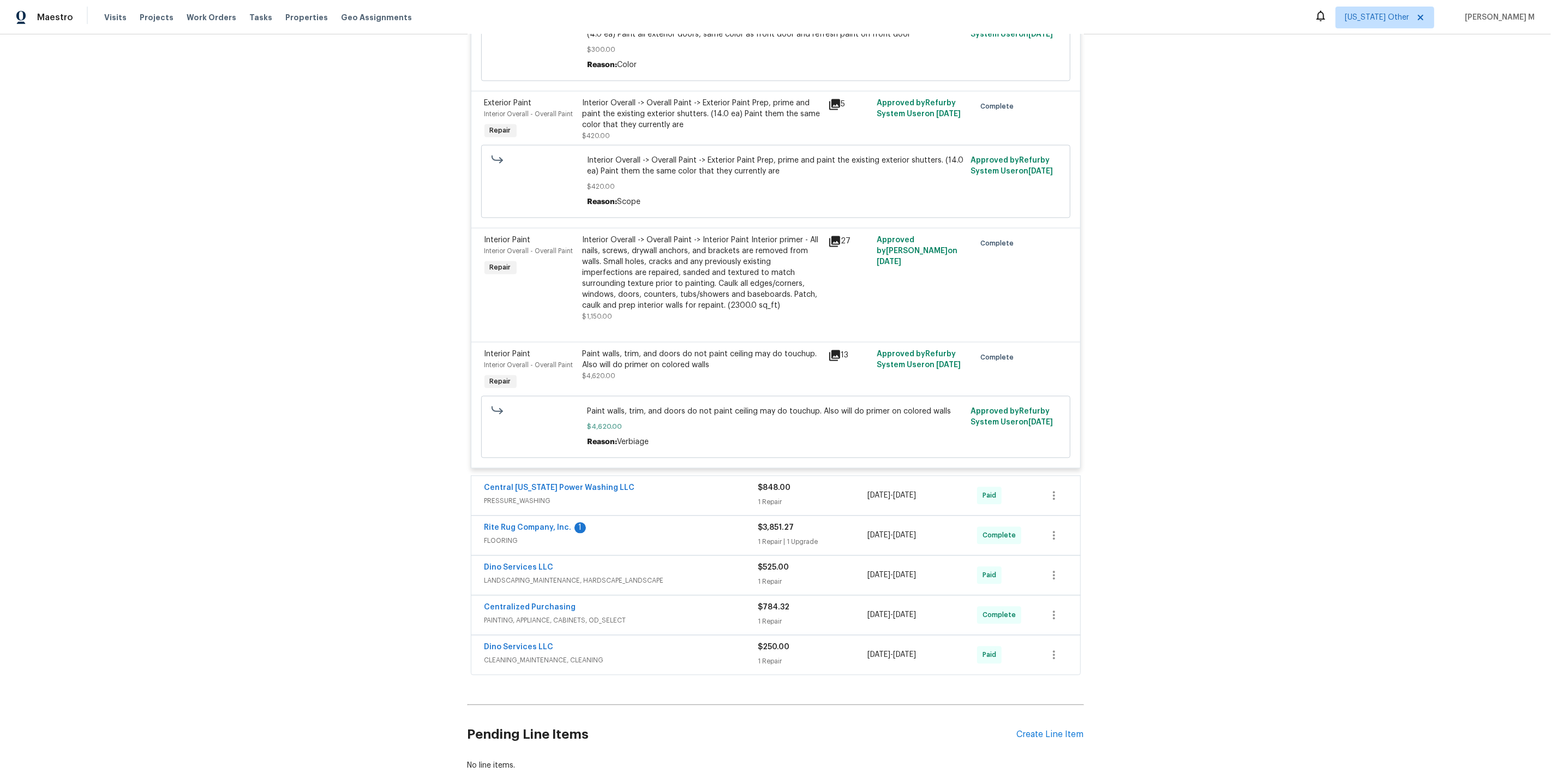
click at [508, 575] on span "LANDSCAPING_MAINTENANCE, HARDSCAPE_LANDSCAPE" at bounding box center [621, 580] width 274 height 11
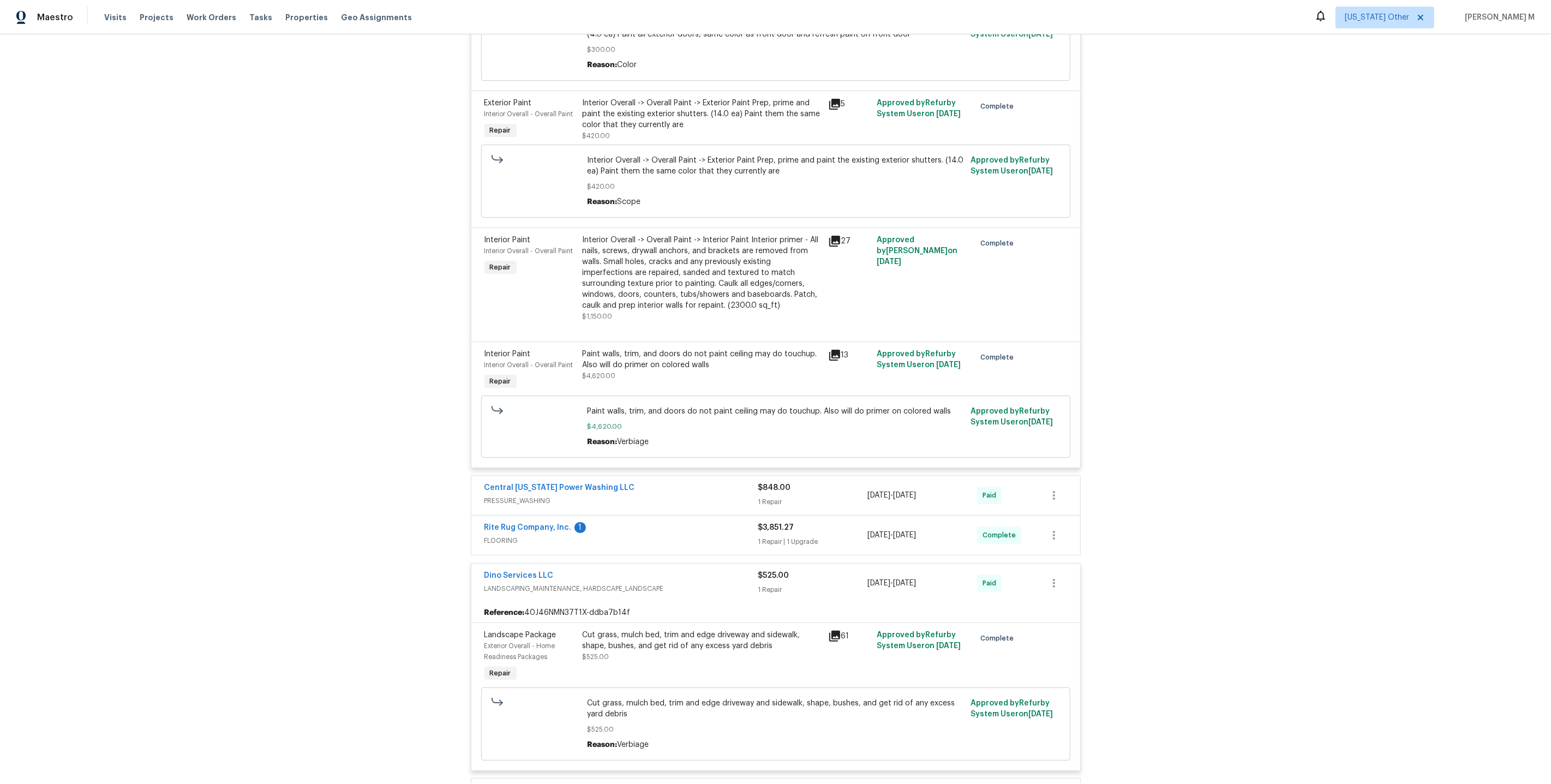
click at [505, 496] on span "PRESSURE_WASHING" at bounding box center [621, 500] width 274 height 11
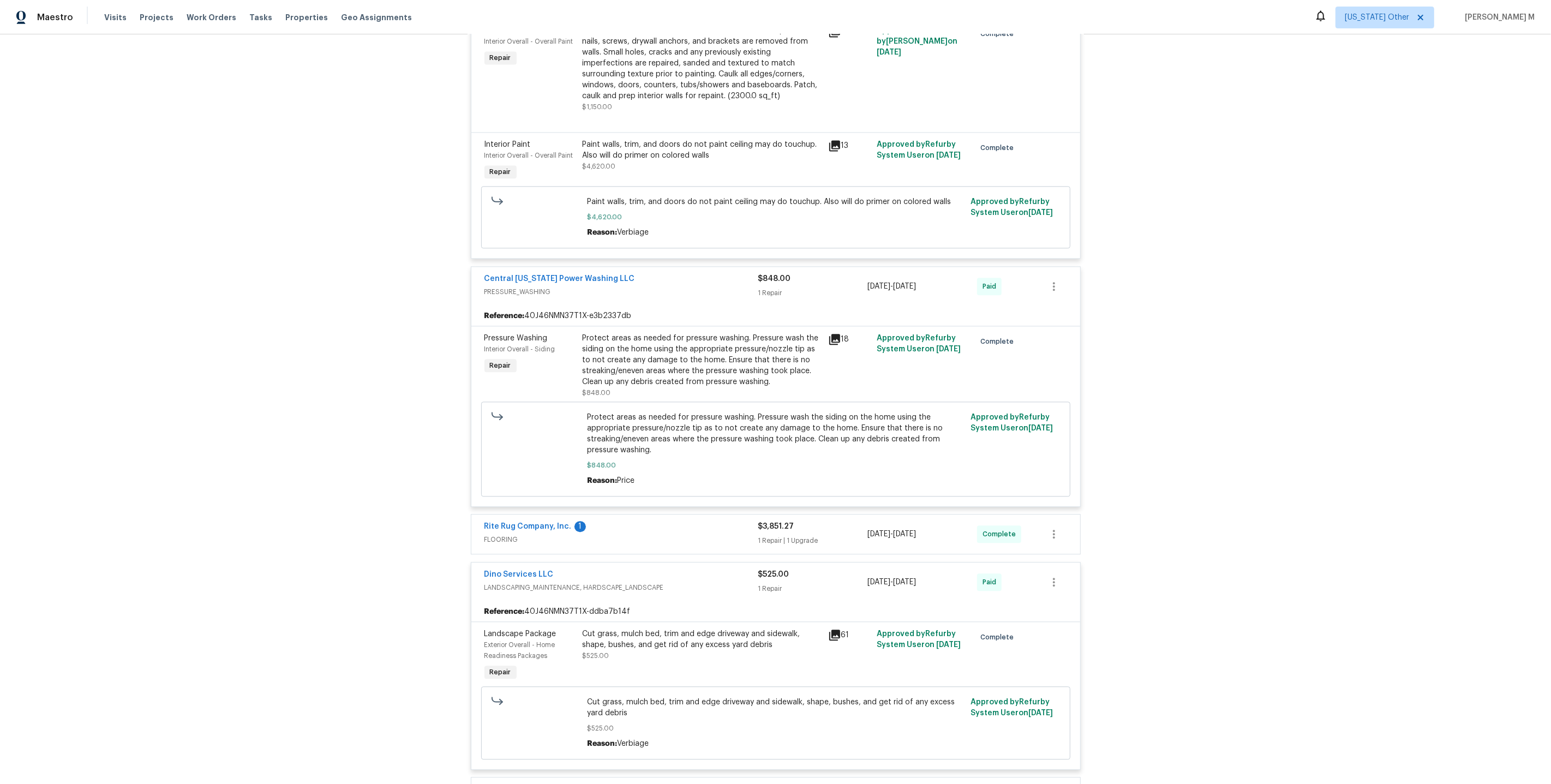
scroll to position [2858, 0]
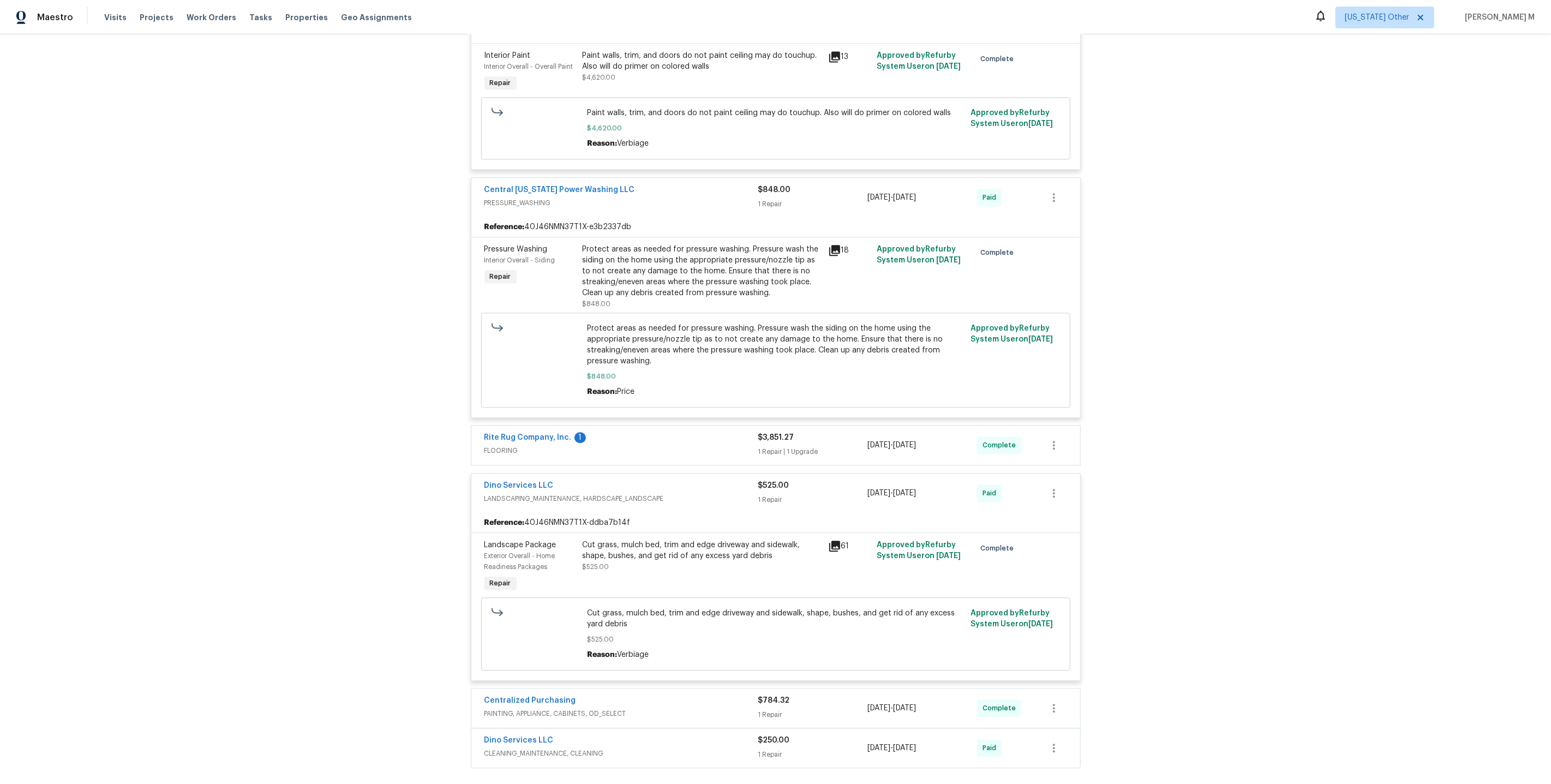
click at [496, 446] on span "FLOORING" at bounding box center [621, 450] width 274 height 11
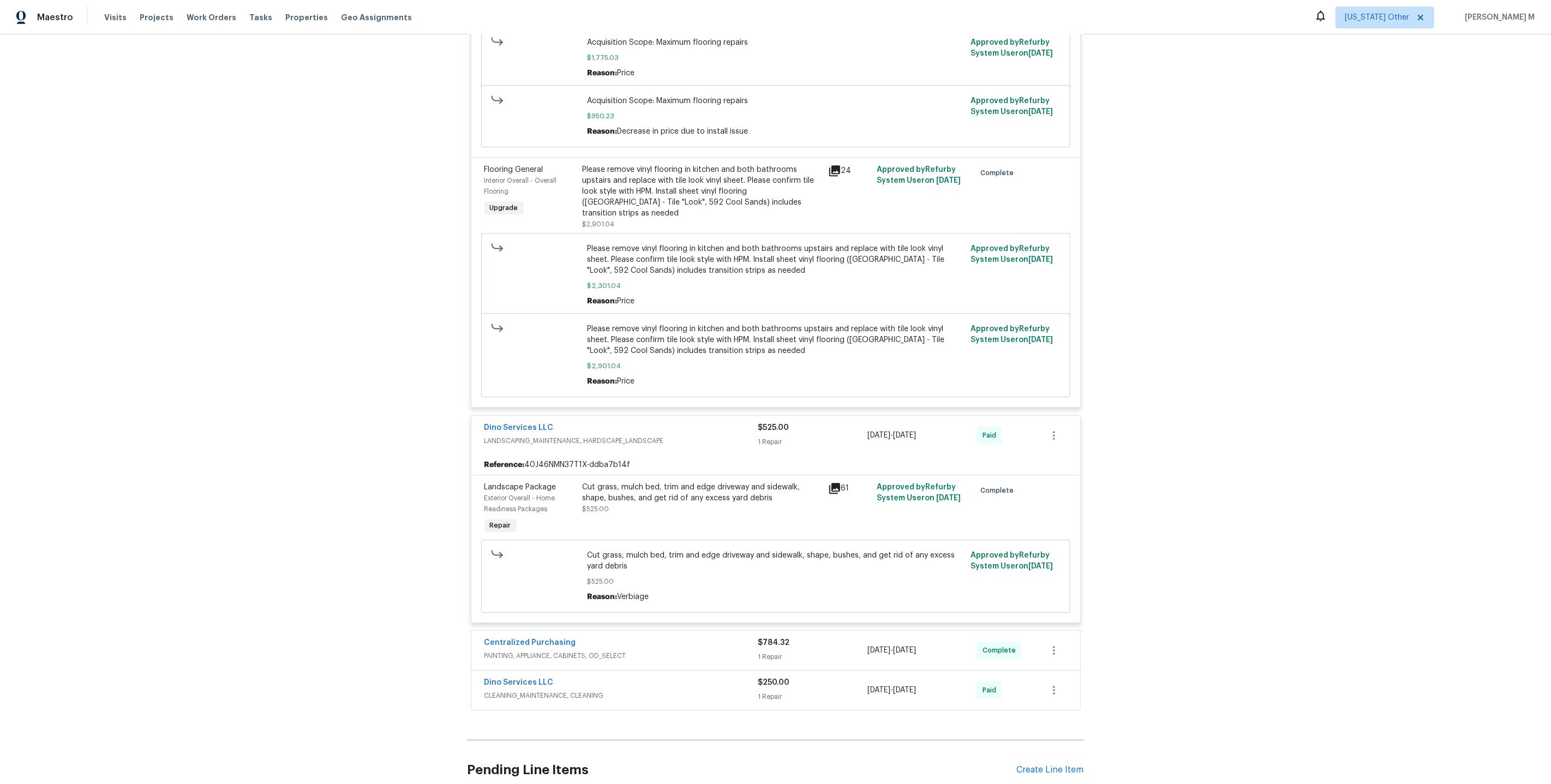
scroll to position [3438, 0]
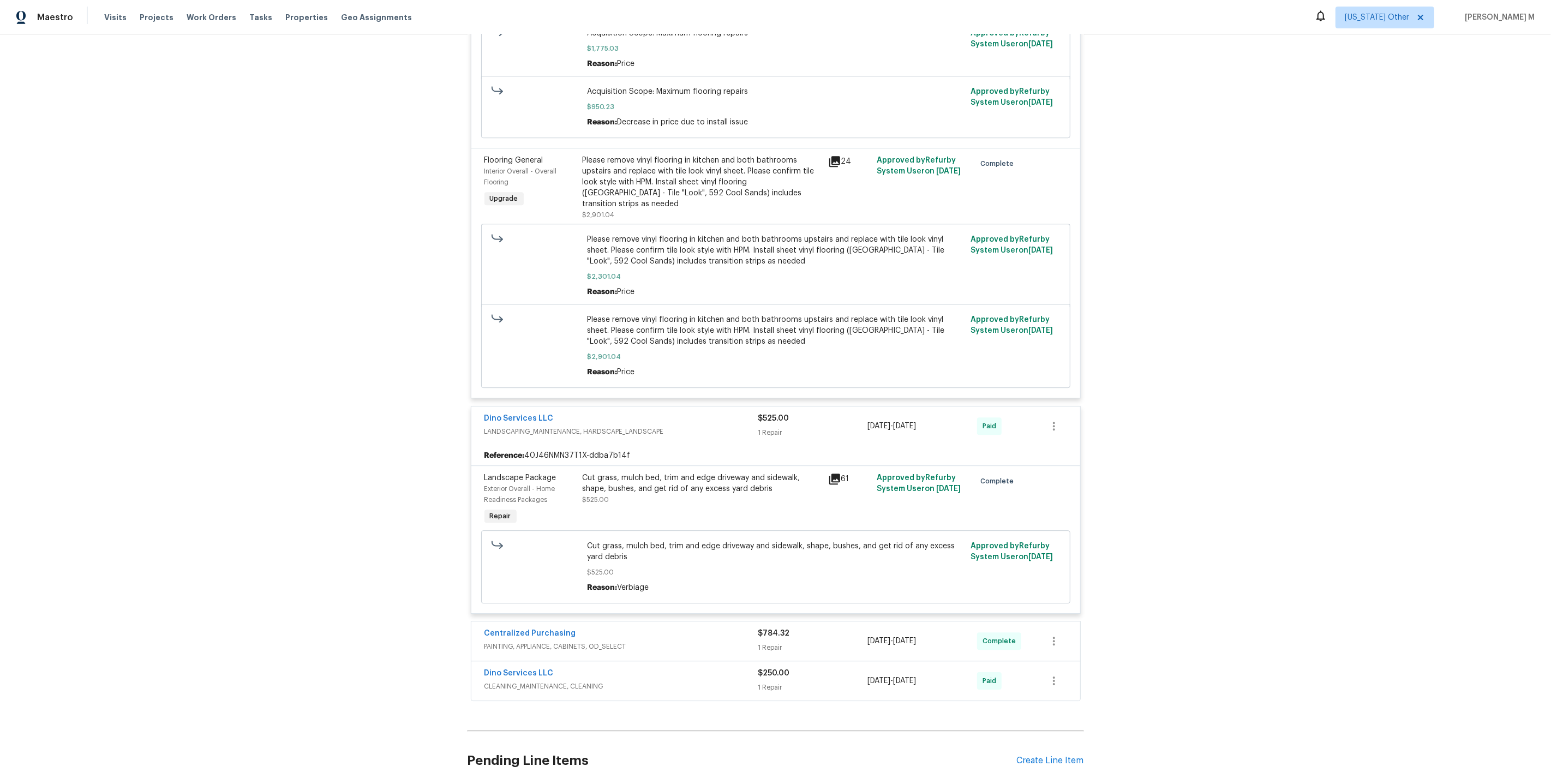
click at [539, 641] on span "PAINTING, APPLIANCE, CABINETS, OD_SELECT" at bounding box center [621, 646] width 274 height 11
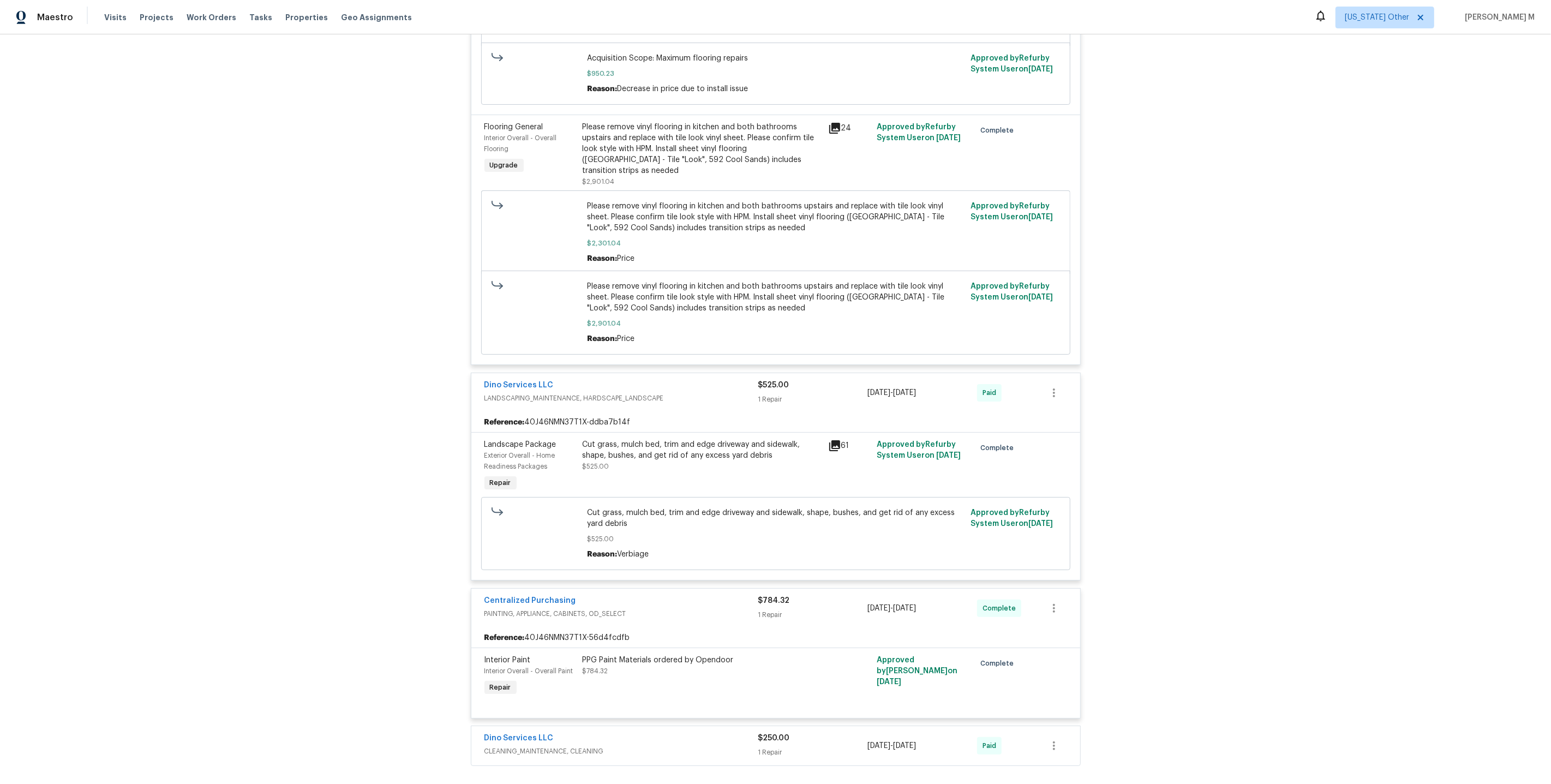
scroll to position [3533, 0]
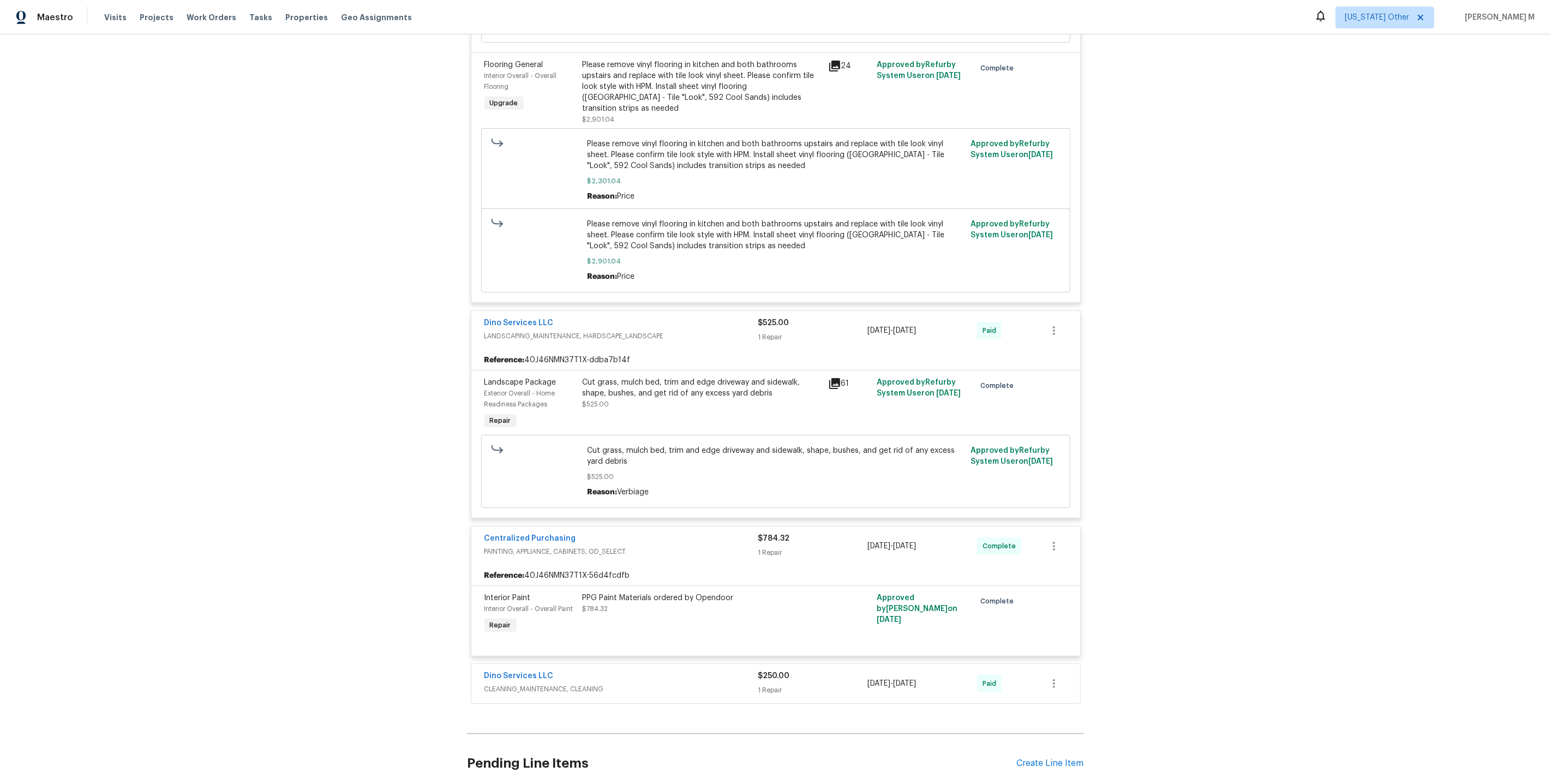
click at [546, 684] on span "CLEANING_MAINTENANCE, CLEANING" at bounding box center [621, 689] width 274 height 11
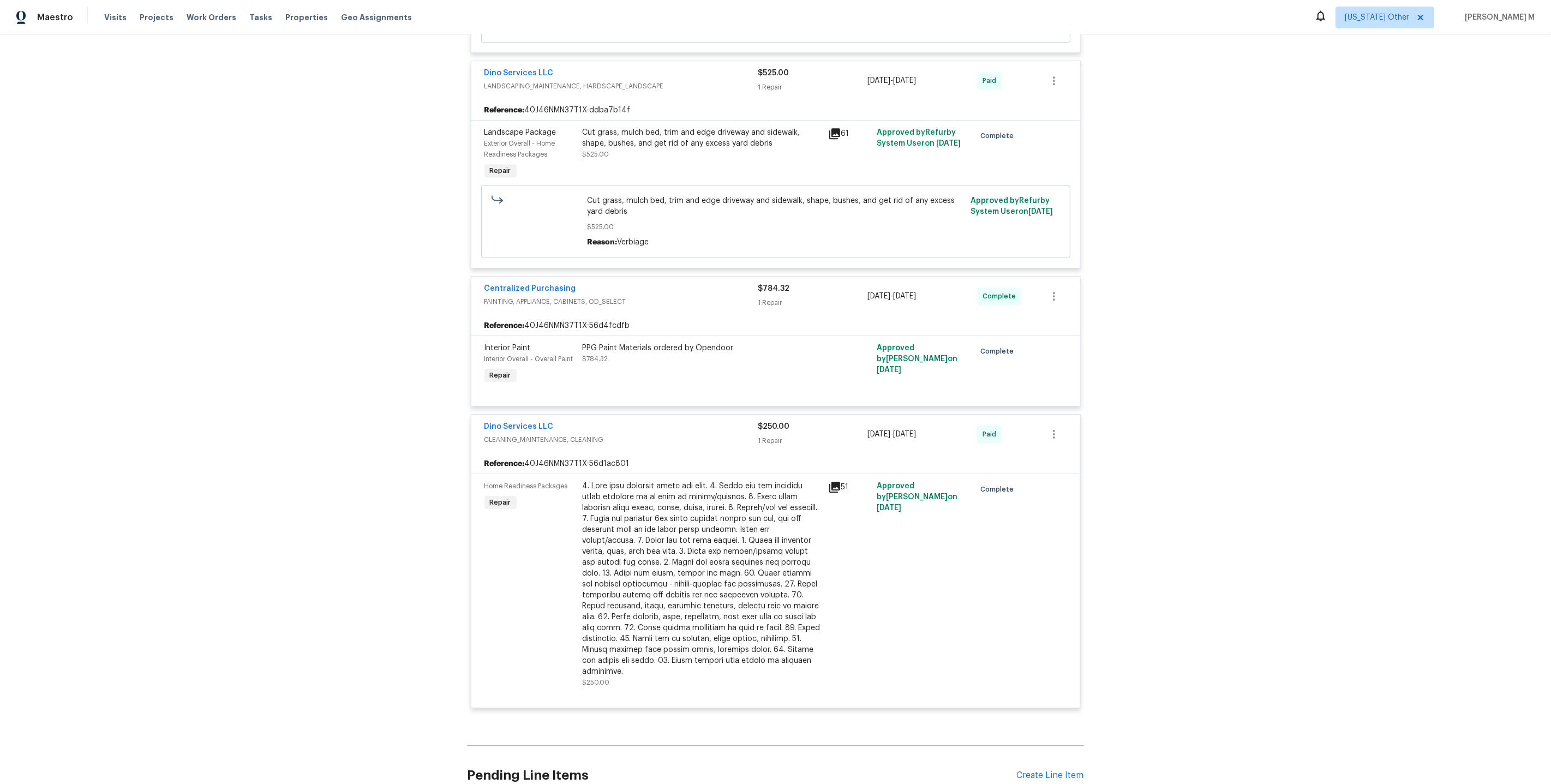
scroll to position [680, 0]
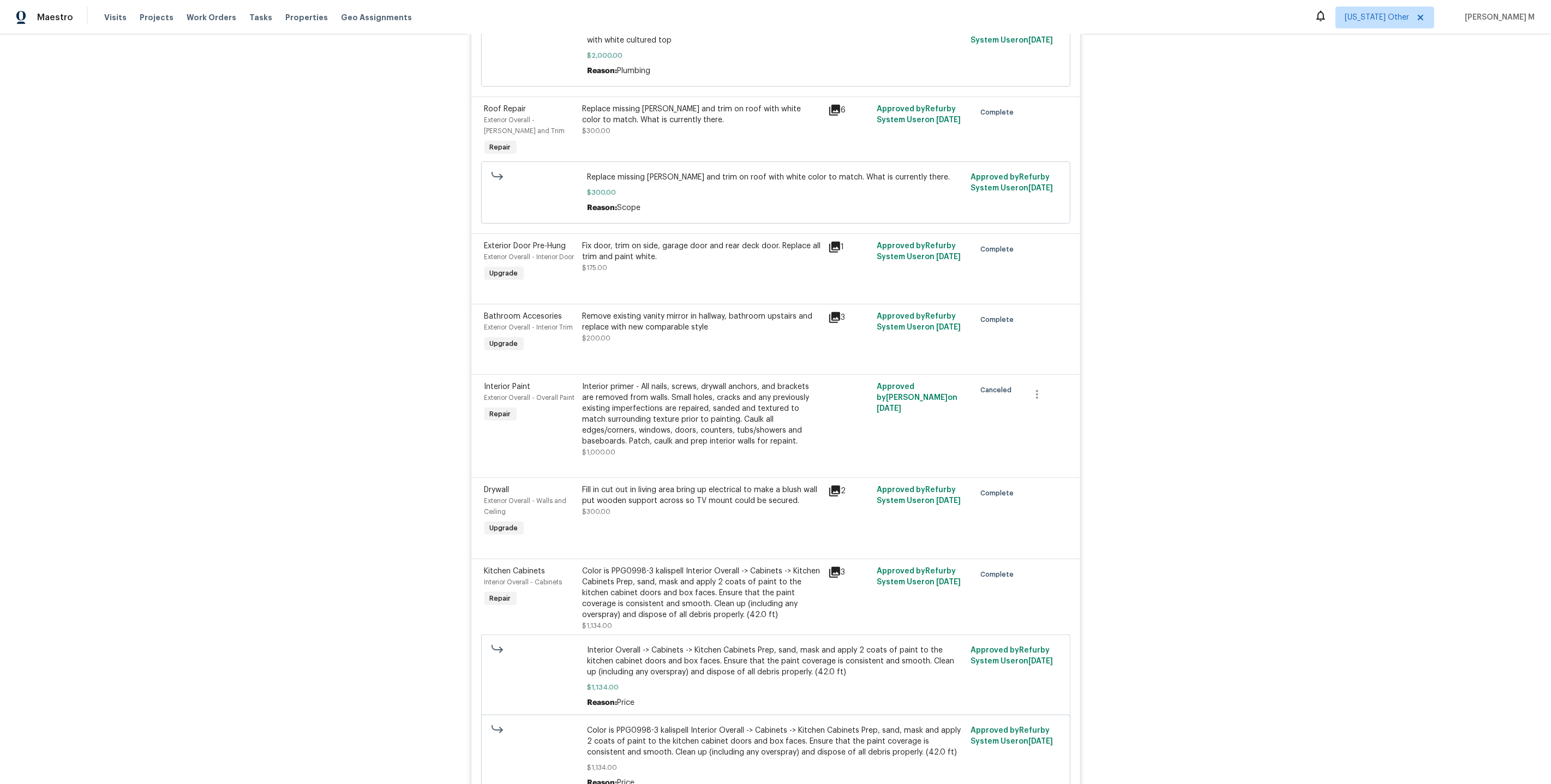
click at [676, 398] on div "Interior primer - All nails, screws, drywall anchors, and brackets are removed …" at bounding box center [702, 414] width 239 height 66
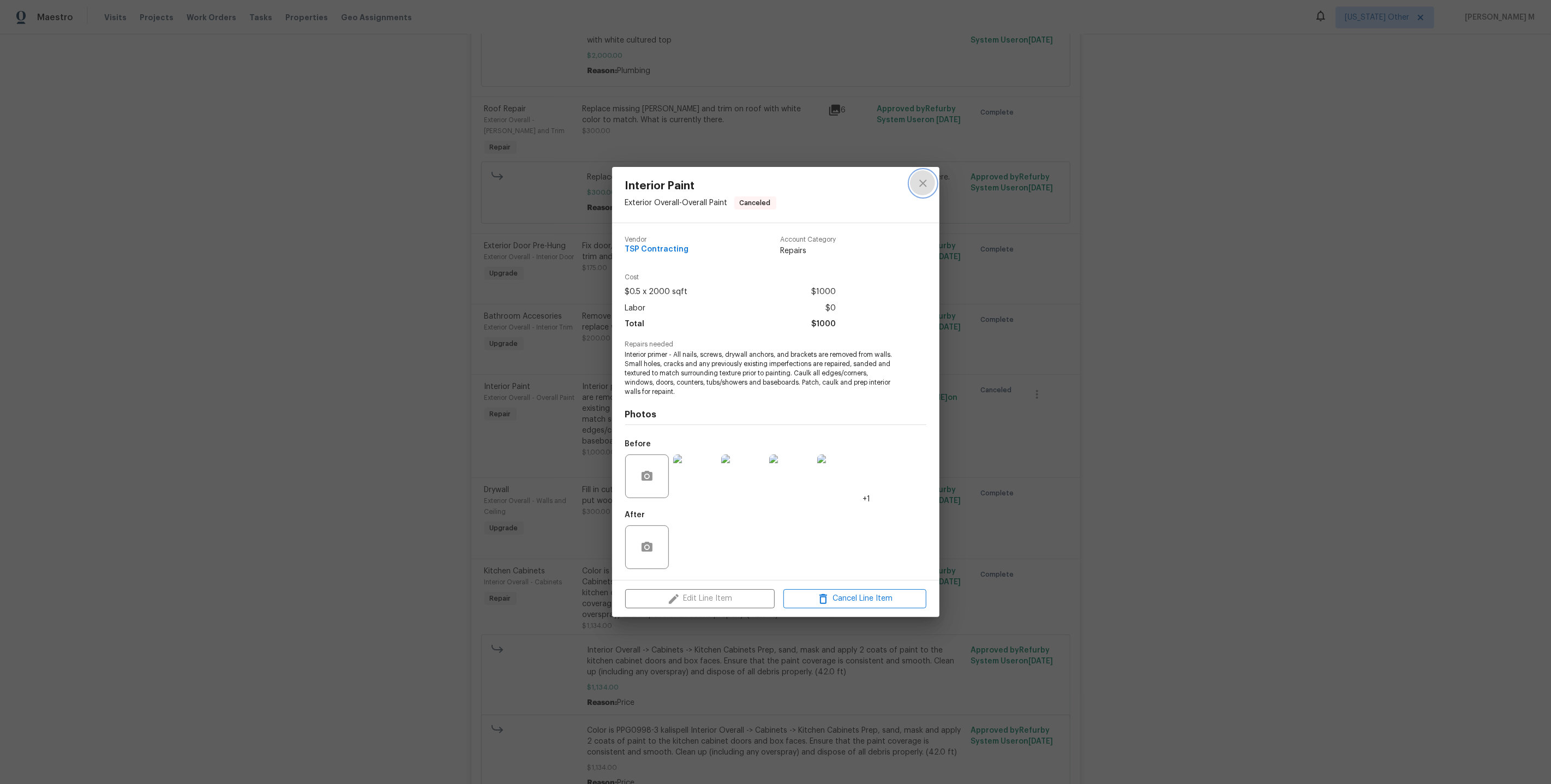
click at [922, 182] on icon "close" at bounding box center [923, 183] width 14 height 14
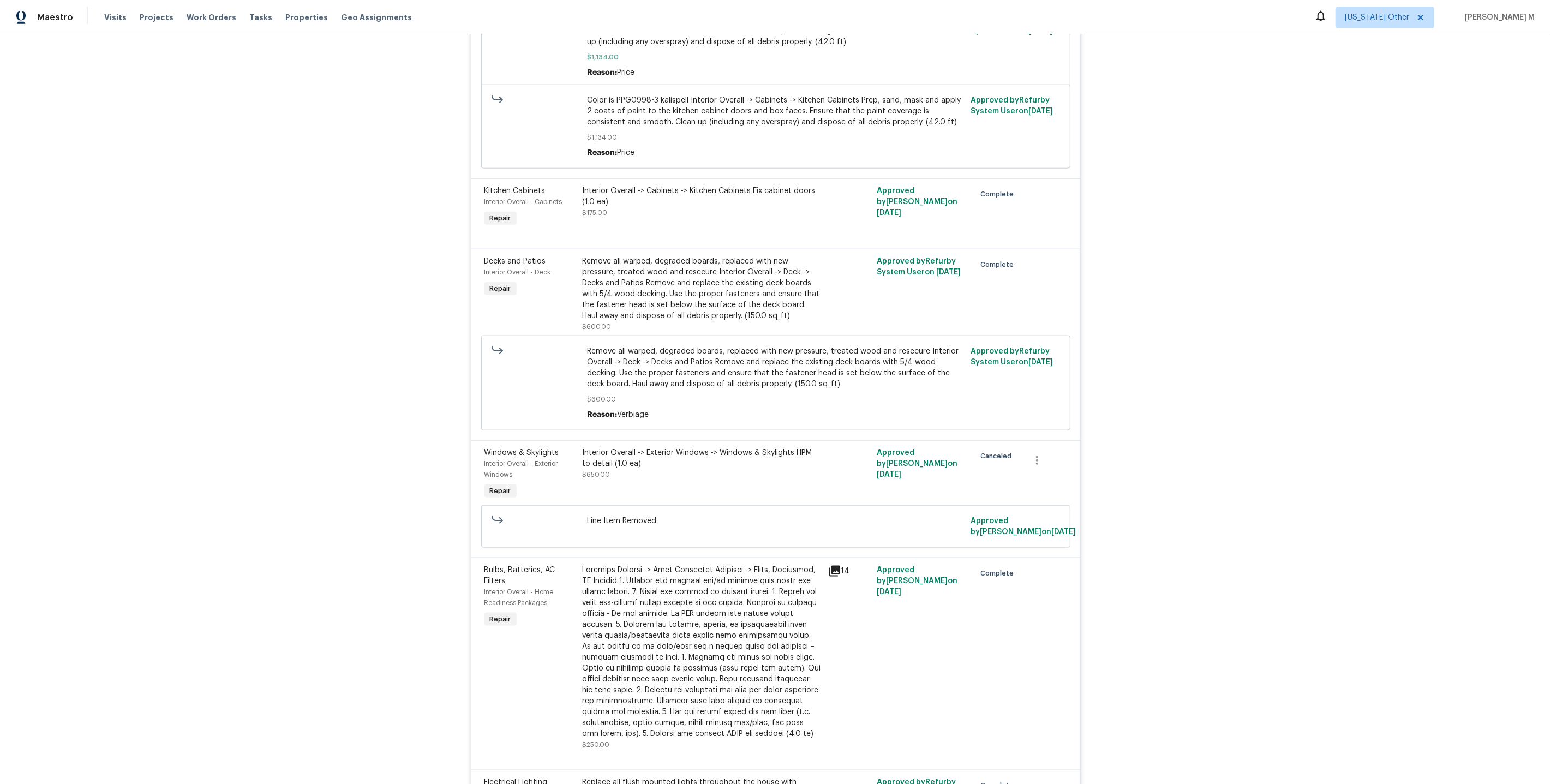
scroll to position [1305, 0]
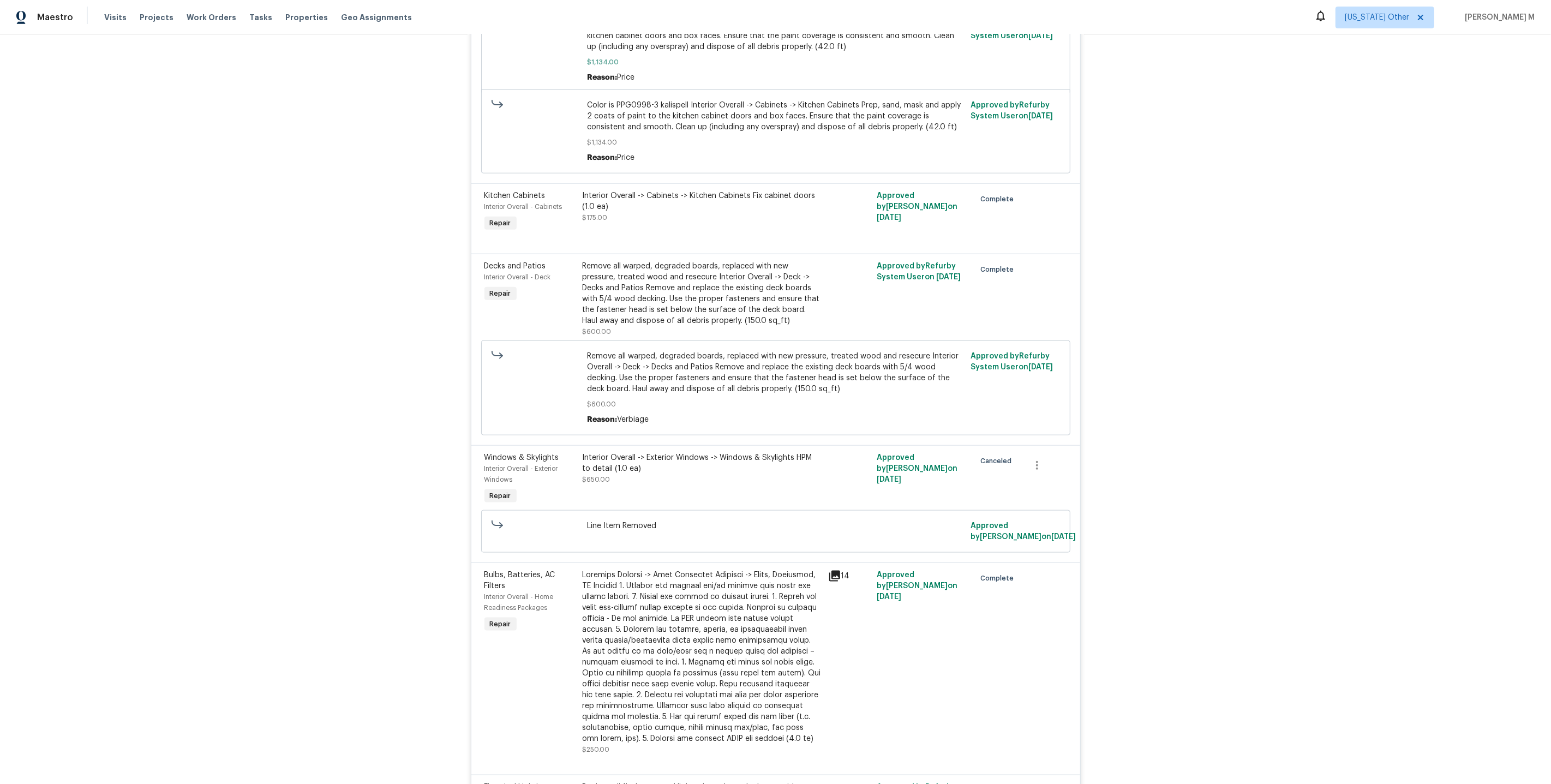
click at [673, 452] on div "Interior Overall -> Exterior Windows -> Windows & Skylights HPM to detail (1.0 …" at bounding box center [702, 469] width 239 height 33
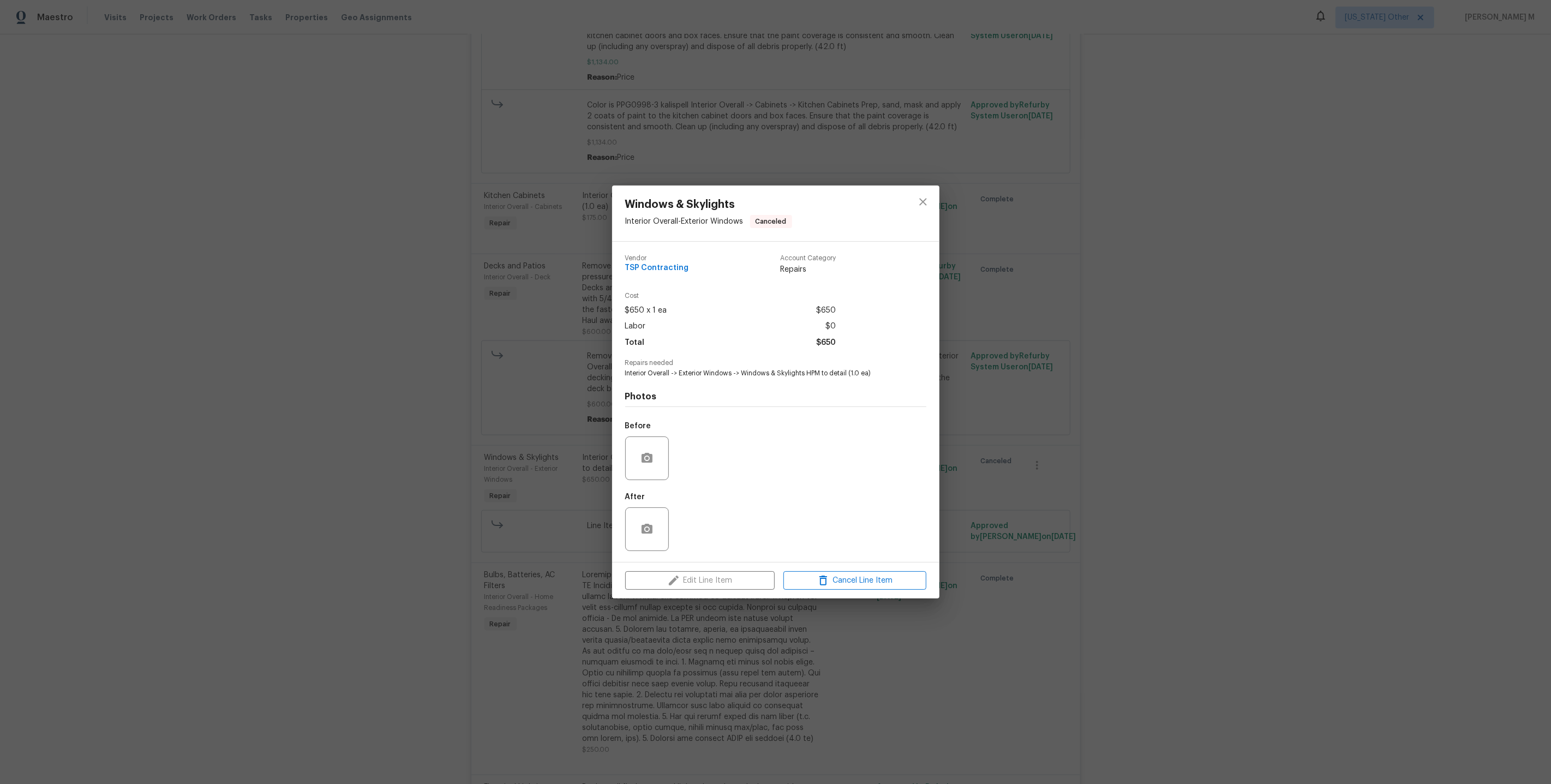
click at [514, 462] on div "Windows & Skylights Interior Overall - Exterior Windows Canceled Vendor TSP Con…" at bounding box center [776, 392] width 1551 height 784
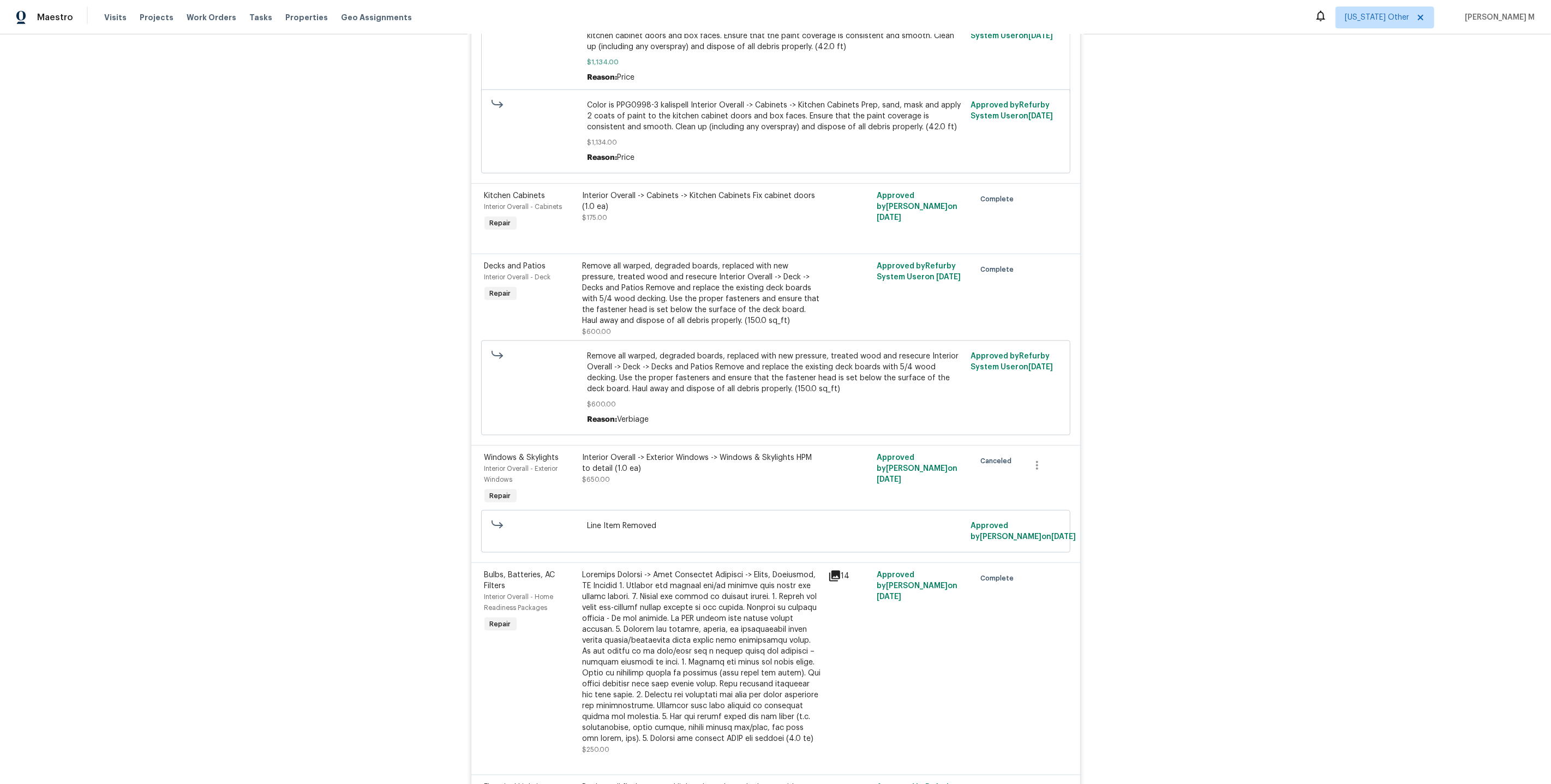
click at [672, 452] on div "Interior Overall -> Exterior Windows -> Windows & Skylights HPM to detail (1.0 …" at bounding box center [702, 469] width 239 height 33
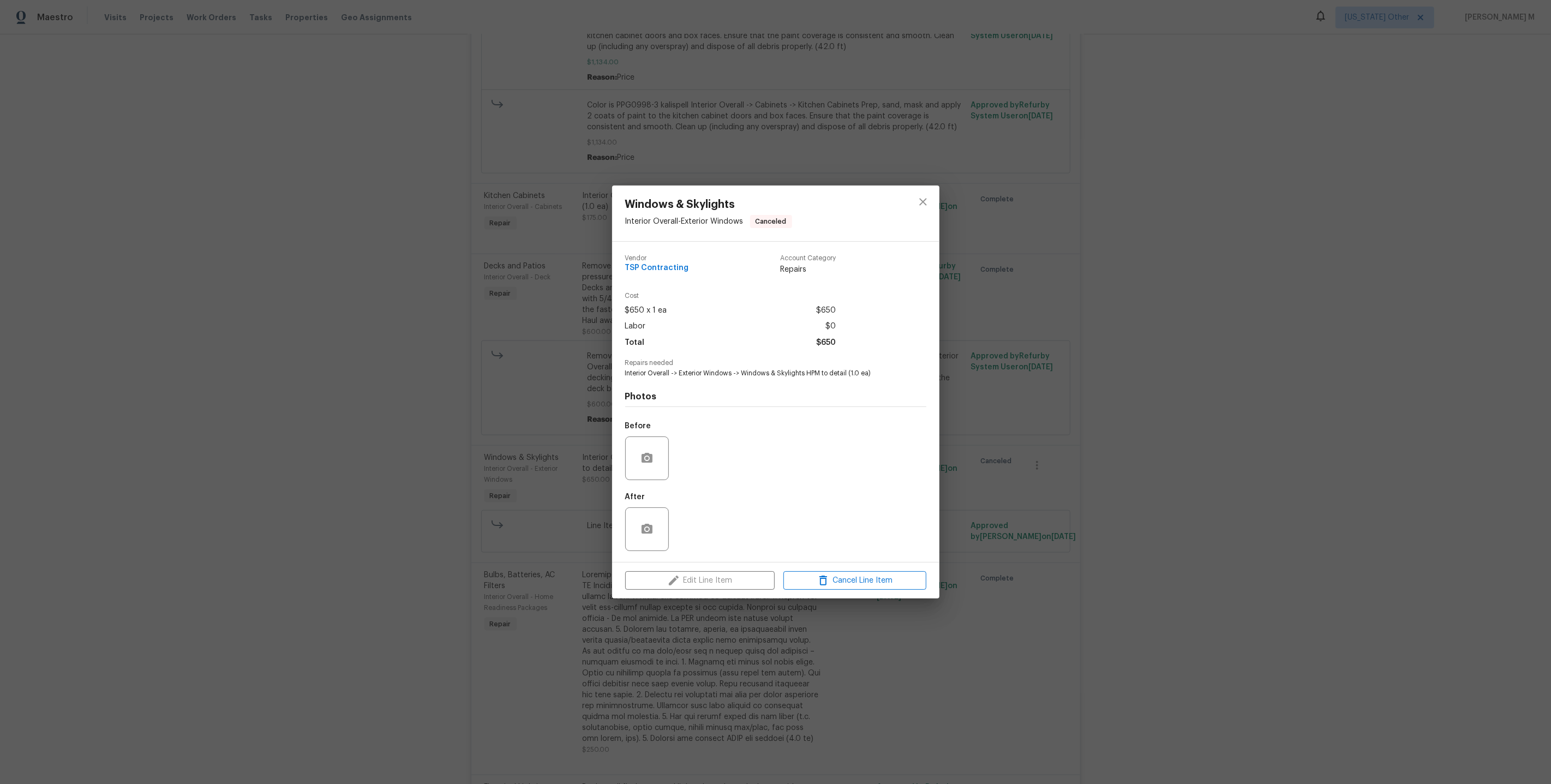
click at [501, 423] on div "Windows & Skylights Interior Overall - Exterior Windows Canceled Vendor TSP Con…" at bounding box center [776, 392] width 1551 height 784
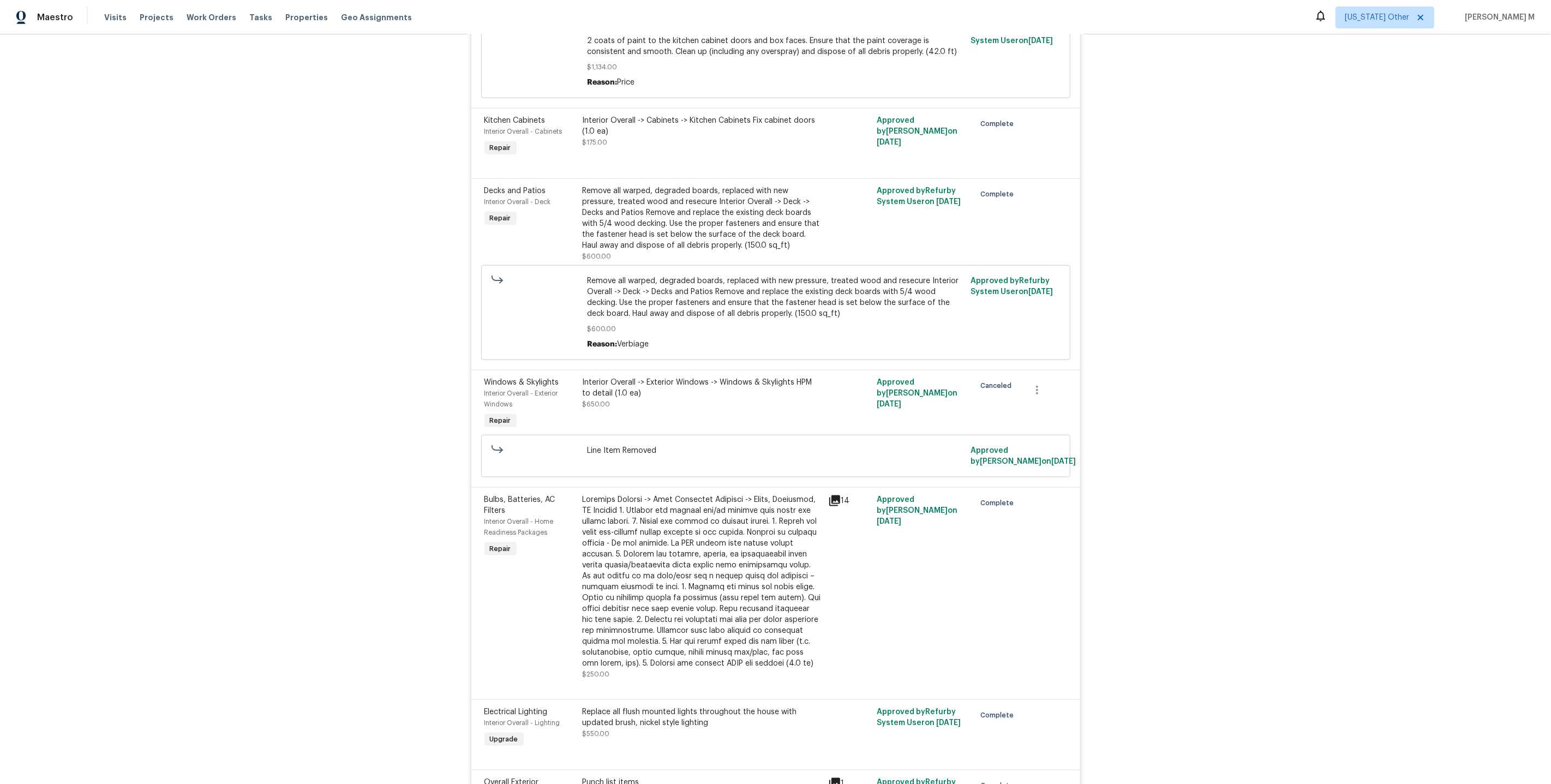
scroll to position [1375, 0]
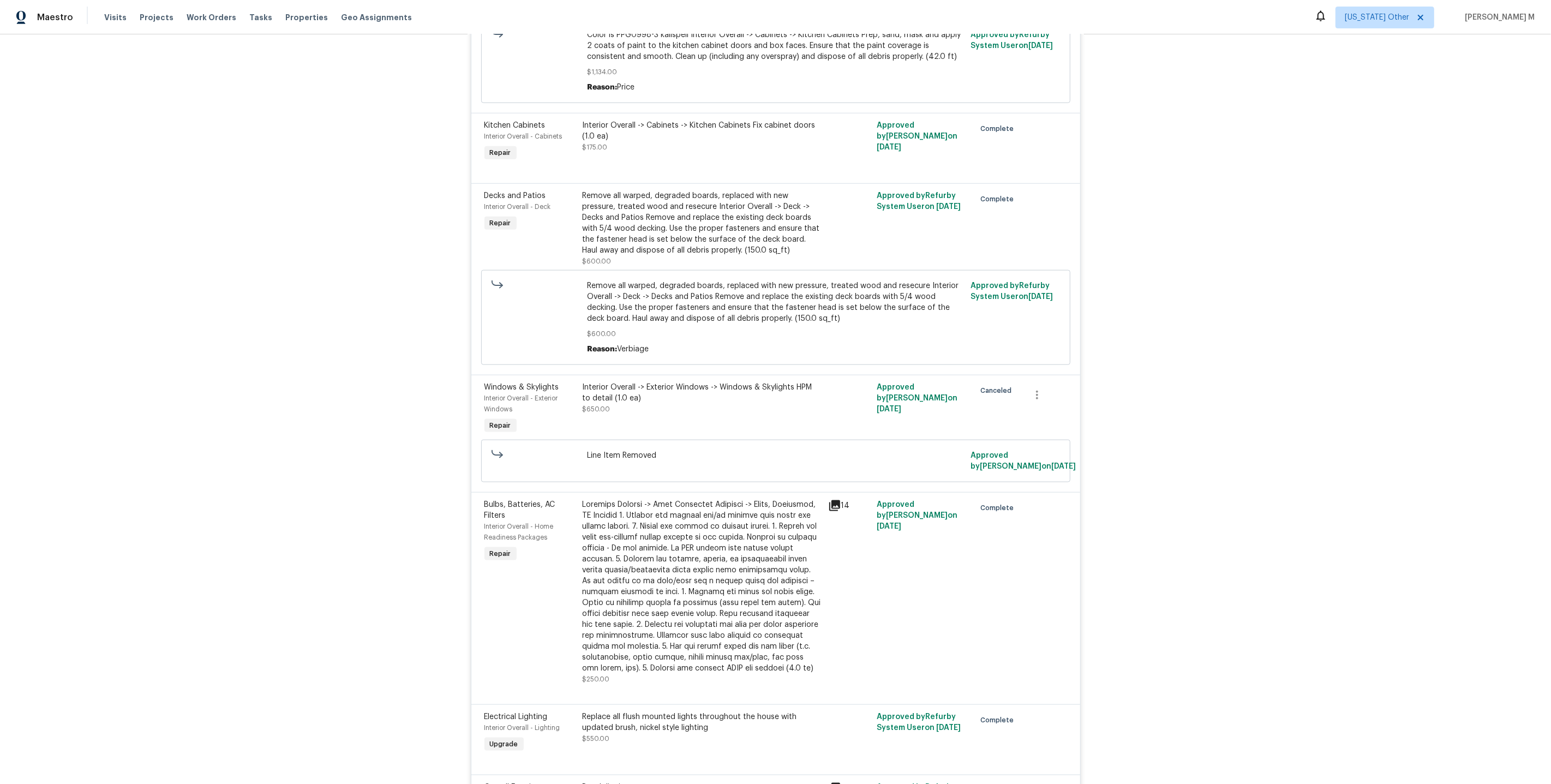
click at [655, 382] on div "Interior Overall -> Exterior Windows -> Windows & Skylights HPM to detail (1.0 …" at bounding box center [702, 398] width 239 height 33
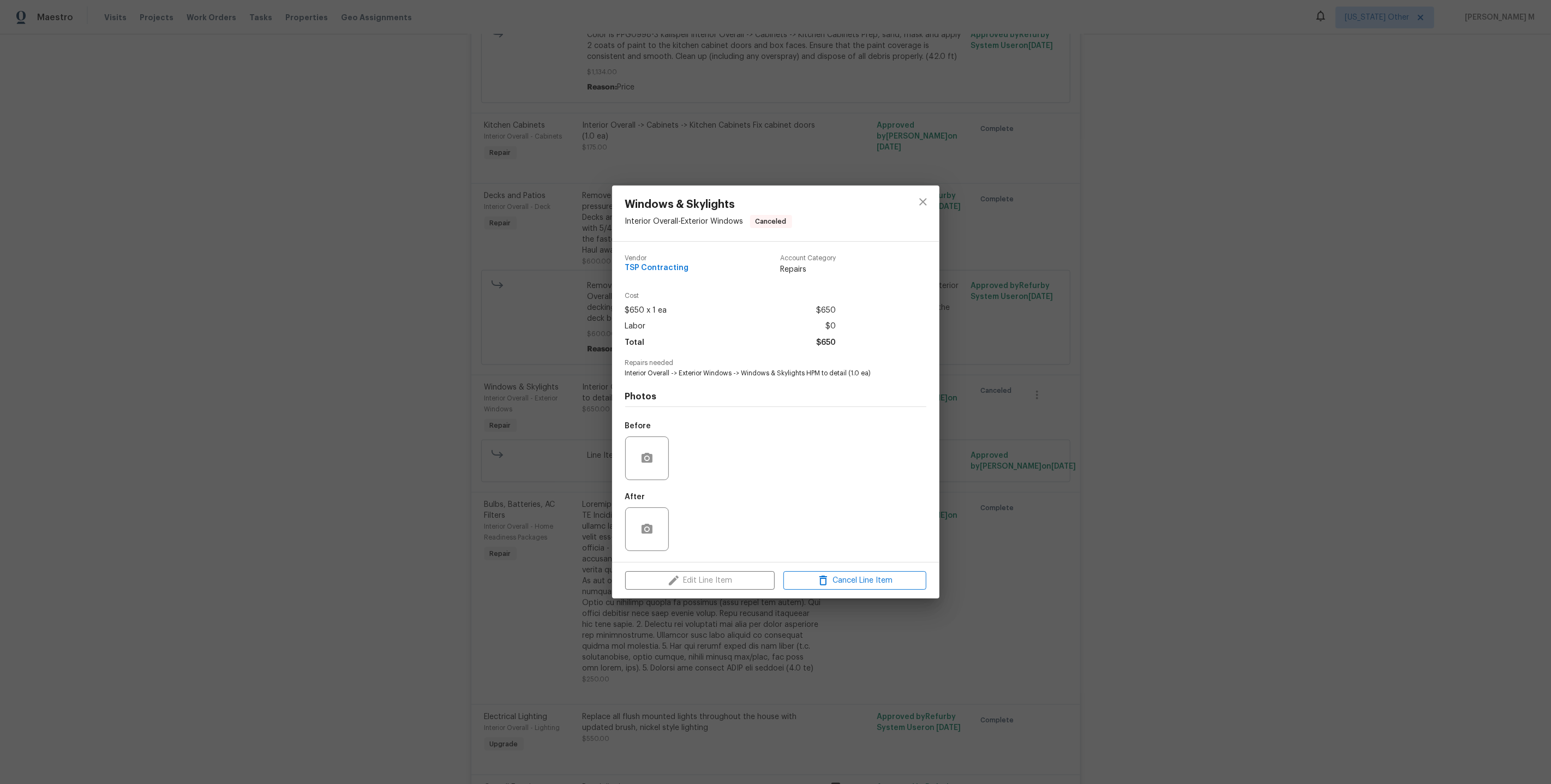
click at [1149, 351] on div "Windows & Skylights Interior Overall - Exterior Windows Canceled Vendor TSP Con…" at bounding box center [776, 392] width 1551 height 784
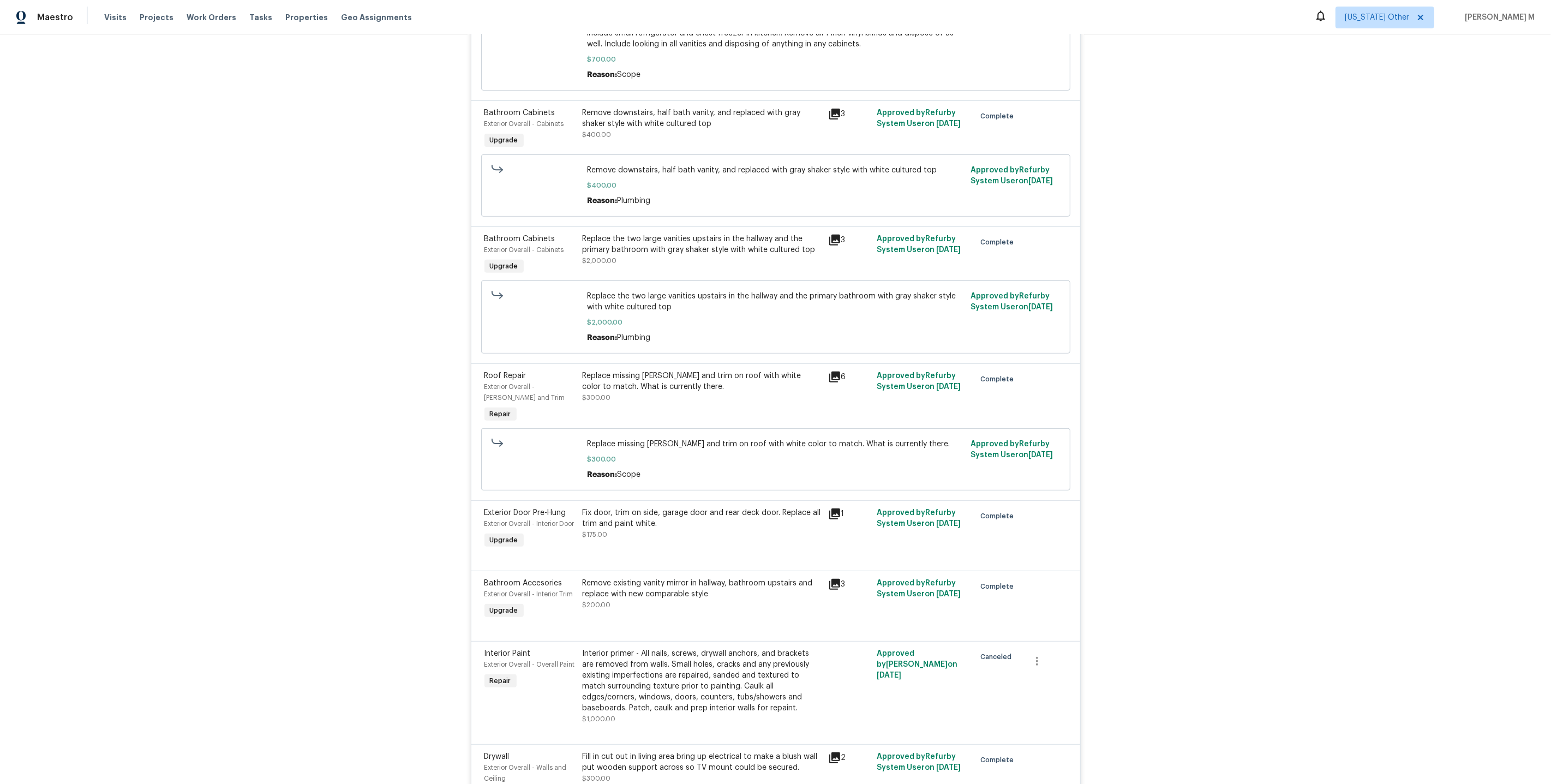
scroll to position [0, 0]
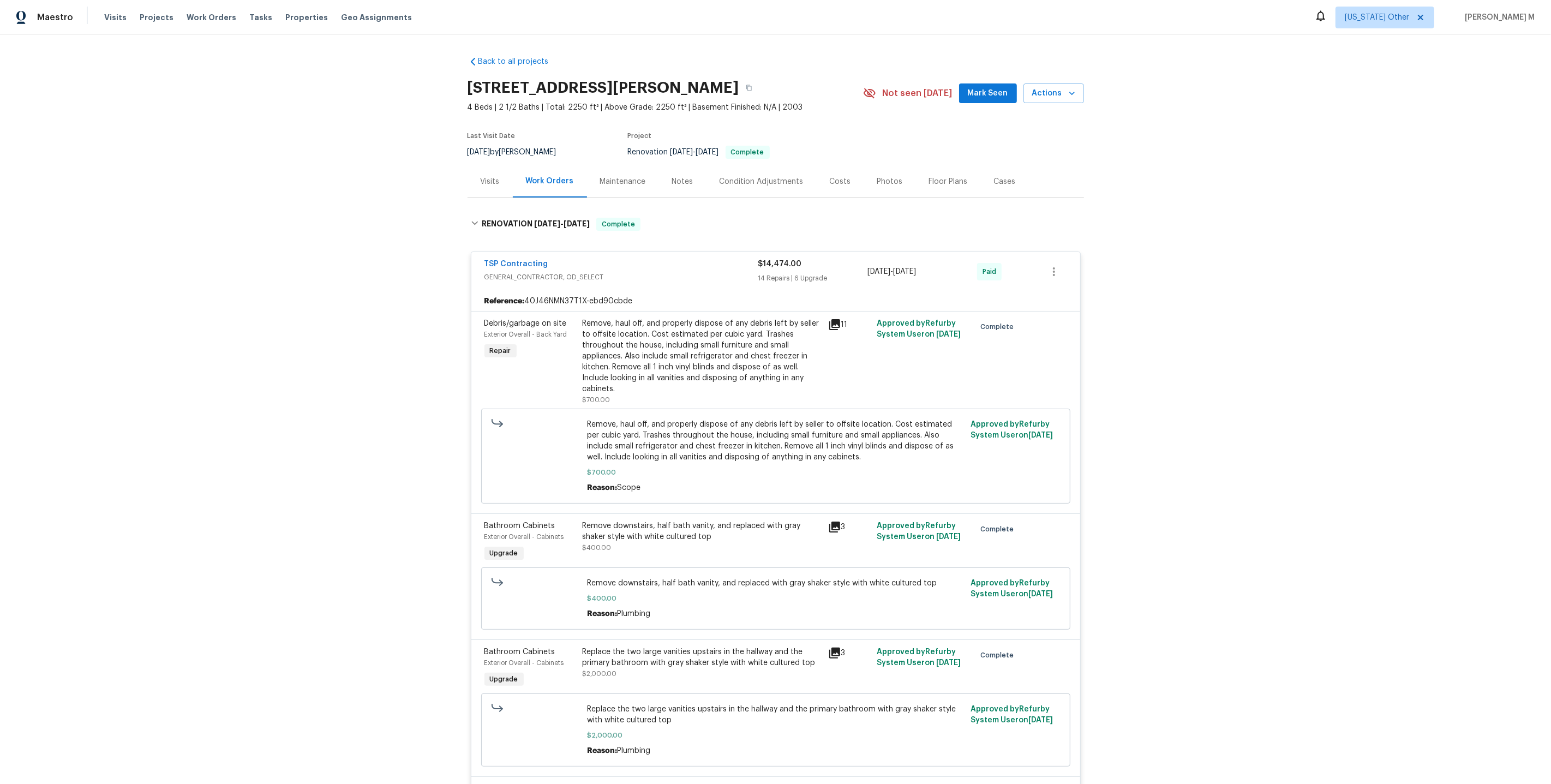
click at [595, 181] on div "Maintenance" at bounding box center [623, 180] width 72 height 32
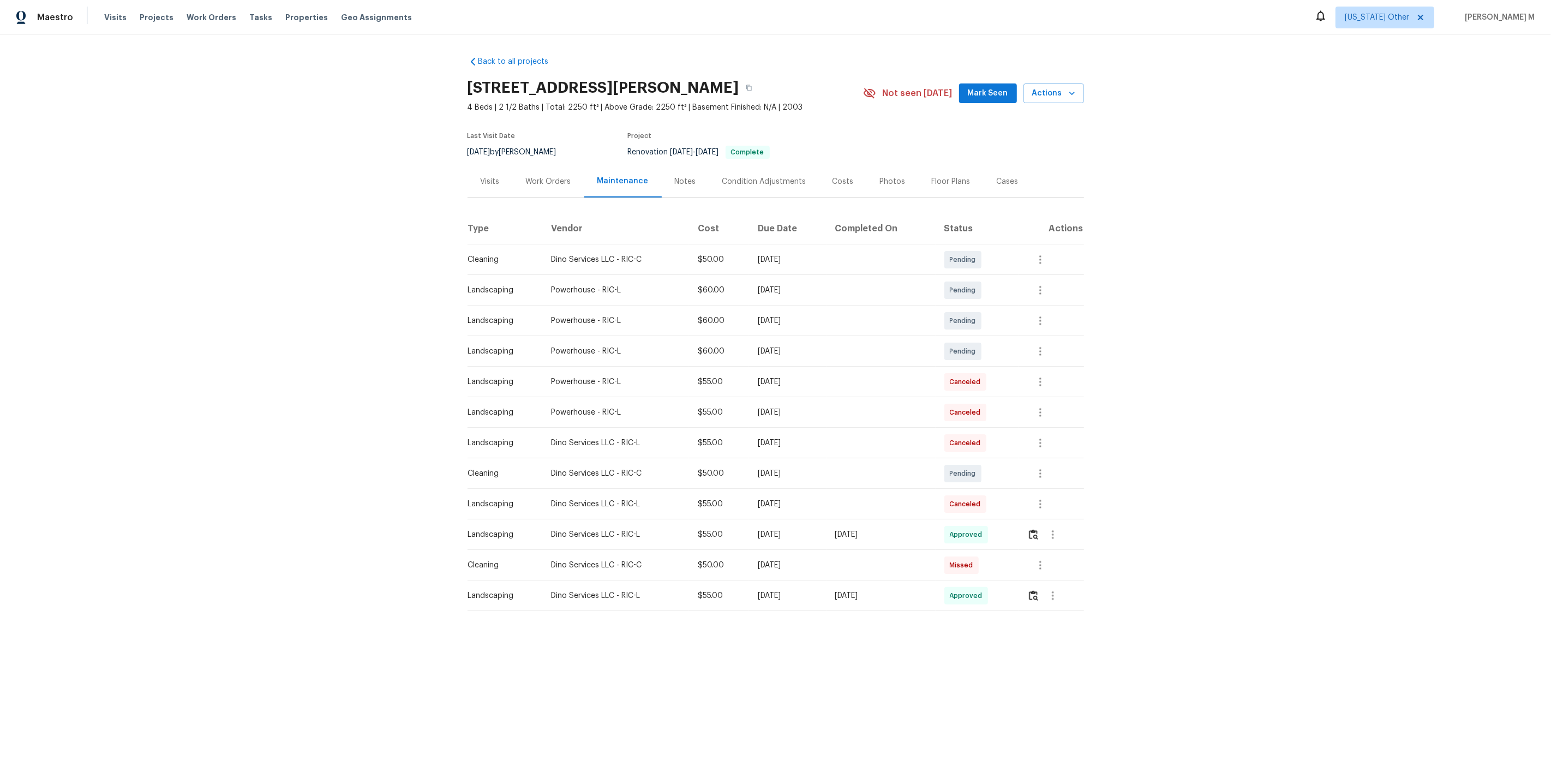
click at [531, 177] on div "Work Orders" at bounding box center [548, 181] width 45 height 11
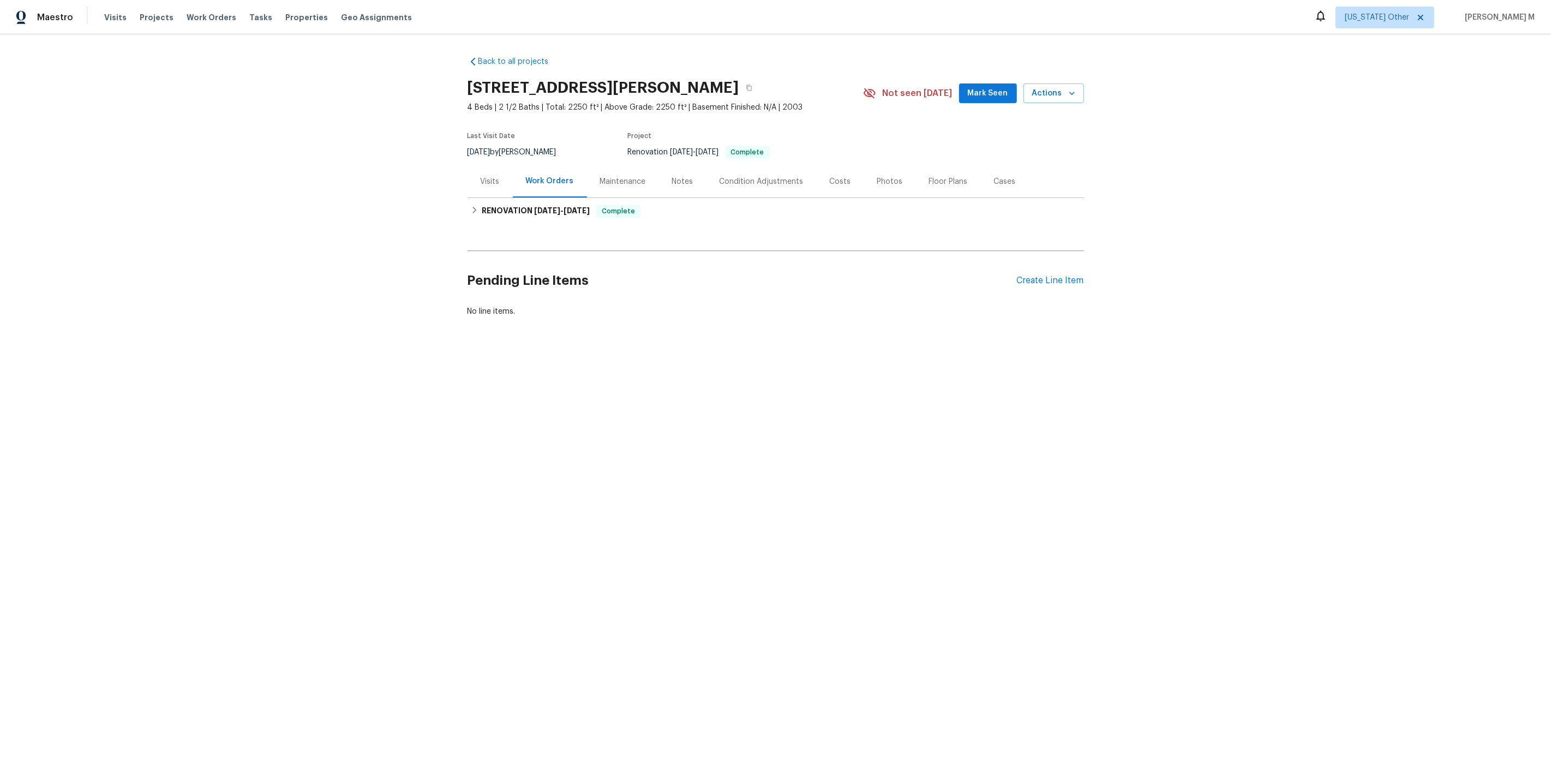
click at [1227, 60] on div "Back to all projects [STREET_ADDRESS] 4 Beds | 2 1/2 Baths | Total: 2250 ft² | …" at bounding box center [776, 213] width 1551 height 357
click at [601, 176] on div "Maintenance" at bounding box center [623, 181] width 46 height 11
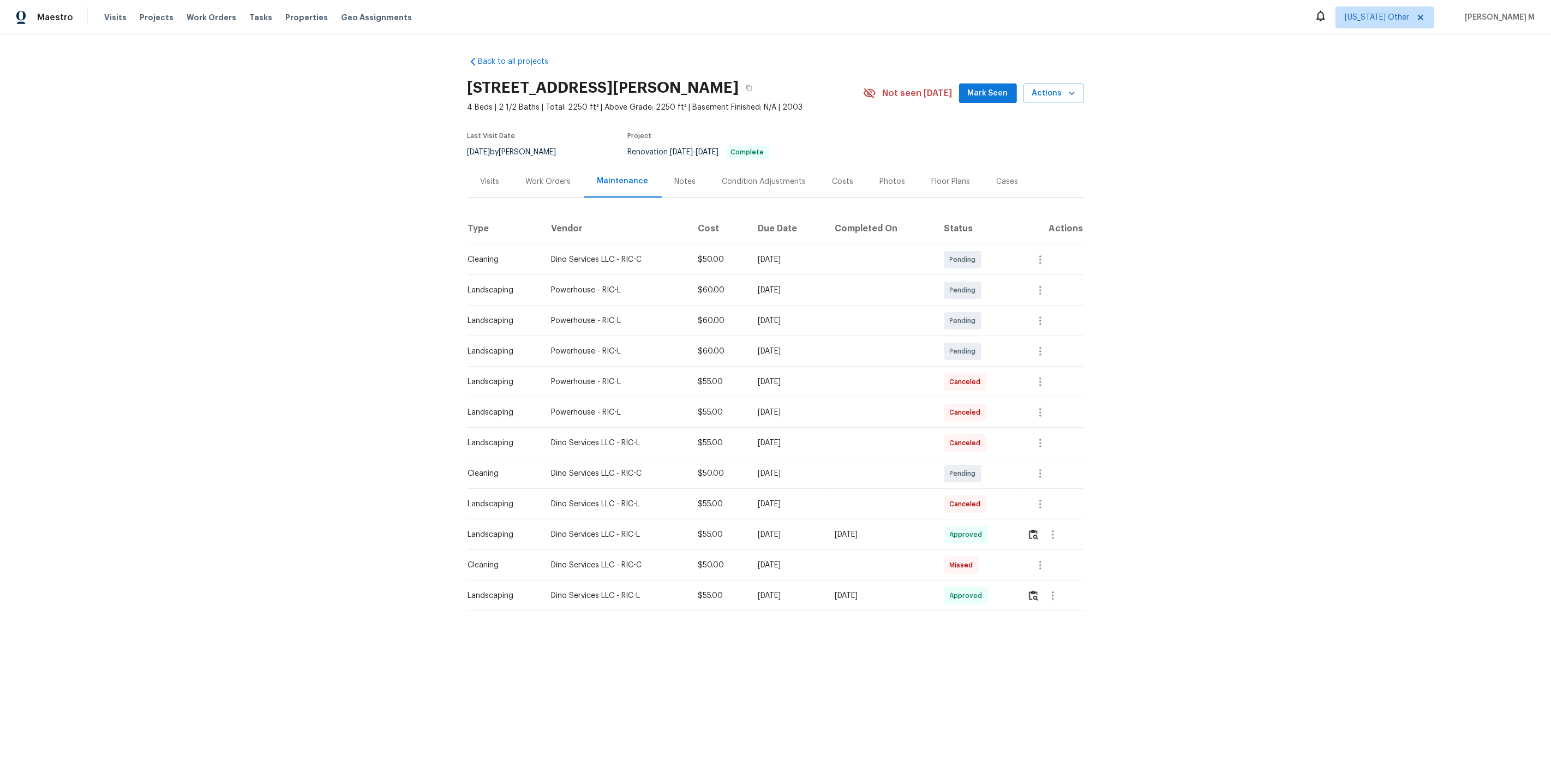
click at [558, 180] on div "Work Orders" at bounding box center [548, 181] width 45 height 11
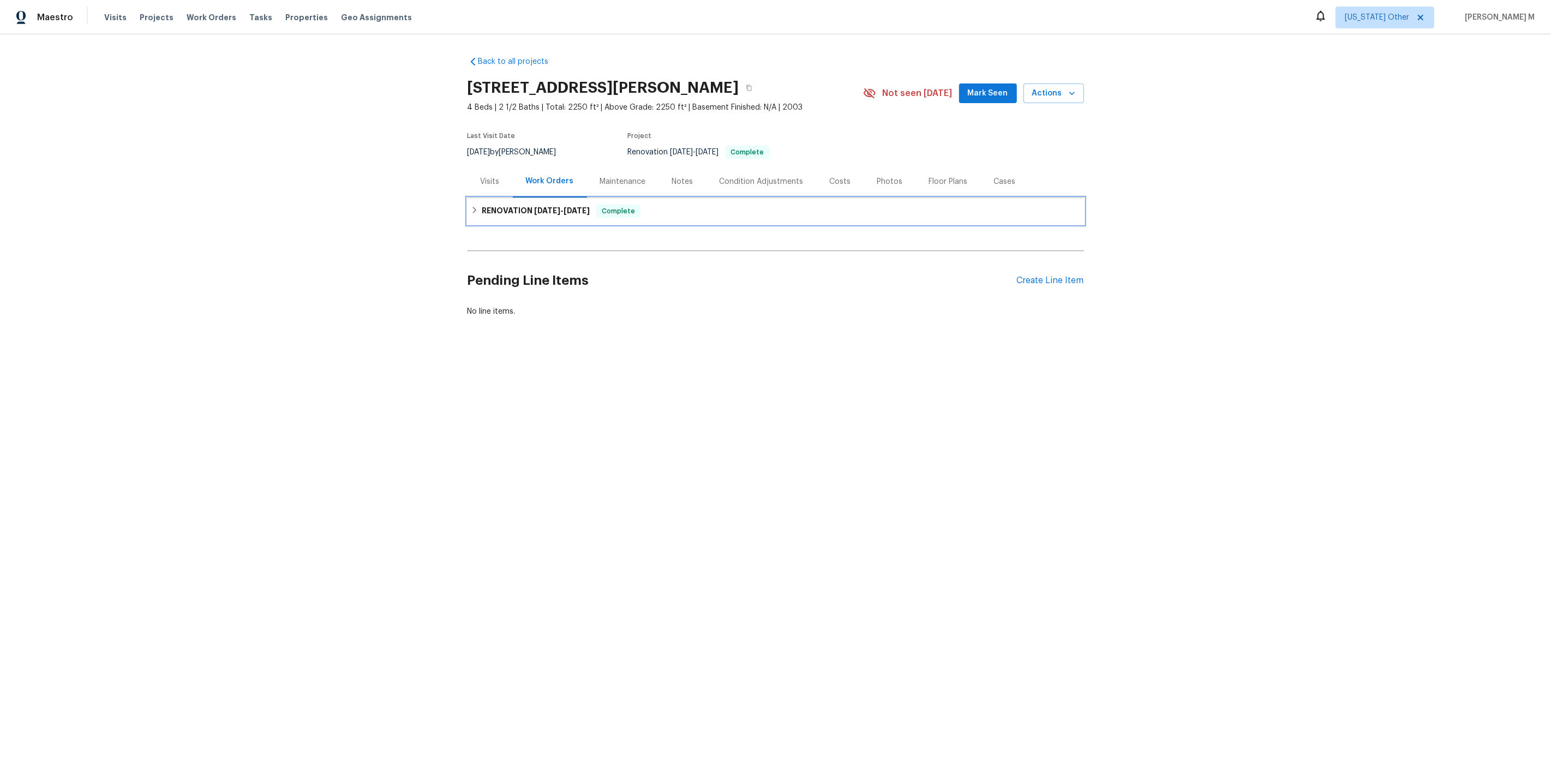
click at [520, 204] on h6 "RENOVATION [DATE] - [DATE]" at bounding box center [535, 211] width 108 height 14
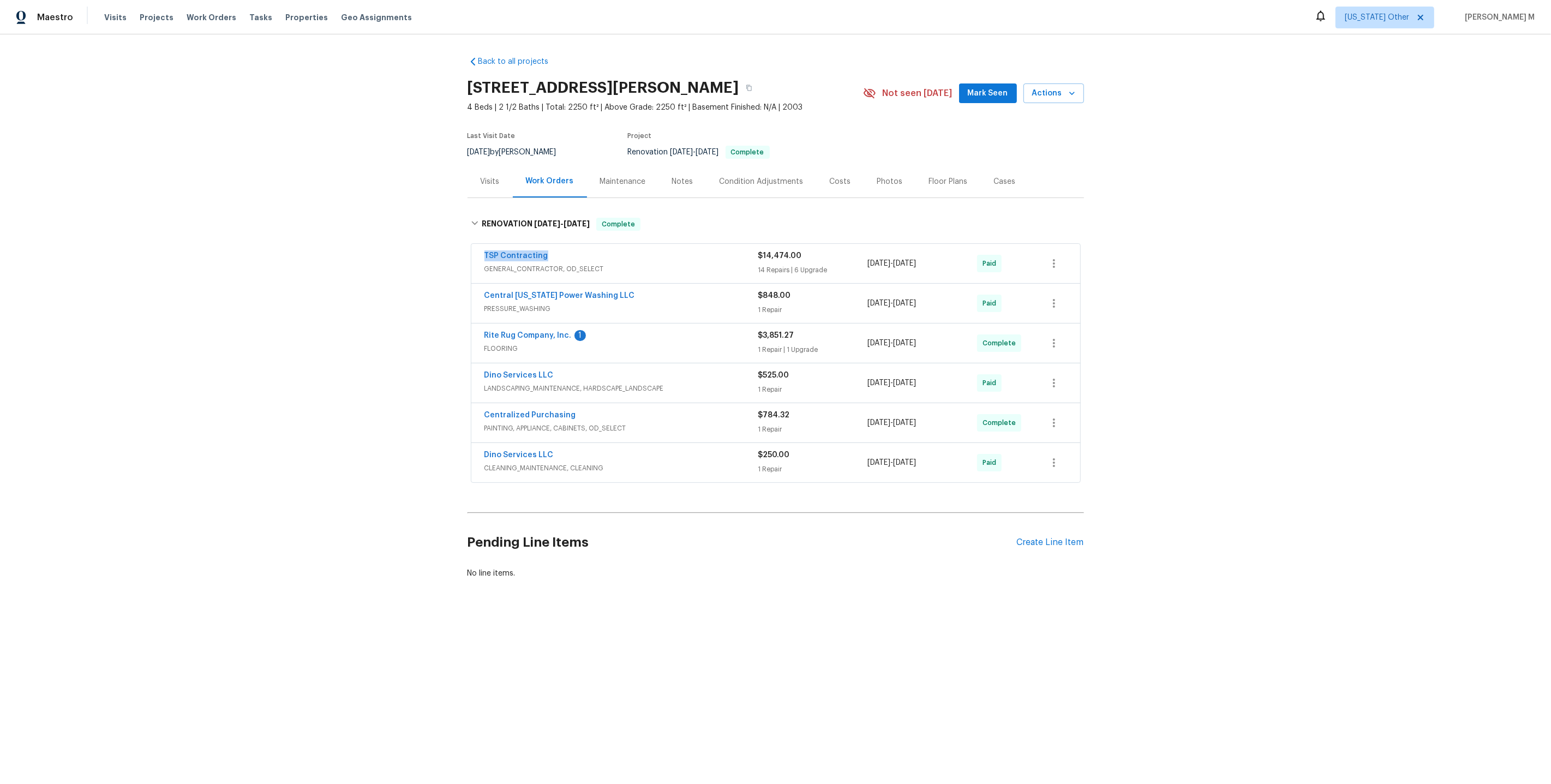
drag, startPoint x: 554, startPoint y: 249, endPoint x: 378, endPoint y: 249, distance: 176.0
click at [378, 249] on div "Back to all projects [STREET_ADDRESS] 4 Beds | 2 1/2 Baths | Total: 2250 ft² | …" at bounding box center [776, 343] width 1551 height 618
copy link "TSP Contracting"
click at [1053, 537] on div "Create Line Item" at bounding box center [1050, 542] width 68 height 11
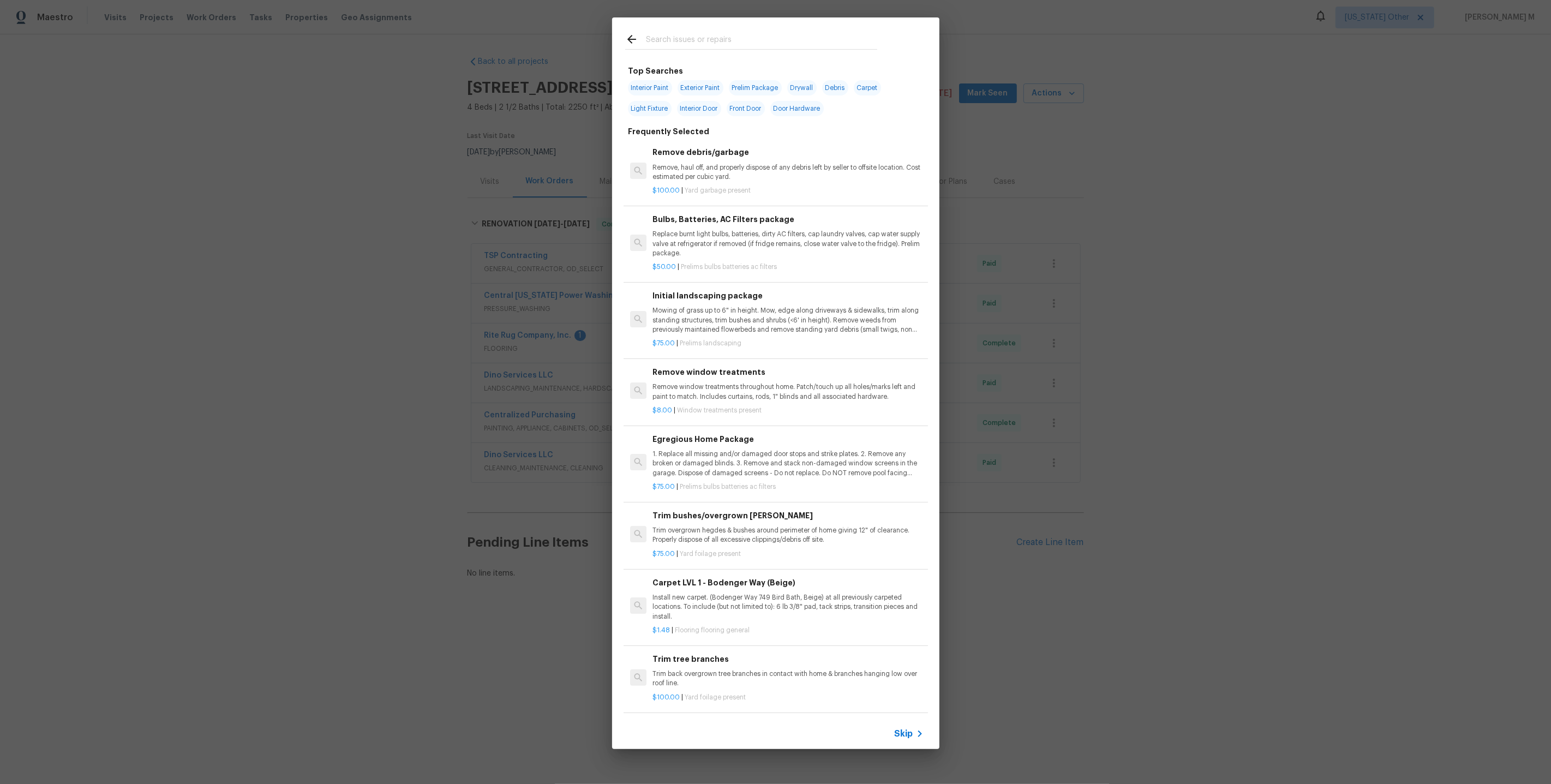
click at [913, 737] on icon at bounding box center [920, 734] width 14 height 14
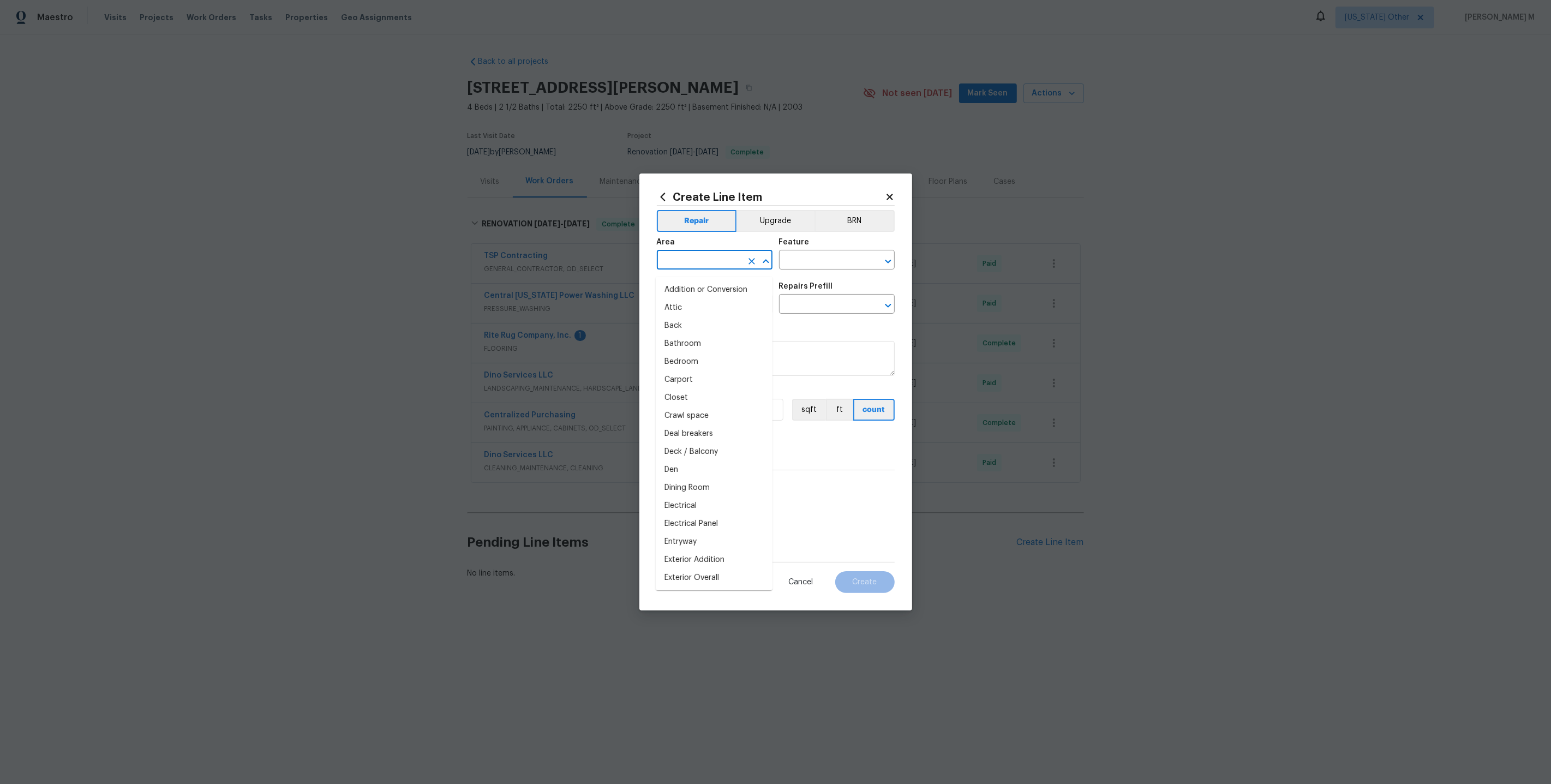
click at [683, 269] on input "text" at bounding box center [699, 261] width 85 height 17
type input "WIndo"
type input "Wi"
click at [713, 310] on li "Interior Overall" at bounding box center [714, 308] width 117 height 18
type input "Interior Overall"
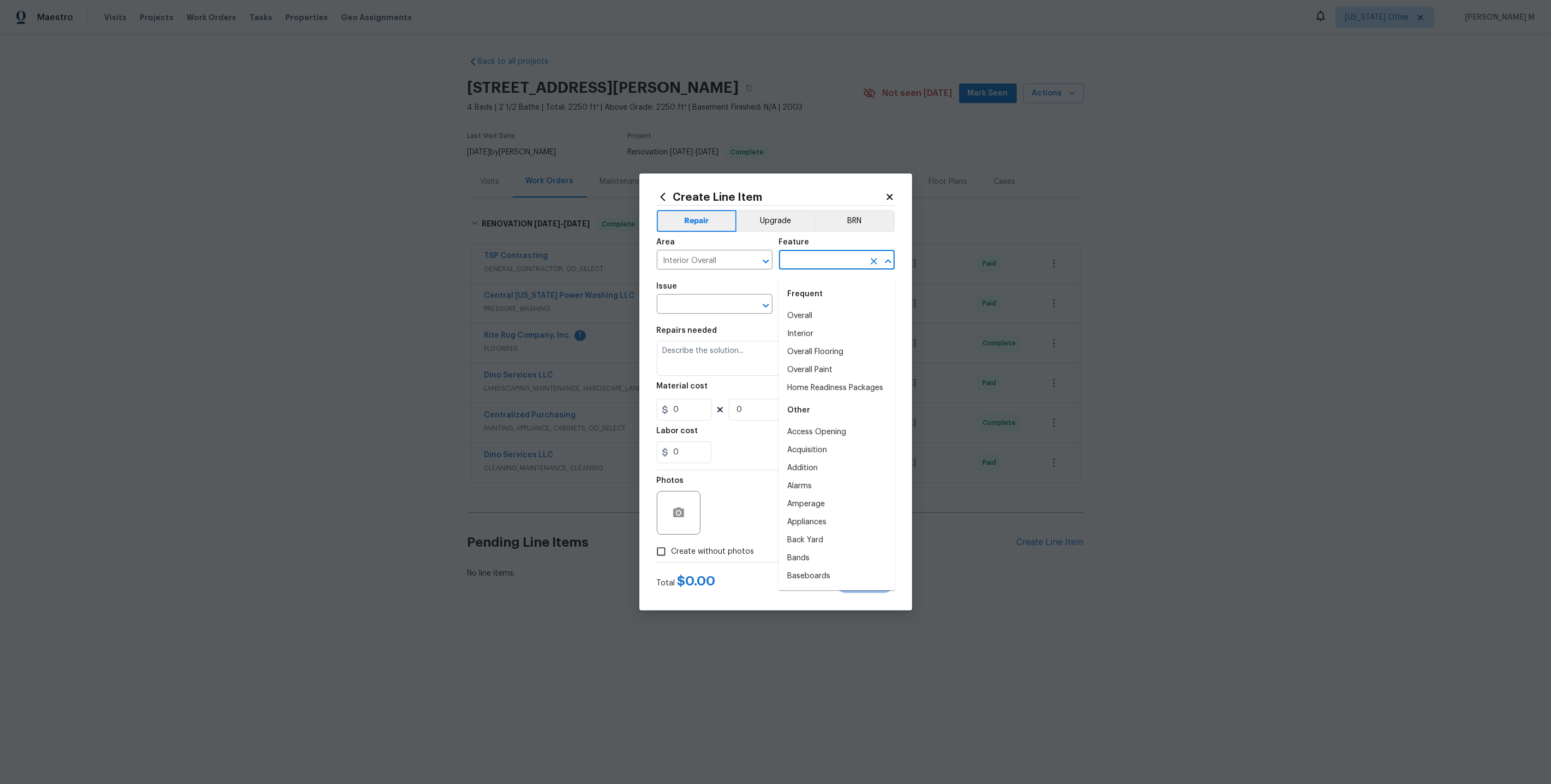
click at [811, 267] on input "text" at bounding box center [822, 261] width 85 height 17
click at [805, 338] on li "Windows" at bounding box center [836, 334] width 117 height 18
type input "Windows"
click at [705, 308] on input "text" at bounding box center [699, 306] width 85 height 17
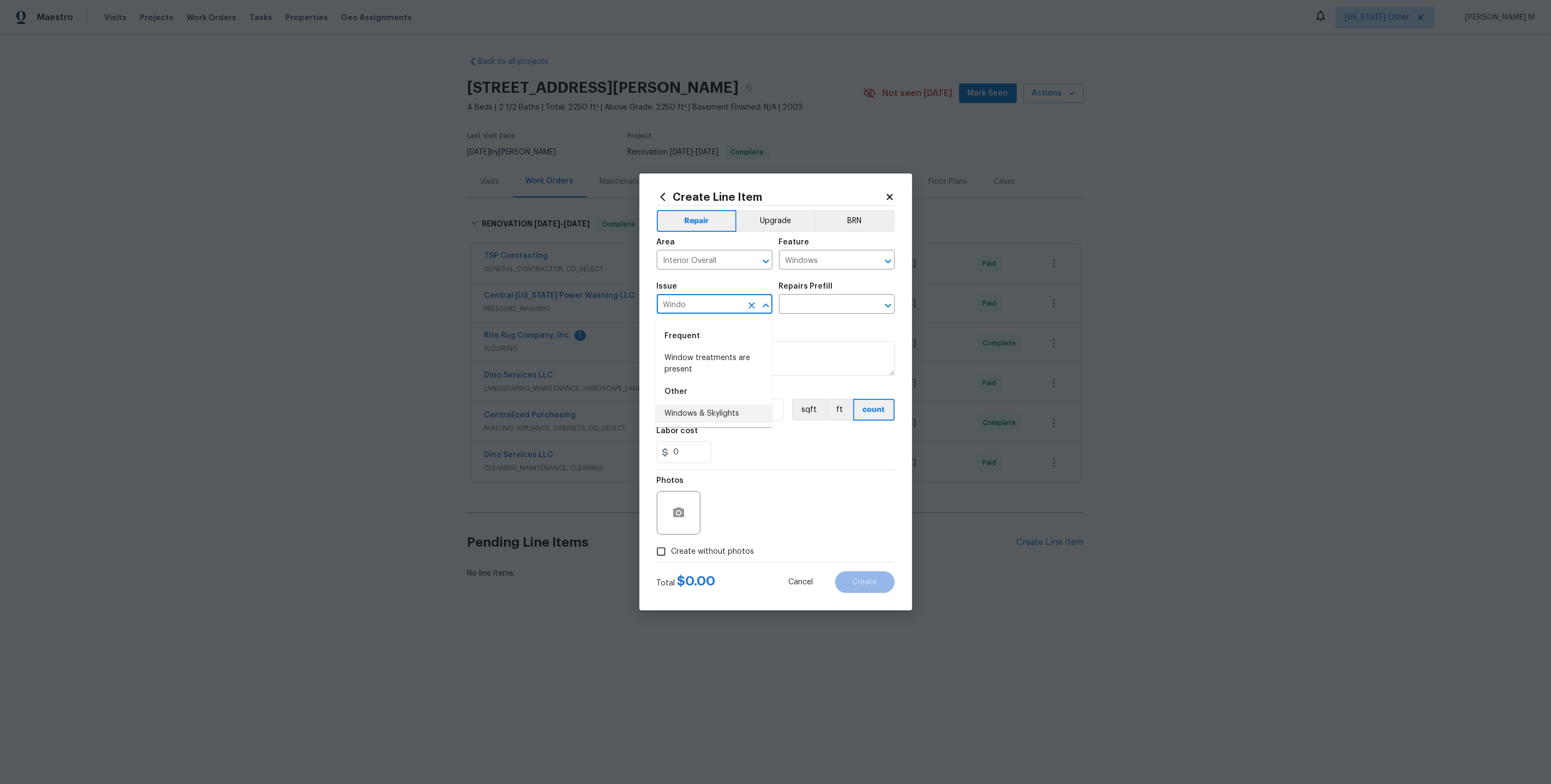
click at [693, 413] on li "Windows & Skylights" at bounding box center [714, 414] width 117 height 18
type input "Windows & Skylights"
click at [793, 311] on input "text" at bounding box center [822, 306] width 85 height 17
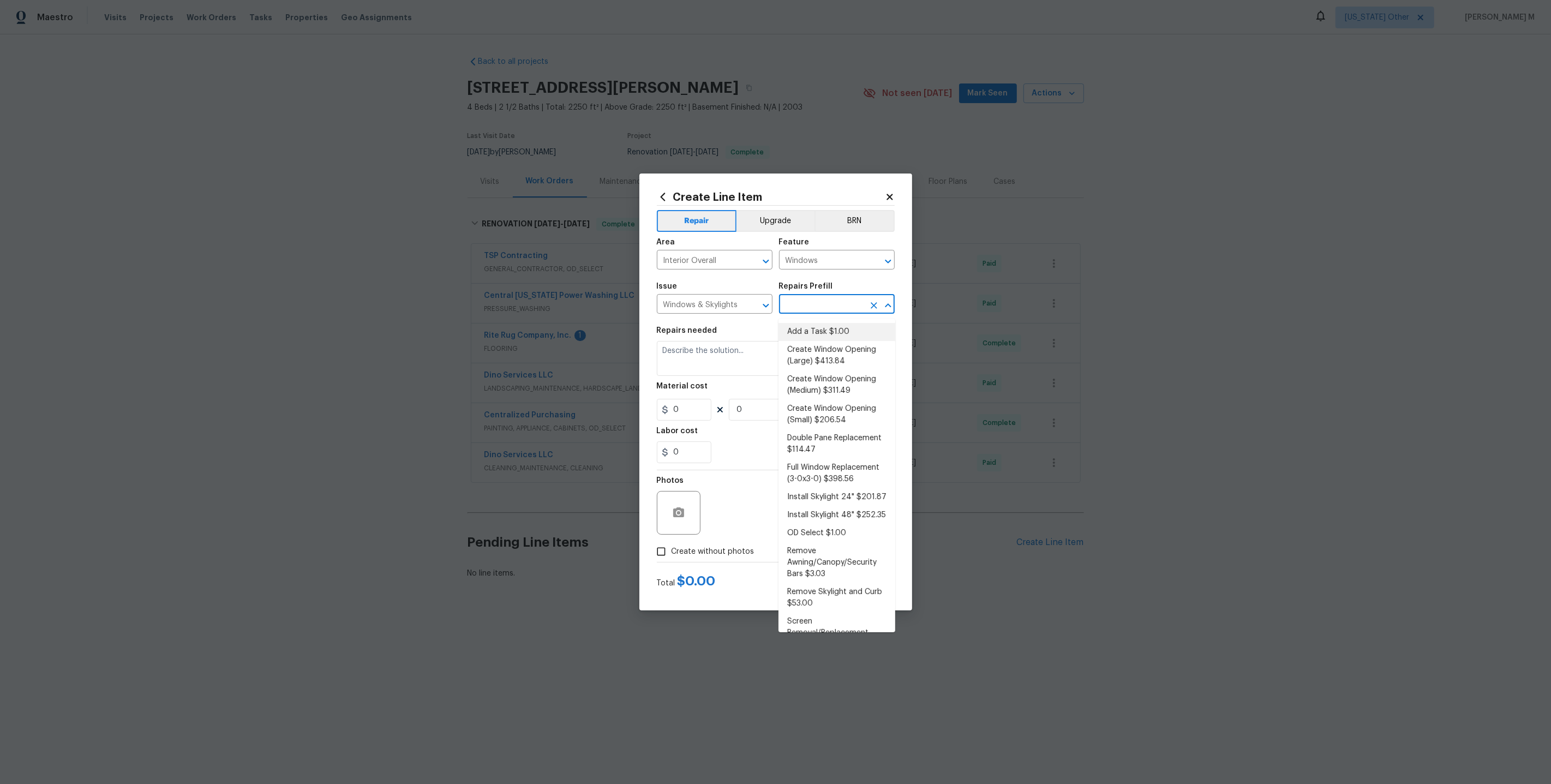
click at [793, 327] on li "Add a Task $1.00" at bounding box center [836, 332] width 117 height 18
type input "Add a Task $1.00"
type textarea "HPM to detail"
type input "1"
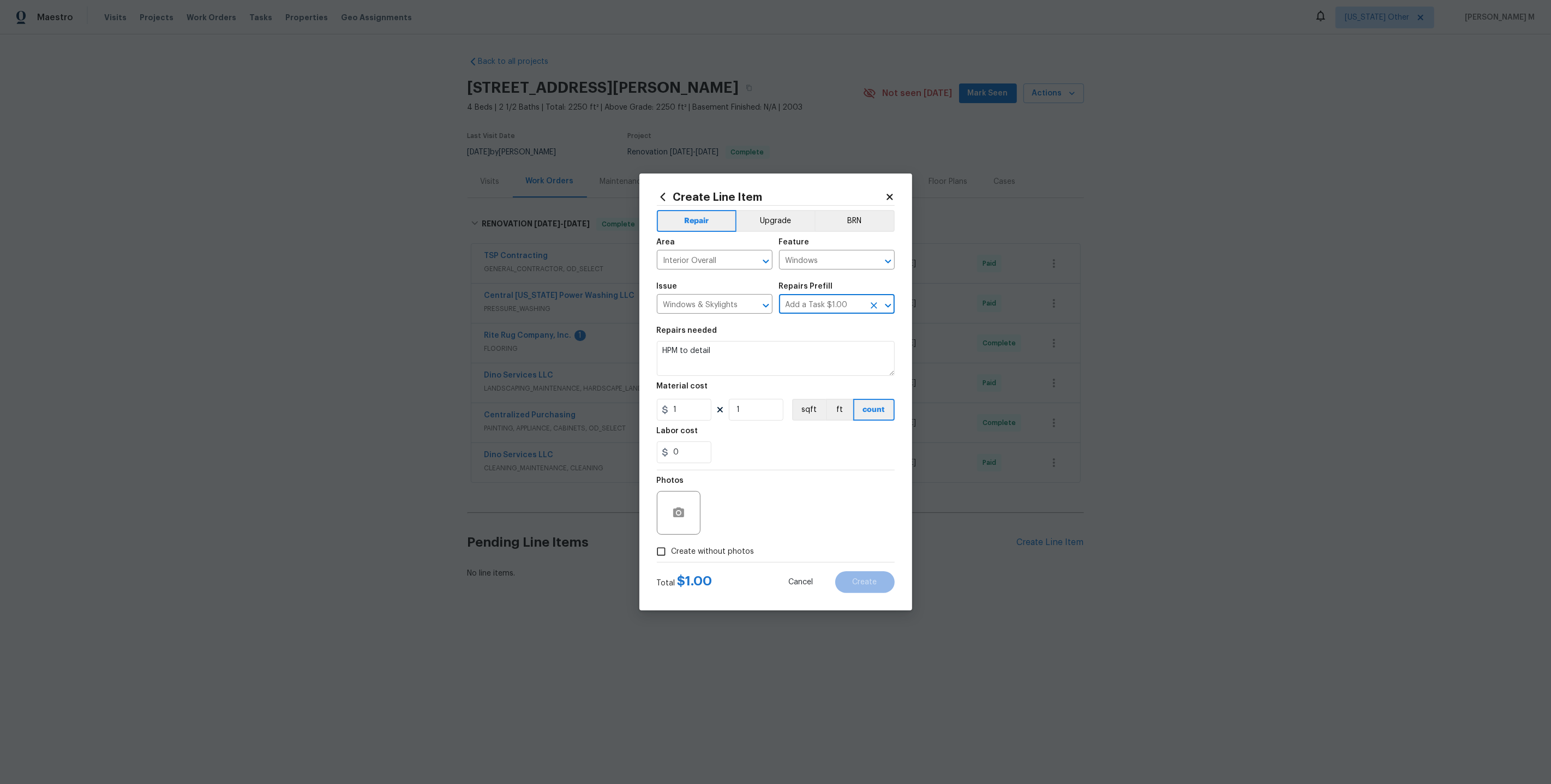
click at [805, 253] on div "Feature" at bounding box center [837, 245] width 116 height 14
click at [704, 269] on input "Interior Overall" at bounding box center [699, 261] width 85 height 17
click at [783, 327] on section "Repairs needed HPM to detail Material cost 1 1 sqft ft count Labor cost 0" at bounding box center [776, 394] width 238 height 149
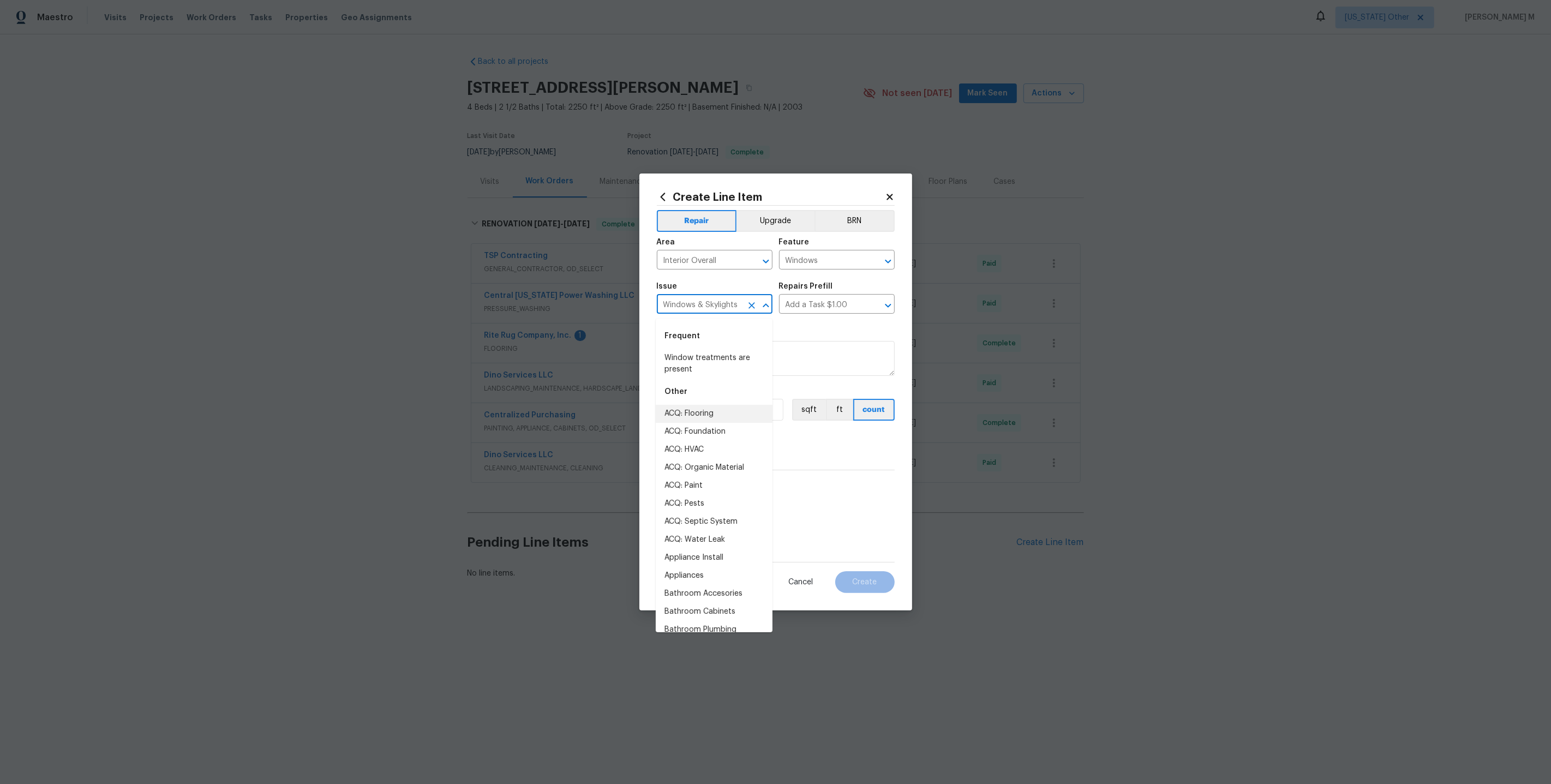
click at [718, 303] on input "Windows & Skylights" at bounding box center [699, 306] width 85 height 17
